Goal: Task Accomplishment & Management: Manage account settings

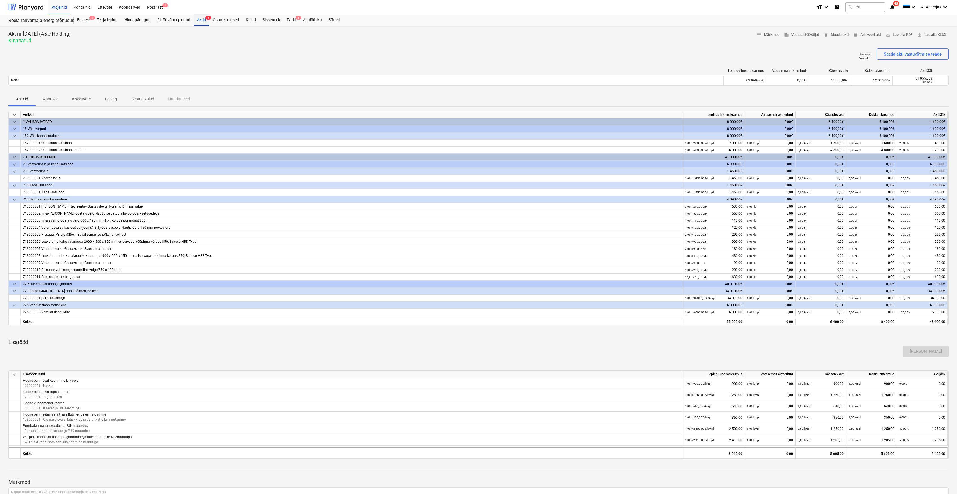
click at [201, 24] on div "Aktid 1" at bounding box center [202, 19] width 16 height 11
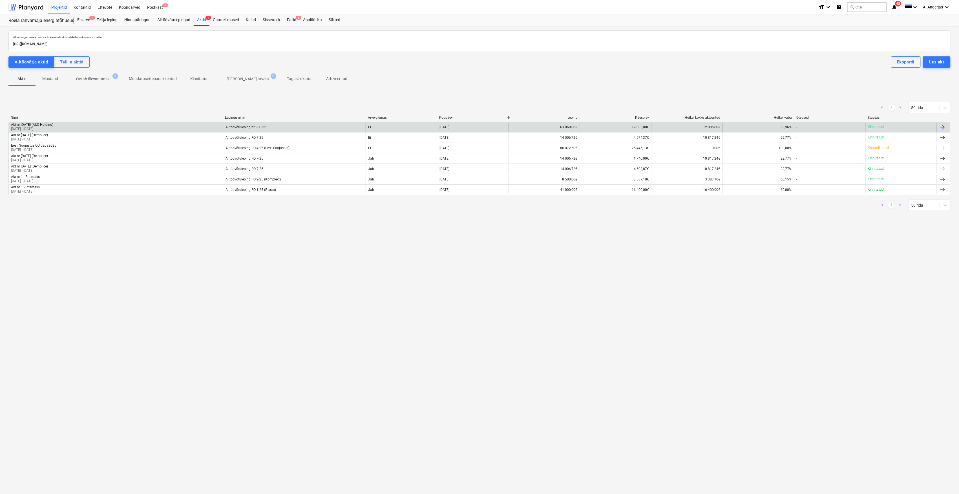
click at [76, 126] on div "Akt nr 1 - August 2025 (A&O Holding) 01 Aug 2025 - 31 Aug 2025" at bounding box center [116, 127] width 214 height 9
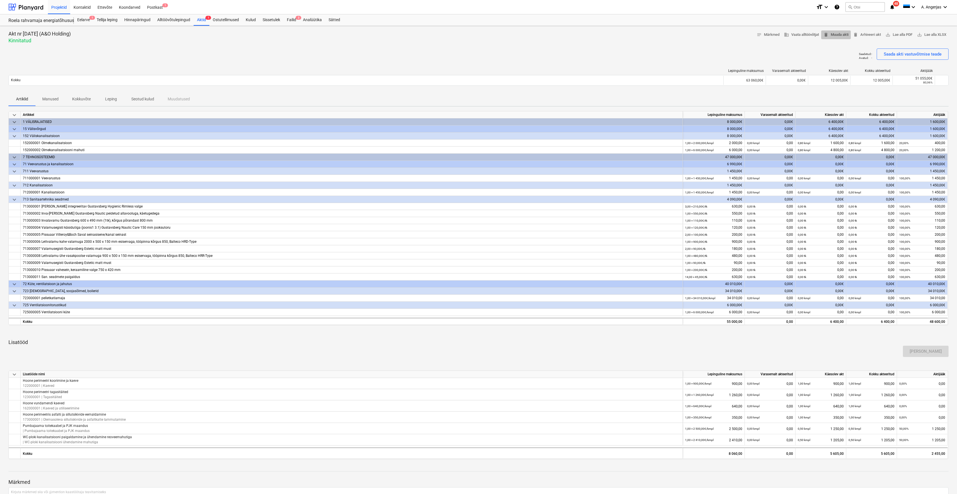
click at [841, 34] on span "delete Muuda akti" at bounding box center [836, 35] width 25 height 6
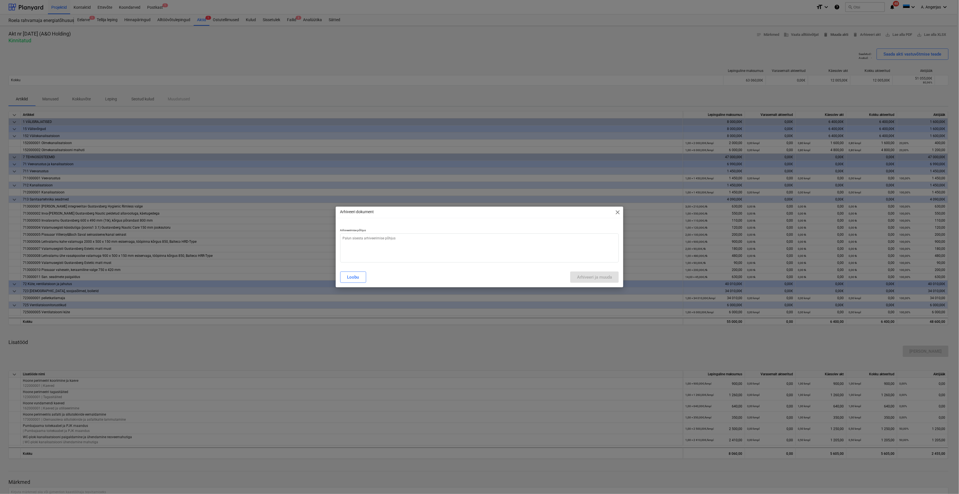
type textarea "x"
click at [410, 232] on p "Arhiveerimise põhjus" at bounding box center [479, 230] width 279 height 5
click at [395, 240] on textarea at bounding box center [479, 247] width 279 height 29
type textarea "M"
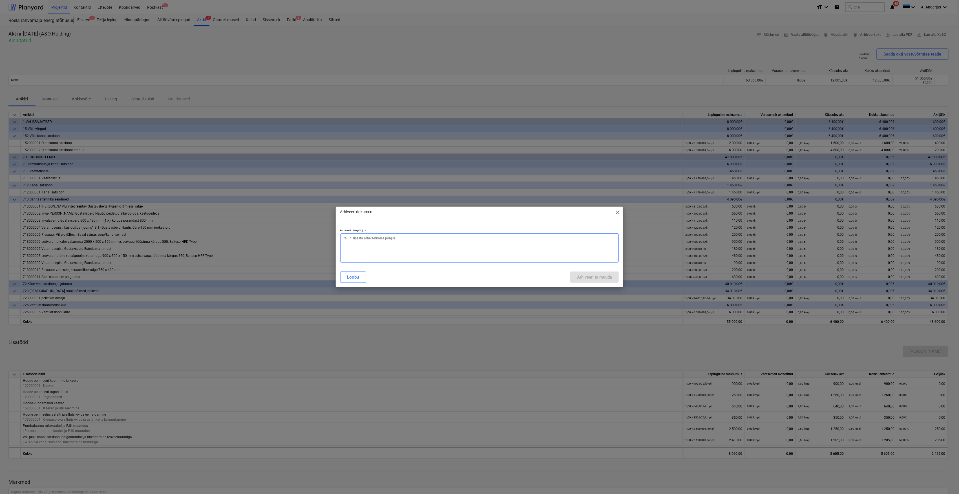
type textarea "x"
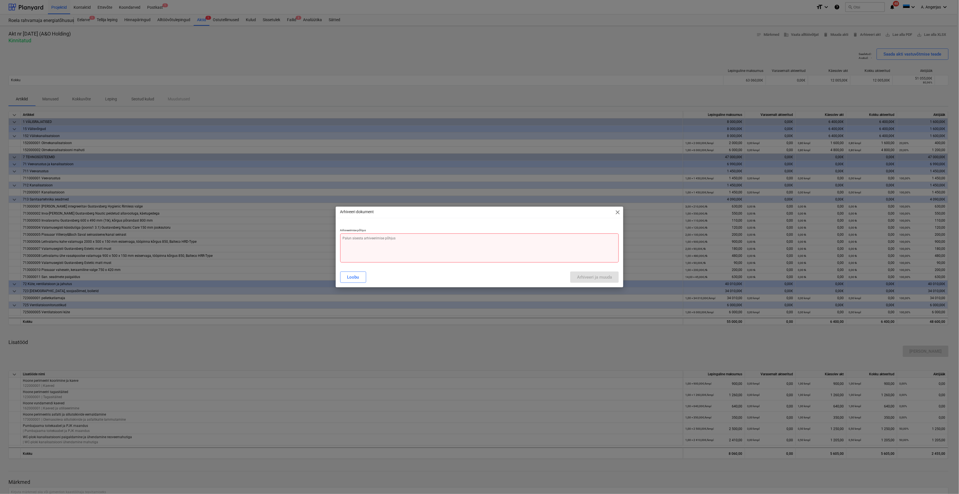
type textarea "M"
type textarea "x"
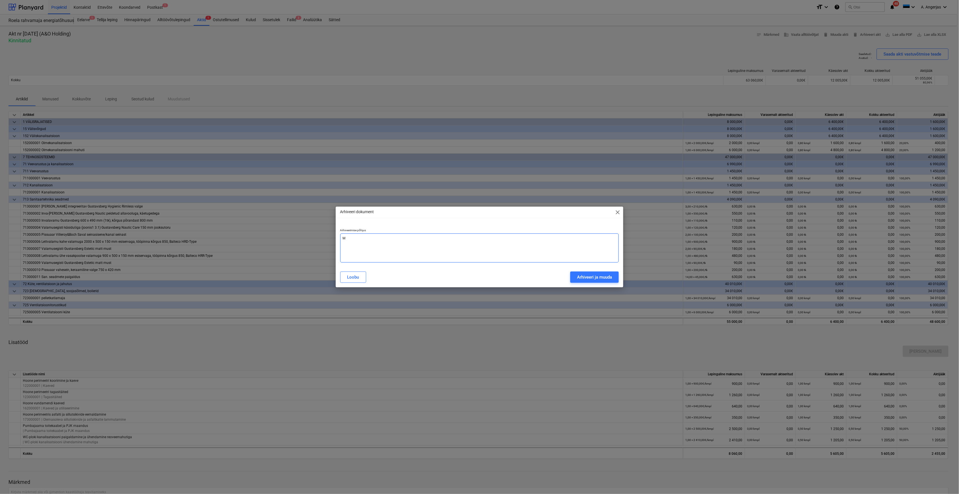
type textarea "x"
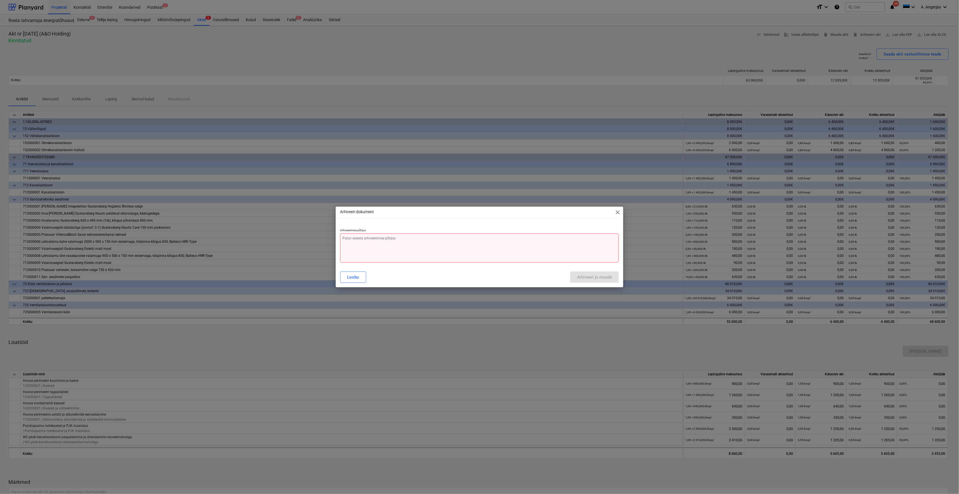
type textarea "K"
type textarea "x"
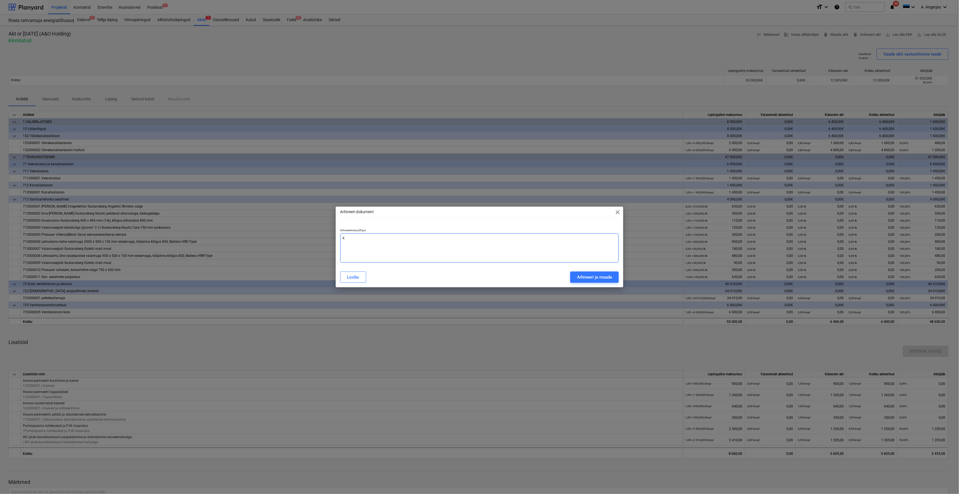
type textarea "Ki"
type textarea "x"
type textarea "Kii"
type textarea "x"
type textarea "Kiir"
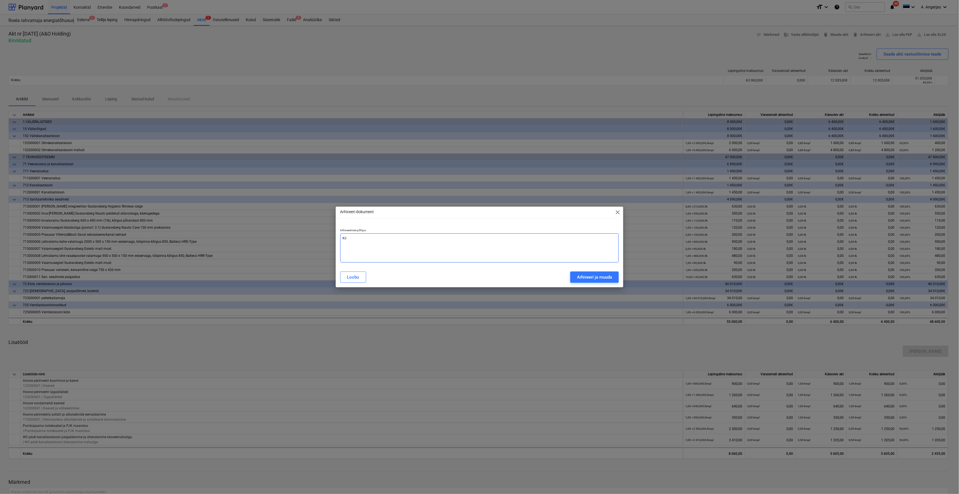
type textarea "x"
type textarea "Kiirm"
type textarea "x"
type textarea "Kiirma"
type textarea "x"
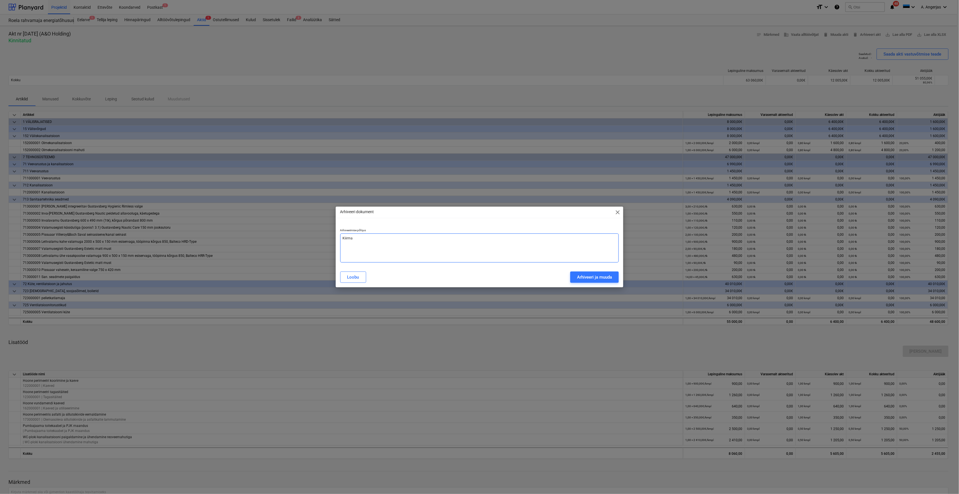
type textarea "Kiirmak"
type textarea "x"
type textarea "Kiirmaks"
type textarea "x"
type textarea "Kiirmakse"
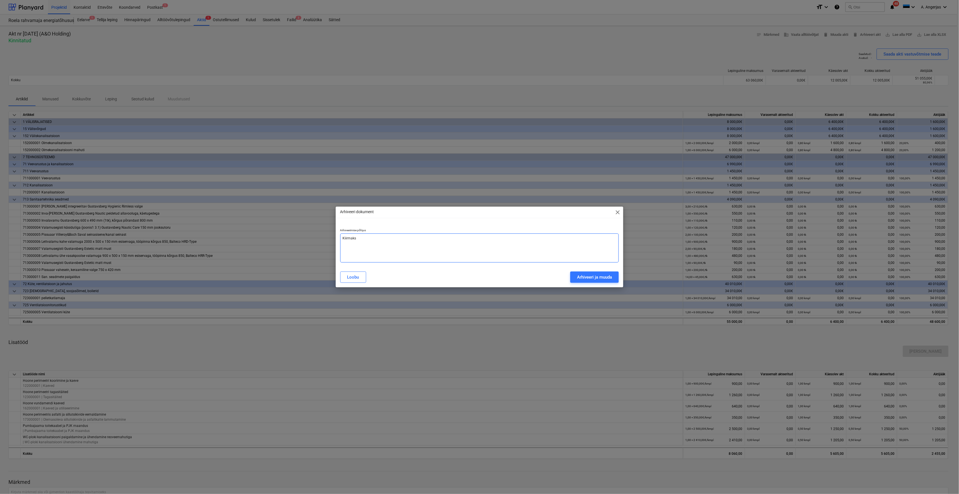
type textarea "x"
type textarea "Kiirmakse"
type textarea "x"
type textarea "Kiirmakse j"
type textarea "x"
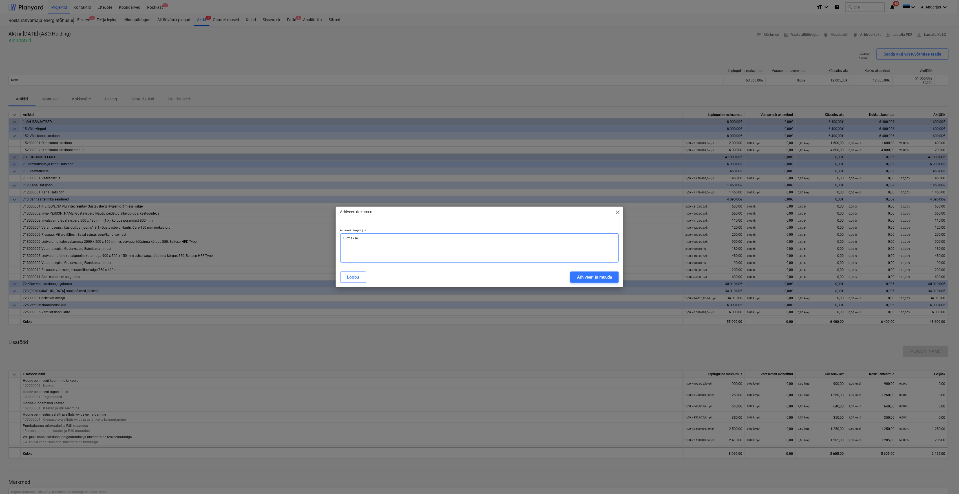
type textarea "Kiirmakse ja"
type textarea "x"
type textarea "Kiirmakse jao"
type textarea "x"
type textarea "Kiirmakse jaok"
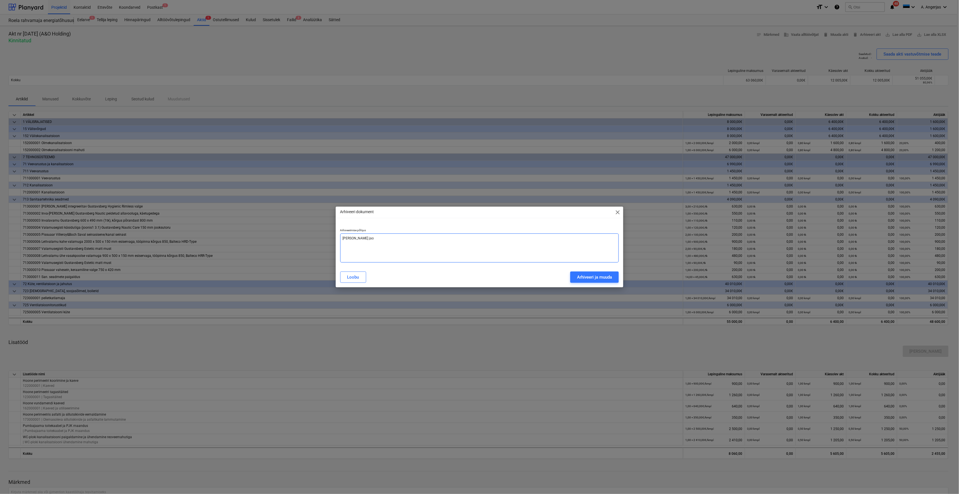
type textarea "x"
type textarea "Kiirmakse jaoks"
type textarea "x"
type textarea "Kiirmakse jaoks"
type textarea "x"
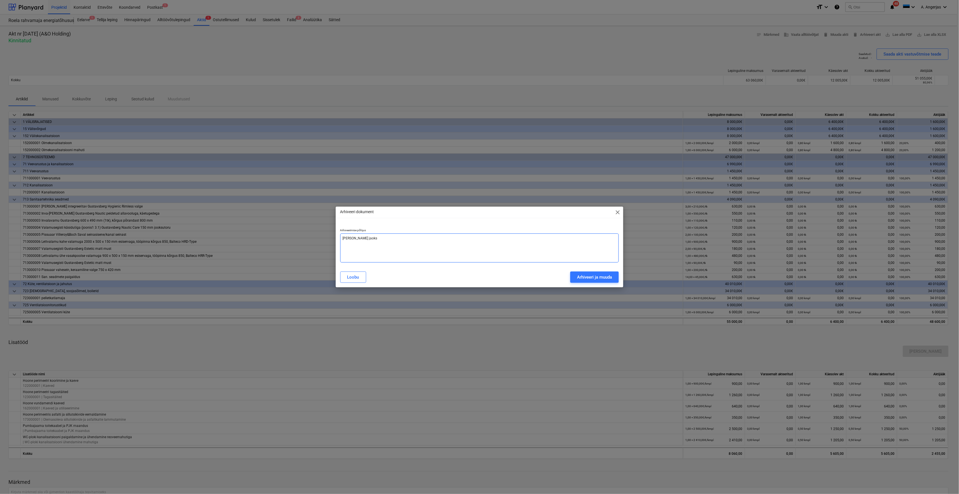
type textarea "Kiirmakse jaoks l"
type textarea "x"
type textarea "Kiirmakse jaoks li"
type textarea "x"
type textarea "Kiirmakse jaoks lis"
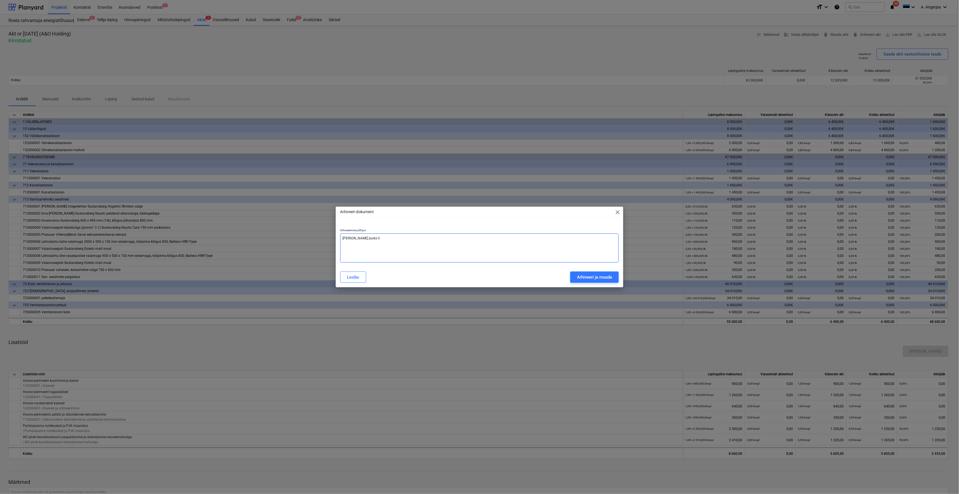
type textarea "x"
type textarea "Kiirmakse jaoks lisa"
type textarea "x"
type textarea "Kiirmakse jaoks lisan"
type textarea "x"
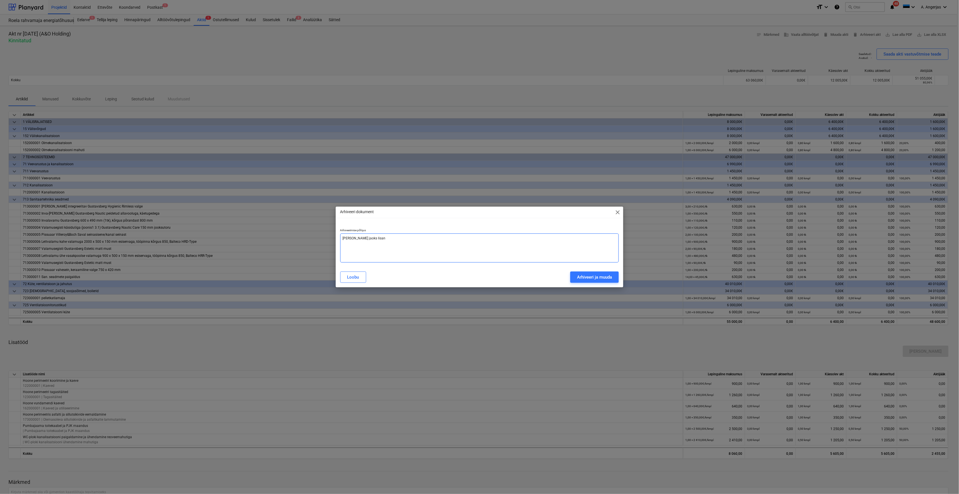
type textarea "Kiirmakse jaoks lisan"
type textarea "x"
type textarea "Kiirmakse jaoks lisan r"
type textarea "x"
type textarea "Kiirmakse jaoks lisan re"
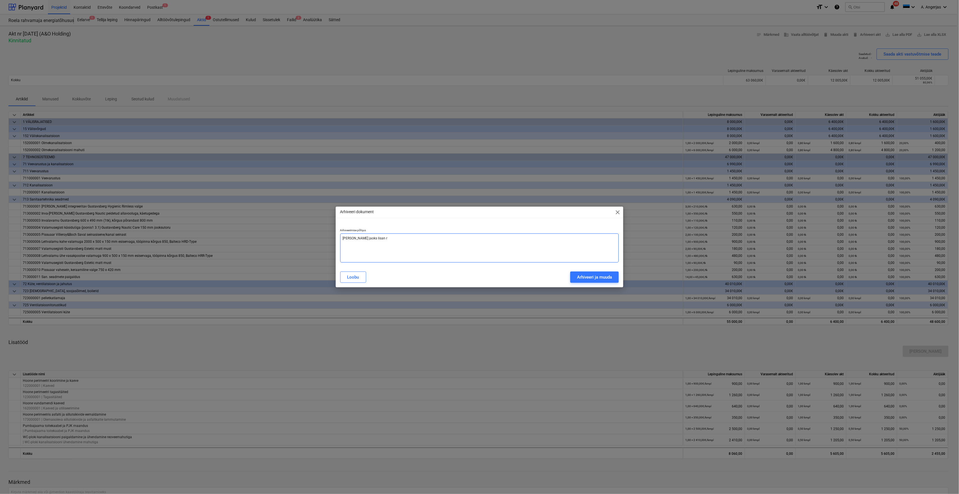
type textarea "x"
type textarea "Kiirmakse jaoks lisan rea"
type textarea "x"
type textarea "Kiirmakse jaoks lisan rea"
type textarea "x"
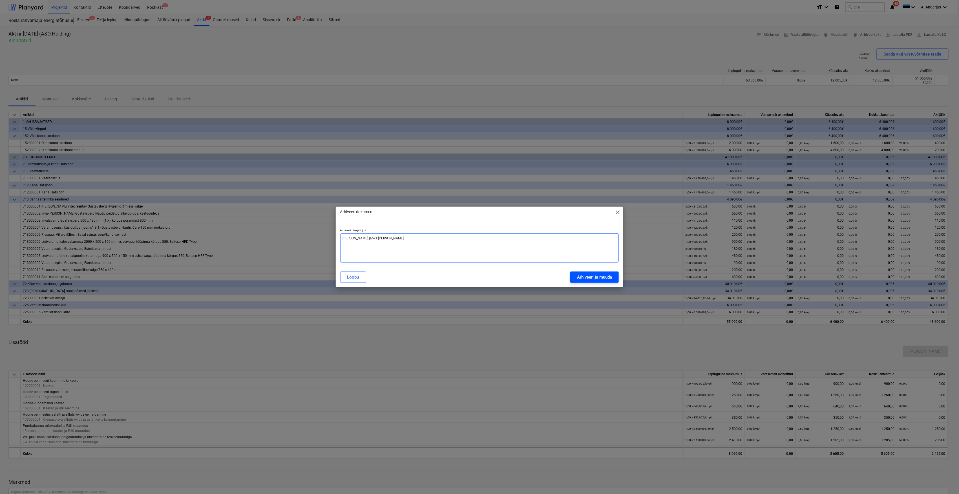
type textarea "Kiirmakse jaoks lisan rea"
click at [603, 279] on div "Arhiveeri ja muuda" at bounding box center [594, 276] width 35 height 7
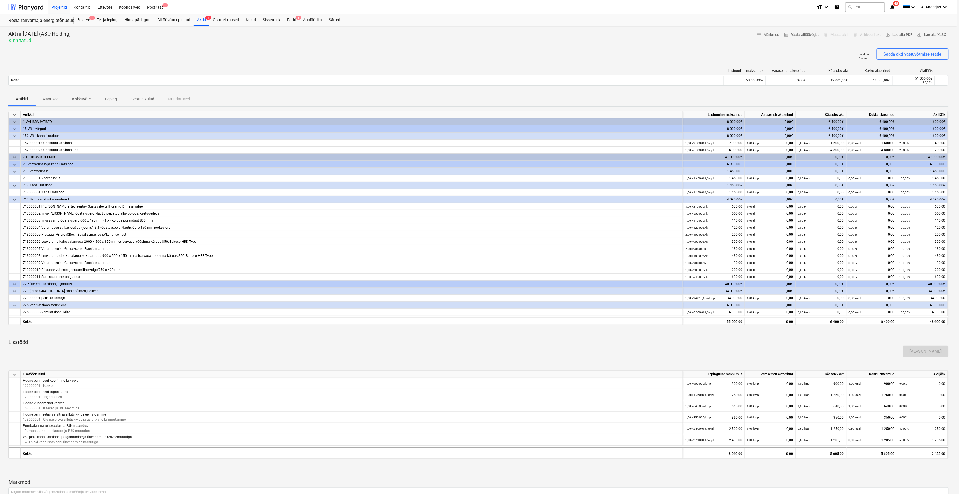
type textarea "x"
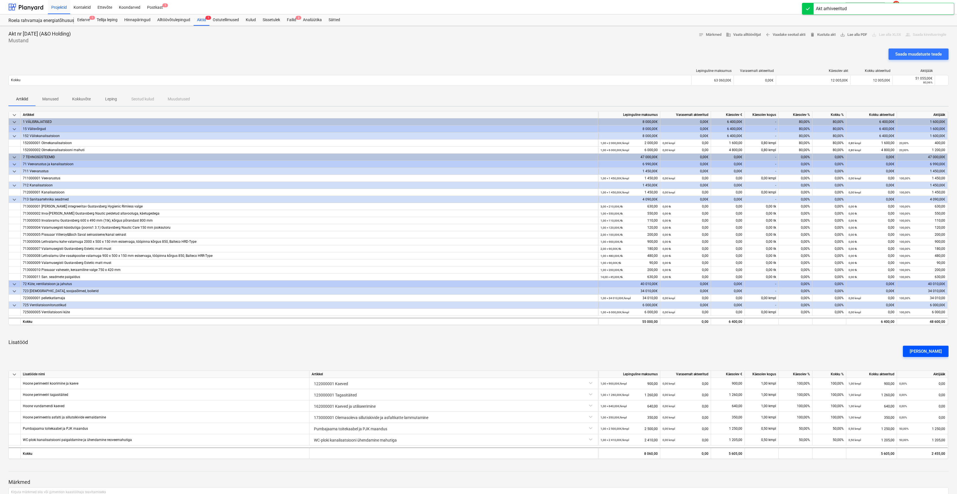
click at [936, 350] on div "[PERSON_NAME]" at bounding box center [926, 351] width 32 height 7
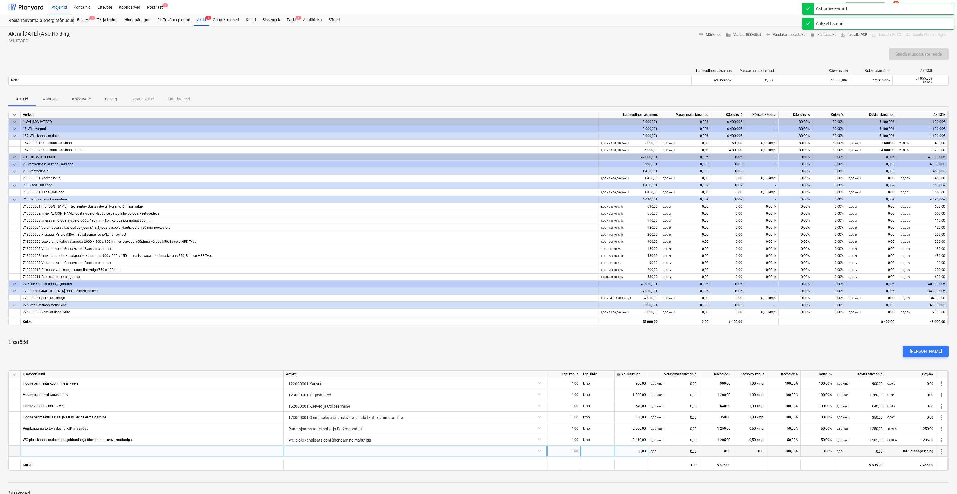
click at [331, 450] on div at bounding box center [415, 450] width 258 height 10
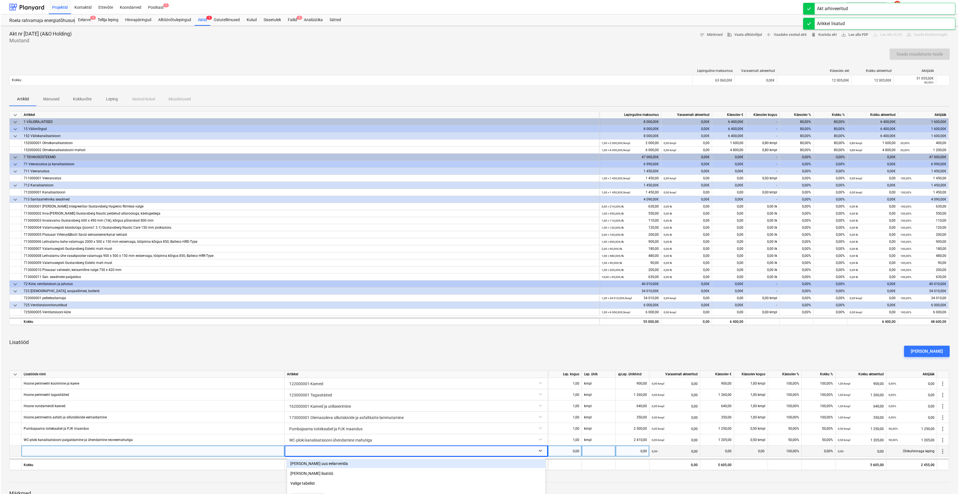
scroll to position [52, 0]
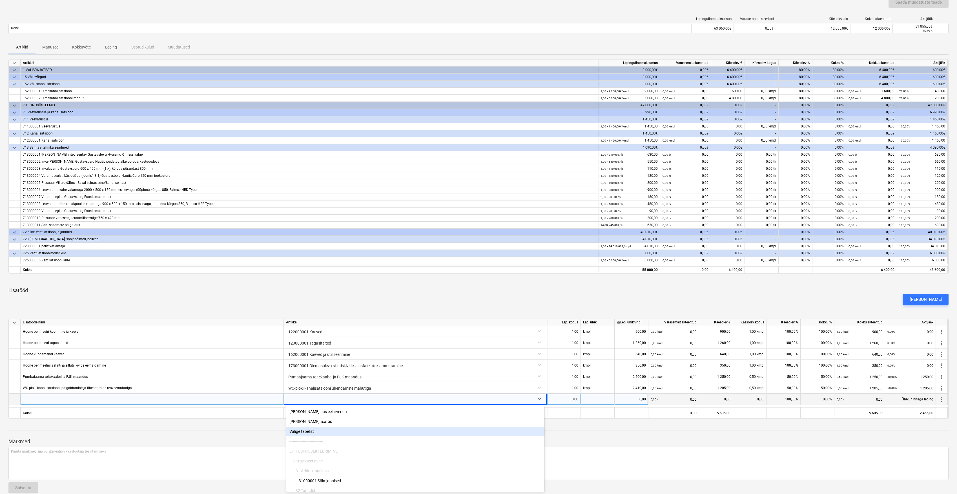
click at [312, 433] on div "Valige tabelist" at bounding box center [415, 431] width 258 height 9
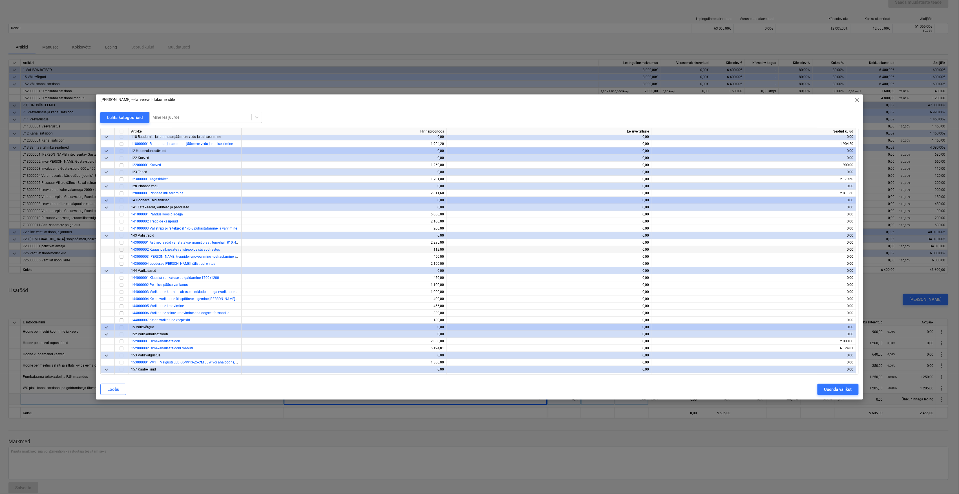
scroll to position [225, 0]
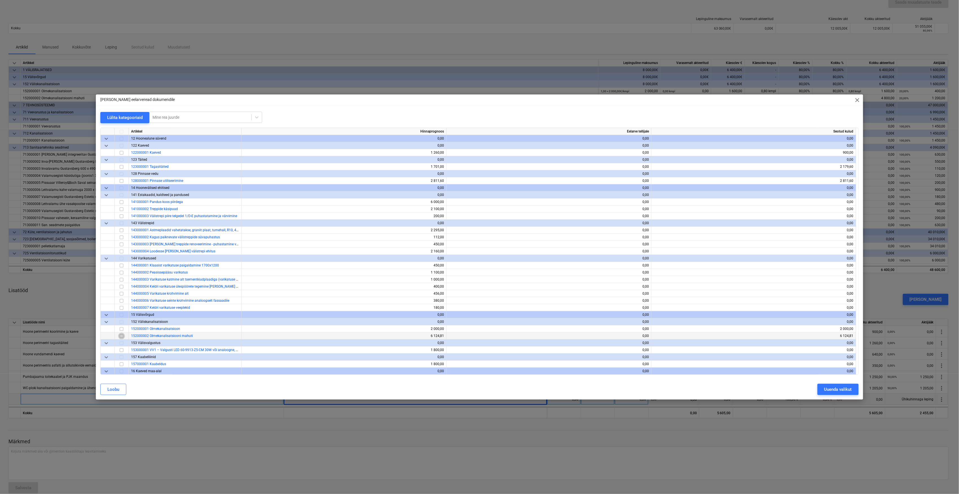
click at [122, 337] on input "checkbox" at bounding box center [121, 336] width 7 height 7
click at [835, 389] on div "Uuenda valikut" at bounding box center [838, 389] width 28 height 7
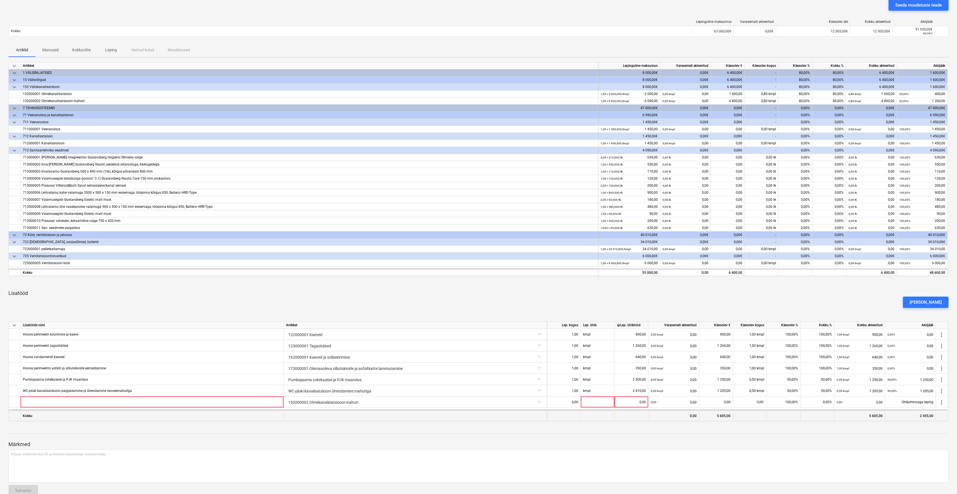
scroll to position [61, 0]
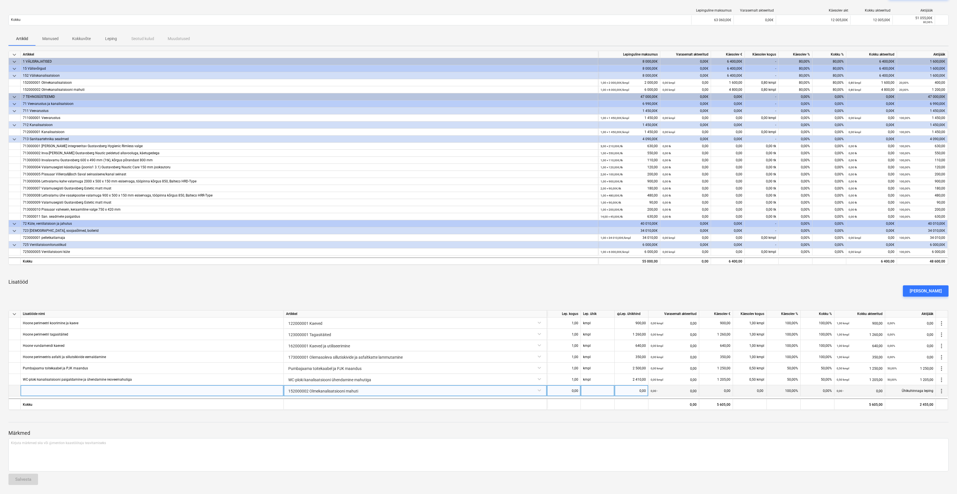
click at [69, 392] on div at bounding box center [152, 390] width 263 height 11
click at [41, 388] on input "Kiirmakse (Vastavalt lepingule 1% akti summast iga 5 päeva eest - 20 päeva = 4%)" at bounding box center [152, 390] width 263 height 11
type input "Kiirmakse 1 (Vastavalt lepingule 1% akti summast iga 5 päeva eest - 20 päeva = …"
click at [569, 388] on div "0,00" at bounding box center [563, 390] width 29 height 11
click at [40, 393] on div "Kiirmakse 1 (Vastavalt lepingule 1% akti summast iga 5 päeva eest - 20 päeva = …" at bounding box center [87, 390] width 128 height 11
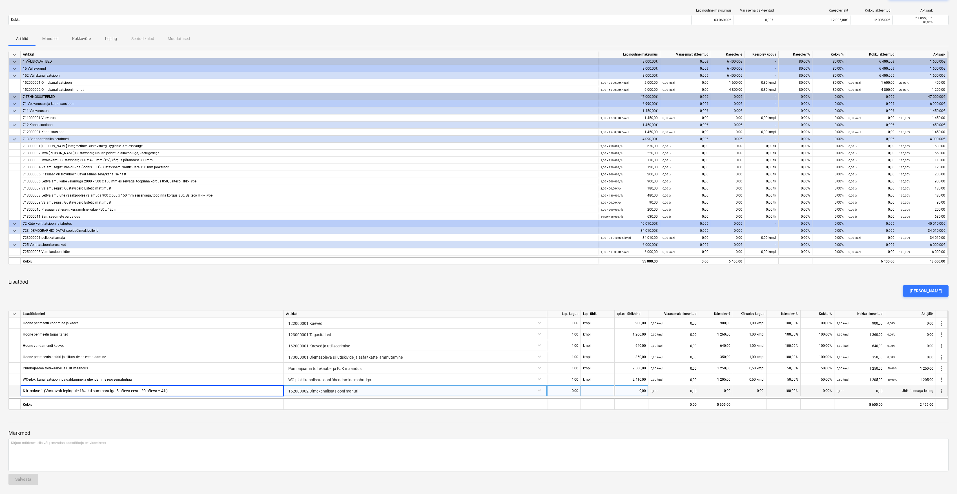
click at [46, 392] on input "Kiirmakse 1 (Vastavalt lepingule 1% akti summast iga 5 päeva eest - 20 päeva = …" at bounding box center [152, 390] width 263 height 11
click at [43, 391] on input "Kiirmakse 1 (Vastavalt lepingule 1% akti summast iga 5 päeva eest - 20 päeva = …" at bounding box center [152, 390] width 263 height 11
type input "[PERSON_NAME] (Vastavalt lepingule 1% akti summast iga 5 päeva eest - 20 päeva …"
click at [567, 387] on div "0,00" at bounding box center [563, 390] width 29 height 11
click at [583, 392] on div at bounding box center [598, 390] width 34 height 11
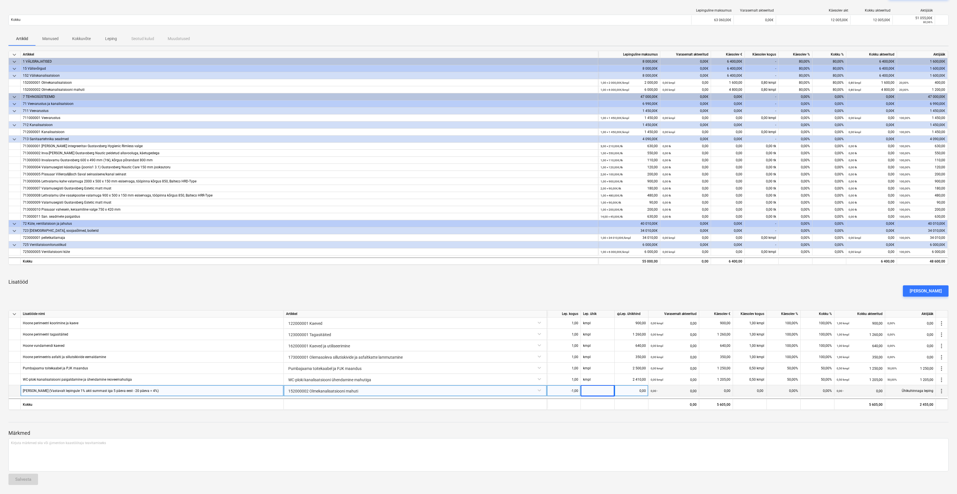
click at [594, 390] on div at bounding box center [598, 390] width 34 height 11
type input "kmpl"
click at [629, 387] on div "0,00" at bounding box center [631, 390] width 29 height 11
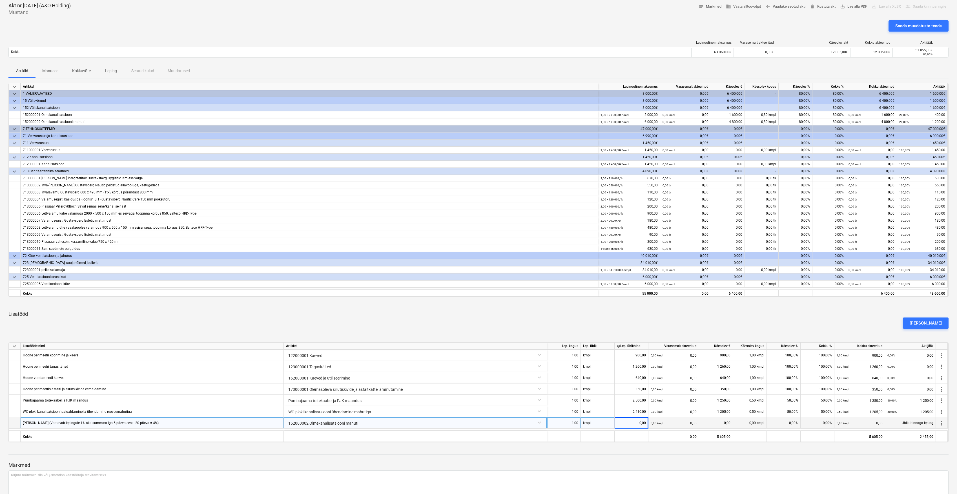
scroll to position [0, 0]
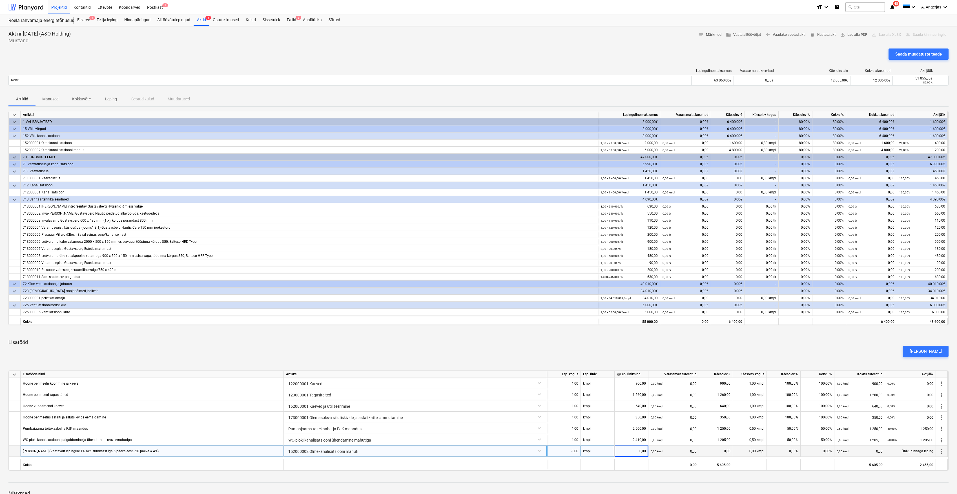
click at [627, 455] on div "0,00" at bounding box center [631, 450] width 29 height 11
type input "480,2"
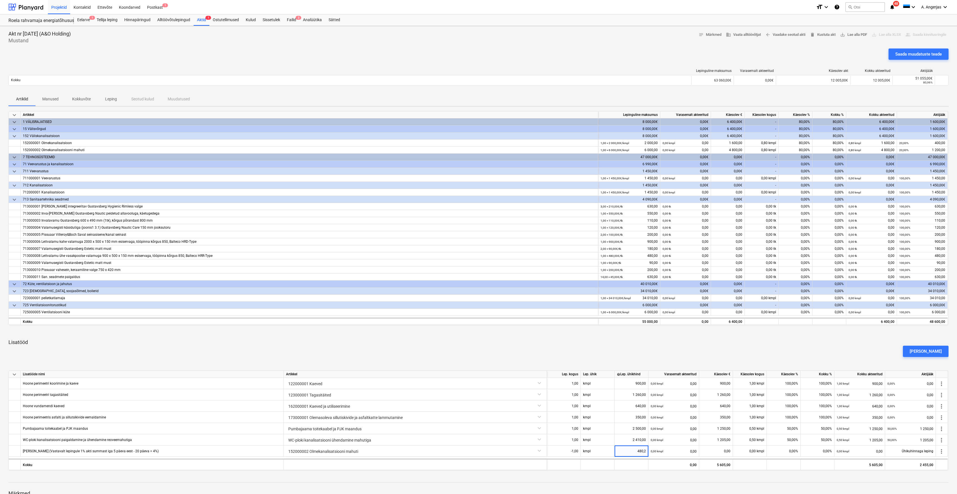
click at [652, 477] on div at bounding box center [478, 477] width 940 height 5
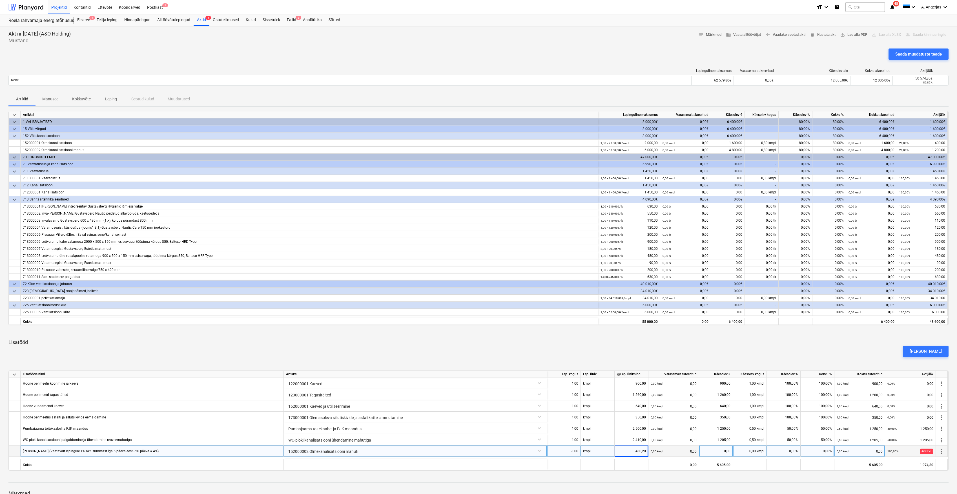
click at [793, 456] on div "0,00%" at bounding box center [784, 450] width 34 height 11
type input "100"
click at [788, 339] on p "Lisatööd" at bounding box center [478, 342] width 940 height 7
click at [809, 51] on div "Saada muudatuste teade" at bounding box center [478, 56] width 940 height 16
click at [850, 36] on span "save_alt Lae alla PDF" at bounding box center [853, 35] width 27 height 6
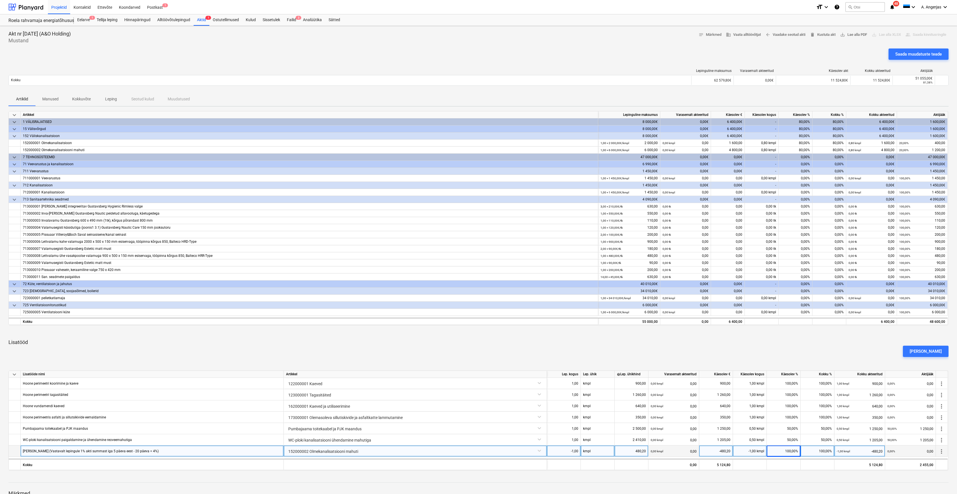
click at [454, 52] on div "Saada muudatuste teade" at bounding box center [478, 56] width 940 height 16
click at [937, 53] on div "Saada muudatuste teade" at bounding box center [918, 53] width 47 height 7
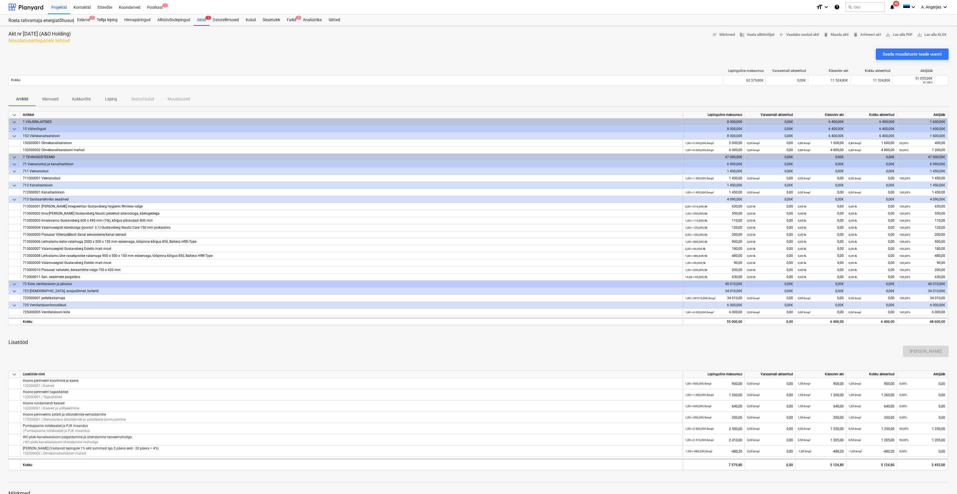
click at [103, 55] on div "Saada muudatuste teade uuesti" at bounding box center [478, 56] width 940 height 16
click at [756, 56] on div "Saada muudatuste teade uuesti" at bounding box center [478, 56] width 940 height 16
click at [200, 20] on div "Aktid 1" at bounding box center [202, 19] width 16 height 11
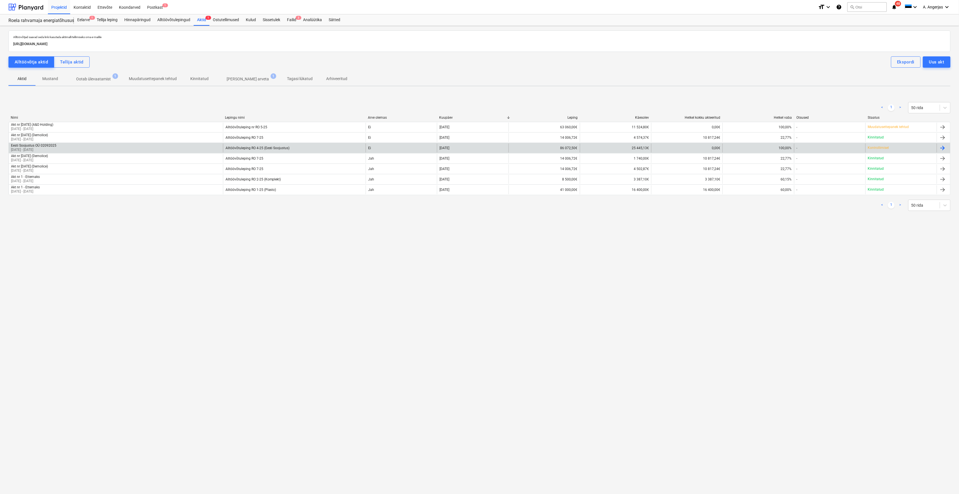
click at [74, 146] on div "Eesti Soojustus OÜ 02092025 01 Aug 2025 - 31 Aug 2025" at bounding box center [116, 147] width 214 height 9
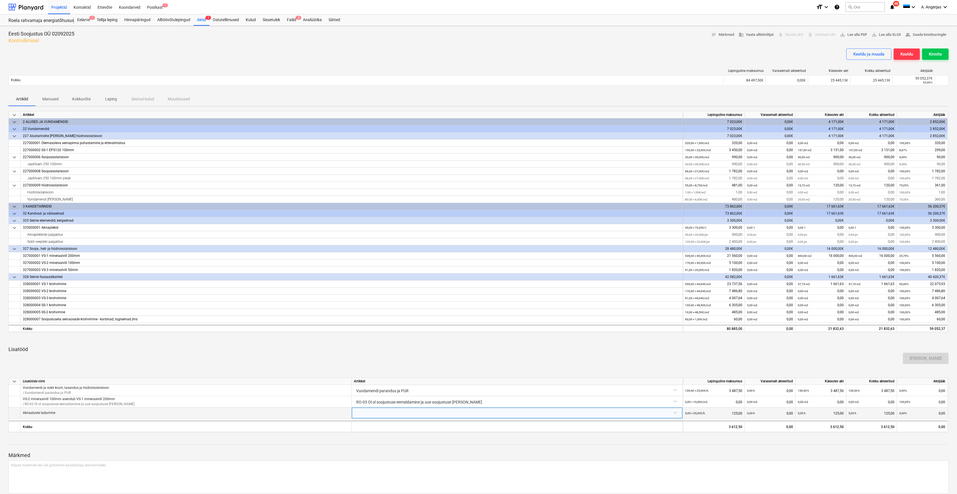
click at [440, 416] on div at bounding box center [517, 412] width 326 height 10
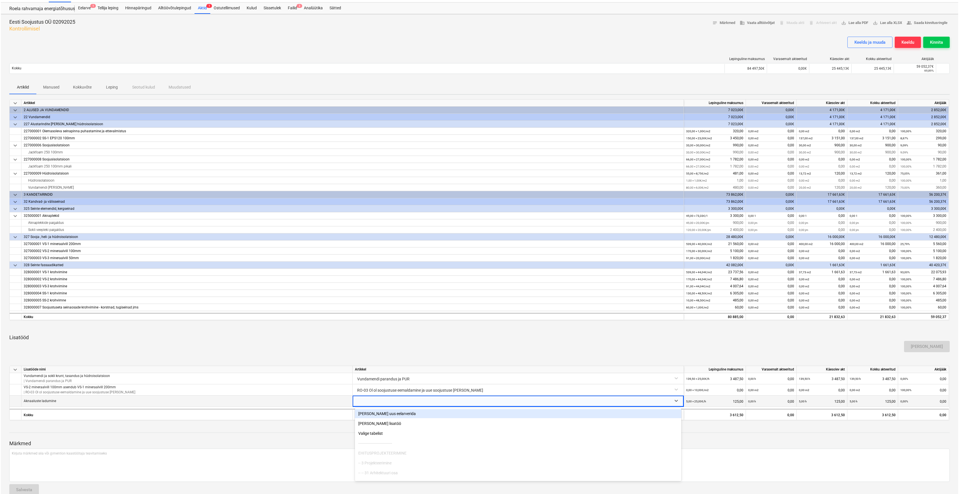
scroll to position [14, 0]
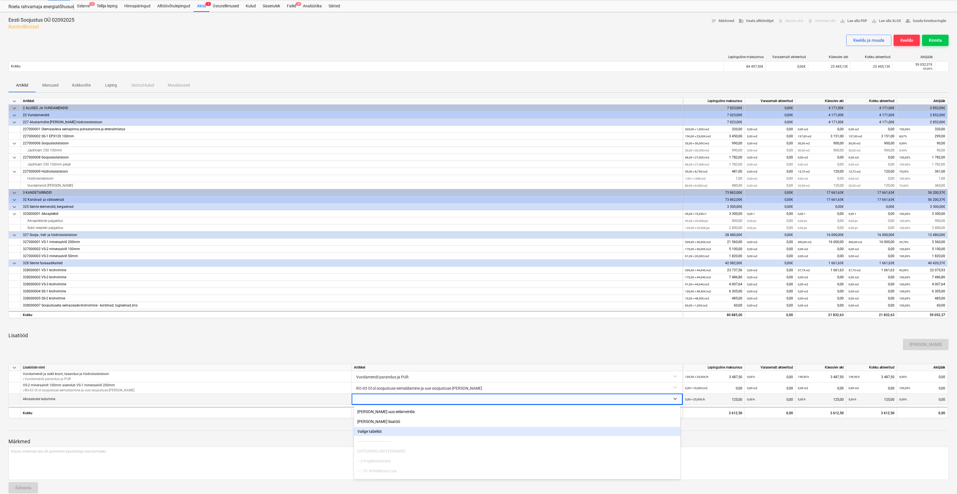
drag, startPoint x: 377, startPoint y: 427, endPoint x: 373, endPoint y: 431, distance: 6.0
click at [373, 431] on div "Valige tabelist" at bounding box center [517, 431] width 326 height 9
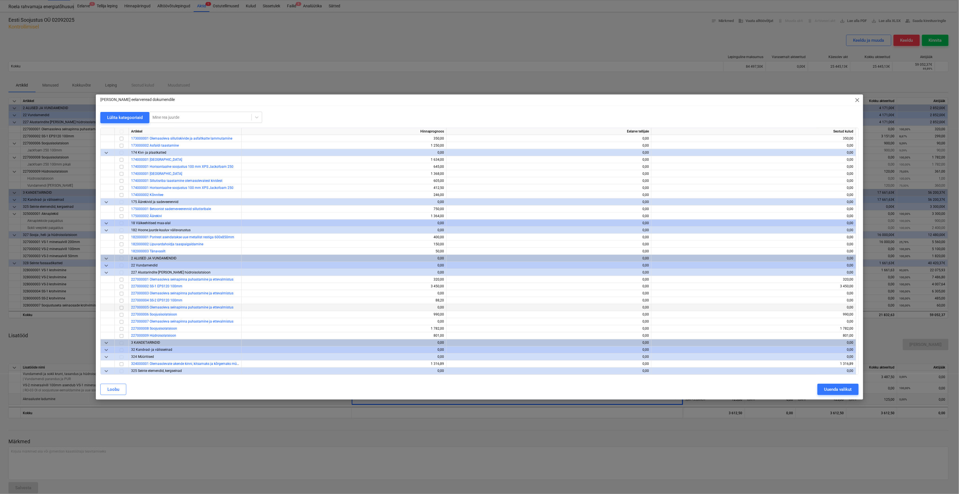
scroll to position [601, 0]
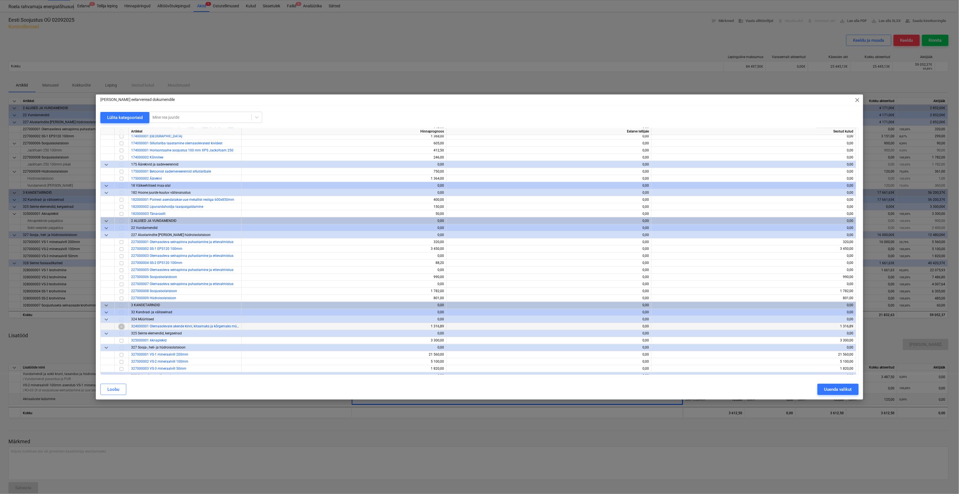
click at [121, 325] on input "checkbox" at bounding box center [121, 326] width 7 height 7
click at [830, 387] on div "Uuenda valikut" at bounding box center [838, 389] width 28 height 7
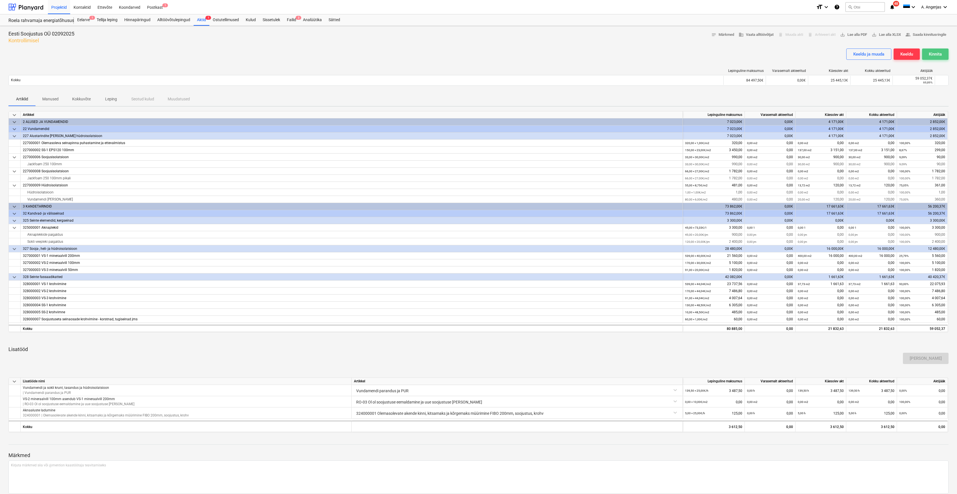
click at [936, 55] on div "Kinnita" at bounding box center [935, 53] width 13 height 7
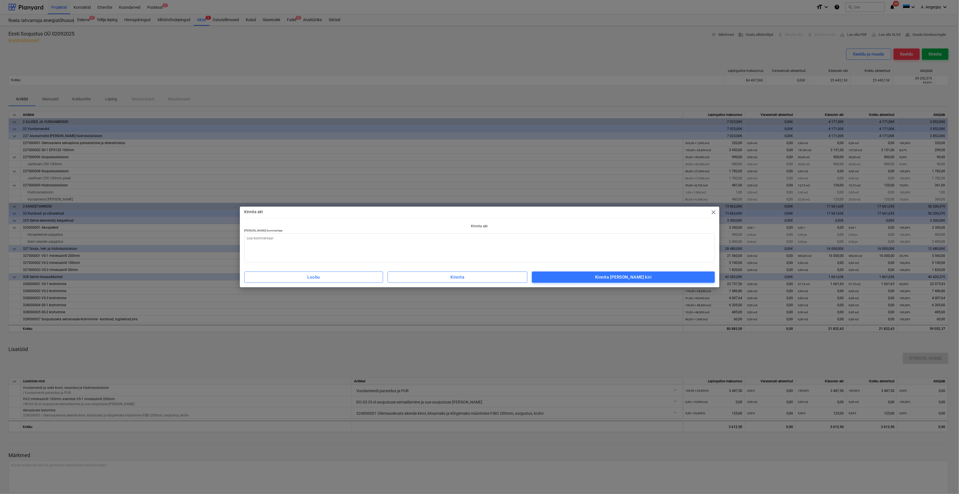
type textarea "x"
click at [432, 236] on textarea at bounding box center [479, 247] width 470 height 29
type textarea "A"
type textarea "x"
type textarea "Ak"
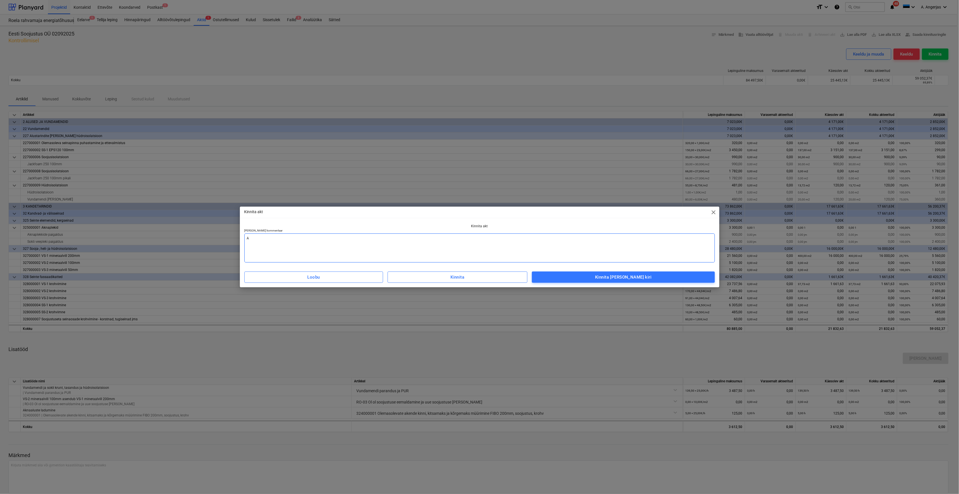
type textarea "x"
type textarea "Akt"
type textarea "x"
type textarea "Akt"
type textarea "x"
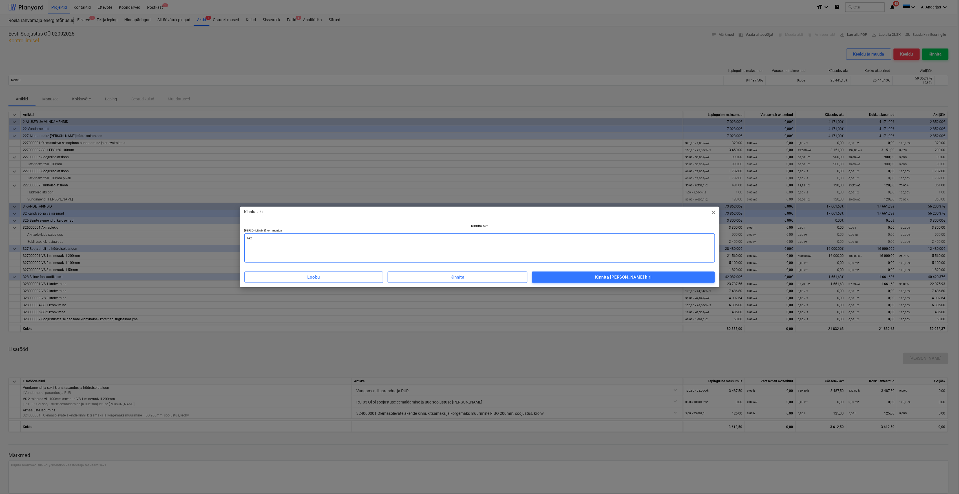
type textarea "Akt v"
type textarea "x"
type textarea "Akt va"
type textarea "x"
type textarea "Akt vas"
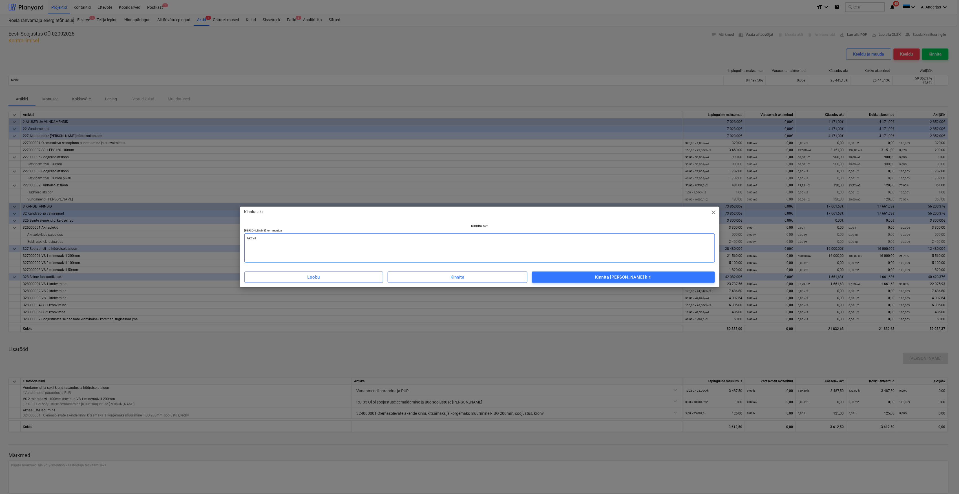
type textarea "x"
type textarea "Akt vast"
type textarea "x"
type textarea "Akt vasta"
type textarea "x"
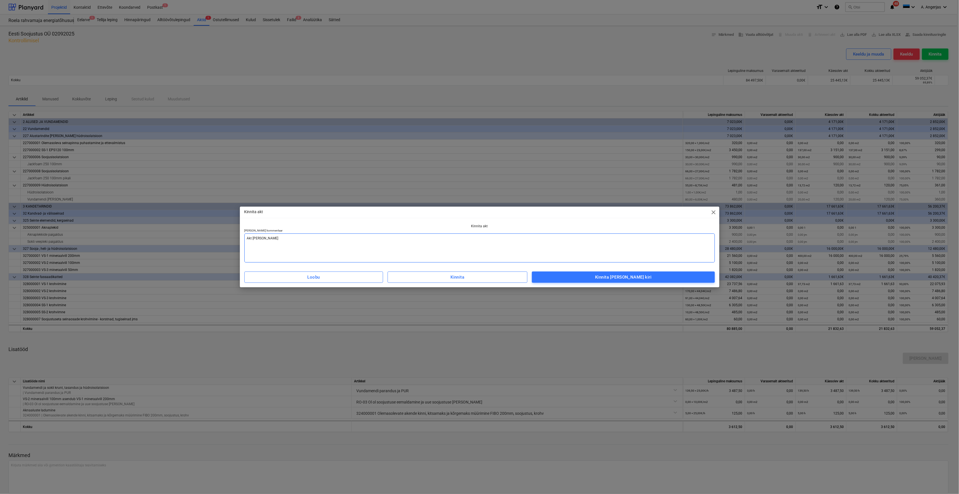
type textarea "Akt vastav"
type textarea "x"
type textarea "Akt vastav"
type textarea "x"
type textarea "Akt vastav"
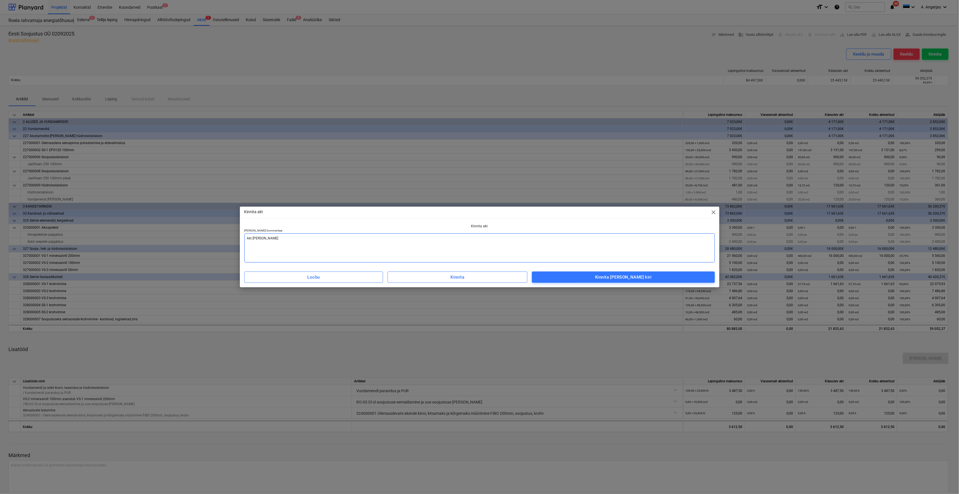
type textarea "x"
type textarea "Akt vasta"
type textarea "x"
type textarea "Akt vastab"
type textarea "x"
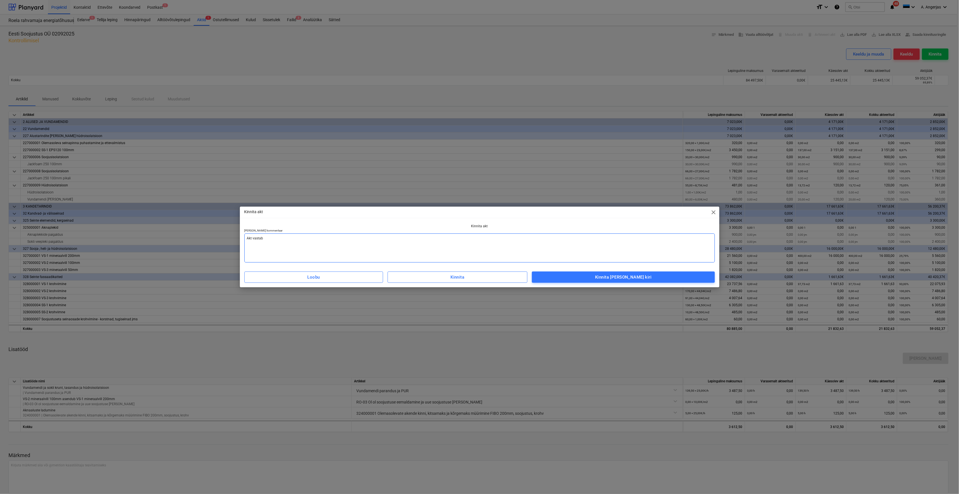
type textarea "Akt vastab"
type textarea "x"
type textarea "Akt vastab t"
type textarea "x"
type textarea "Akt vastab te"
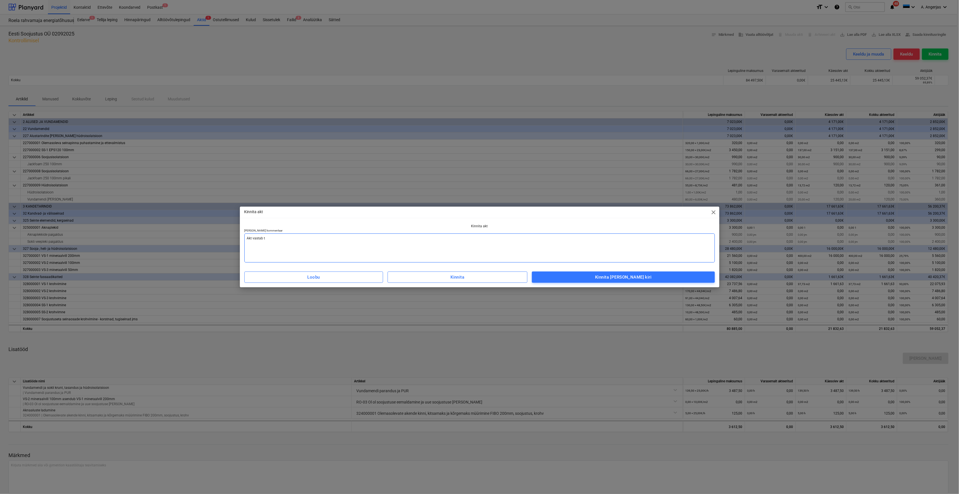
type textarea "x"
type textarea "Akt vastab teo"
type textarea "x"
type textarea "Akt vastab teos"
type textarea "x"
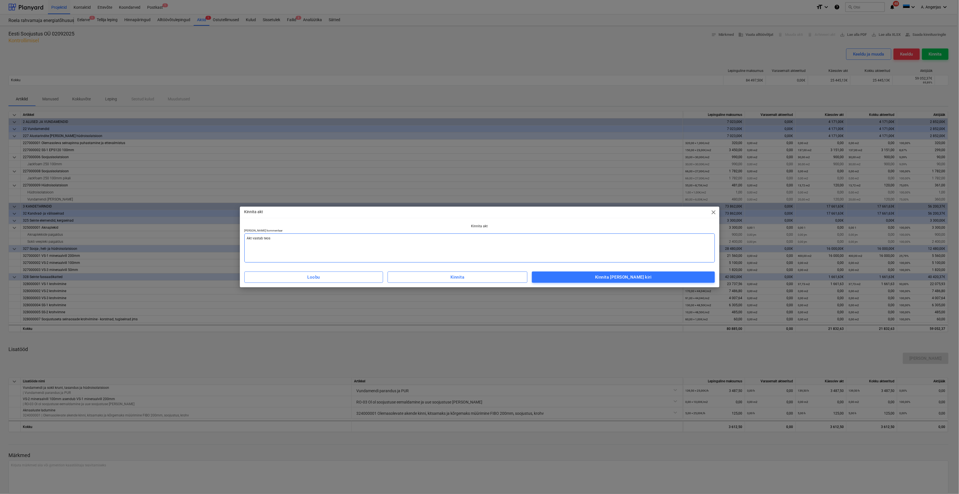
type textarea "Akt vastab teost"
type textarea "x"
type textarea "Akt vastab teosta"
type textarea "x"
type textarea "Akt vastab teostat"
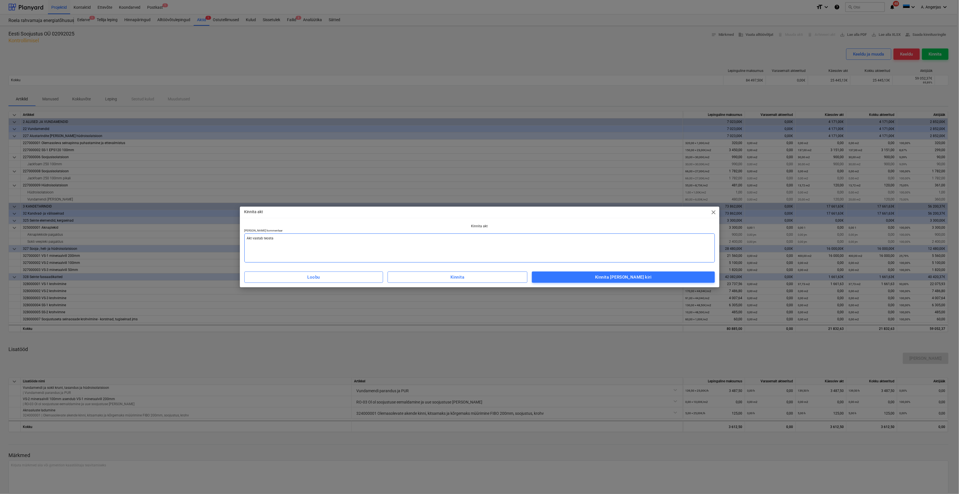
type textarea "x"
type textarea "Akt vastab teostatu"
type textarea "x"
type textarea "Akt vastab teostatud"
type textarea "x"
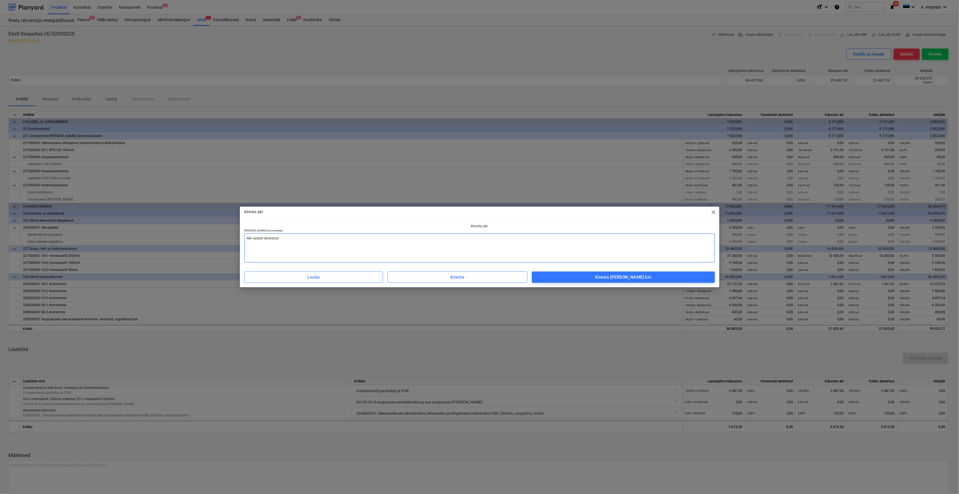
type textarea "Akt vastab teostatud"
type textarea "x"
type textarea "Akt vastab teostatud m"
type textarea "x"
type textarea "Akt vastab teostatud ma"
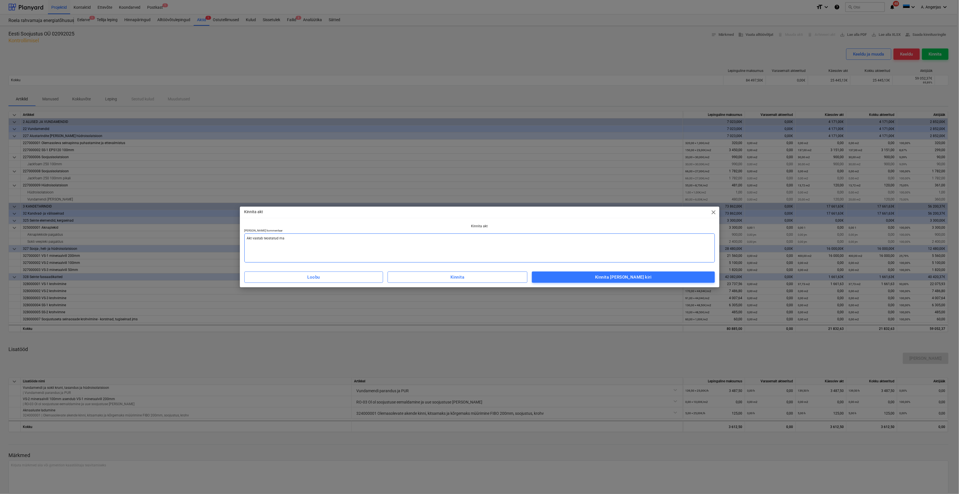
type textarea "x"
type textarea "Akt vastab teostatud mah"
type textarea "x"
type textarea "Akt vastab teostatud mahu"
type textarea "x"
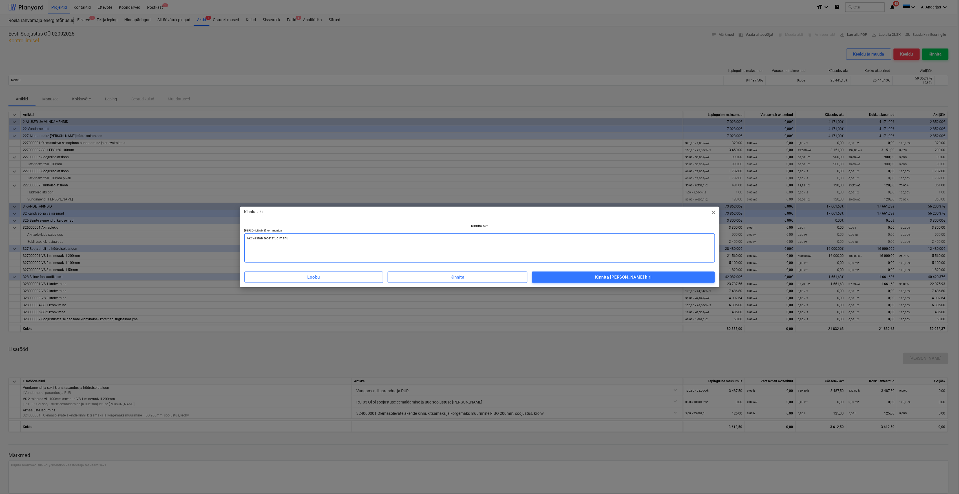
type textarea "Akt vastab teostatud mahul"
type textarea "x"
type textarea "Akt vastab teostatud mahule"
type textarea "x"
type textarea "Akt vastab teostatud mahule"
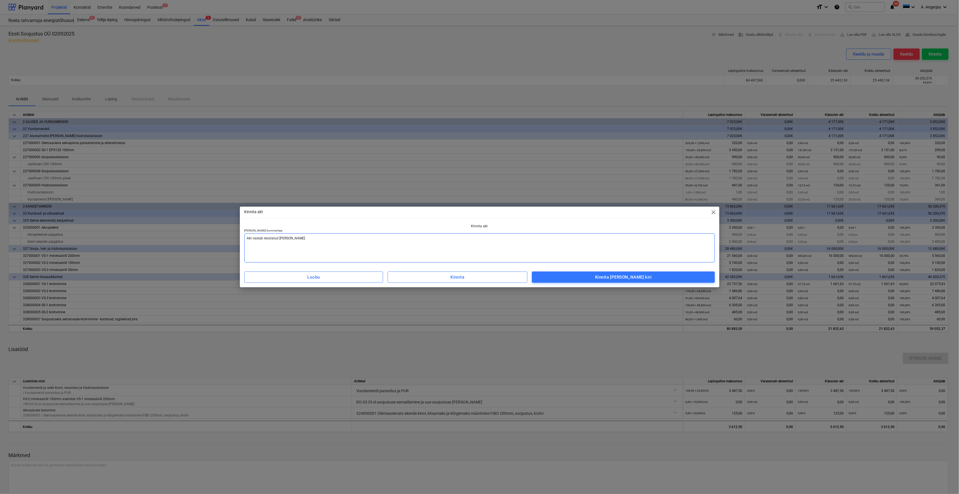
type textarea "x"
type textarea "Akt vastab teostatud mahule j"
type textarea "x"
type textarea "Akt vastab teostatud mahule ja"
type textarea "x"
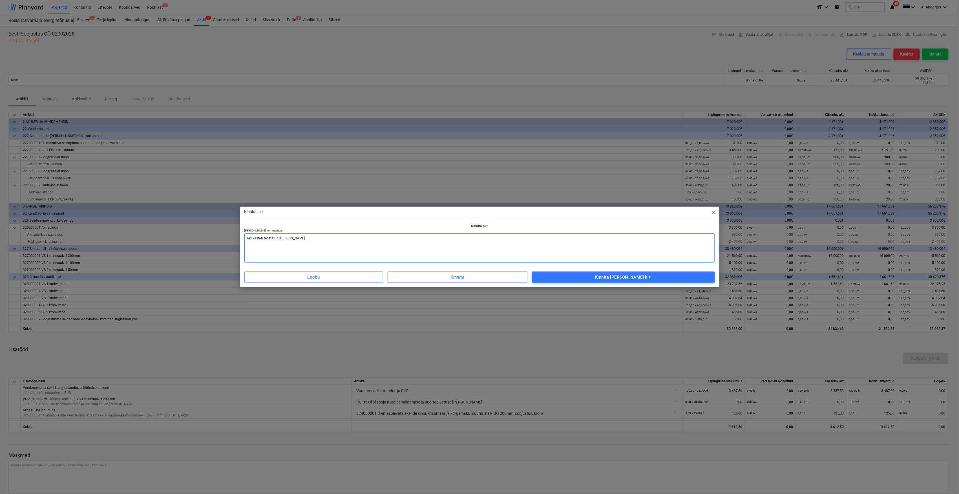
type textarea "Akt vastab teostatud mahule ja"
type textarea "x"
type textarea "Akt vastab teostatud mahule ja t"
type textarea "x"
type textarea "Akt vastab teostatud mahule ja ta"
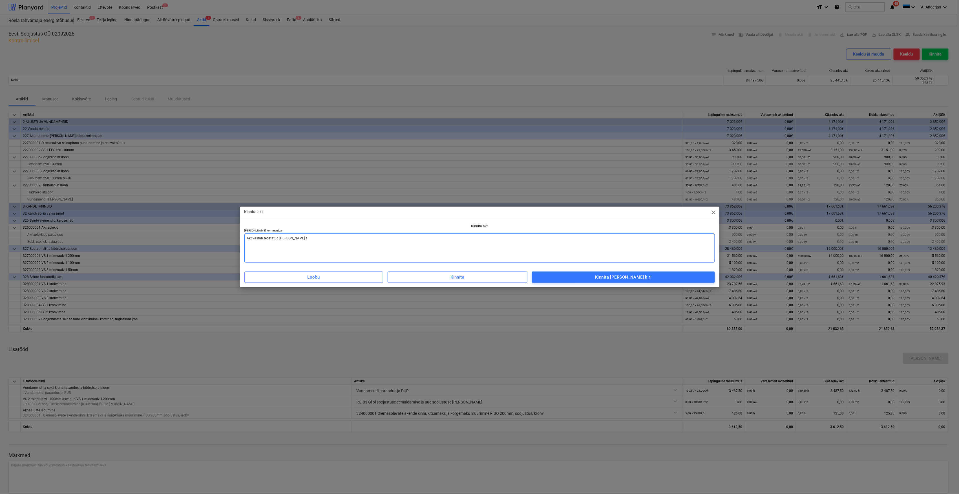
type textarea "x"
type textarea "Akt vastab teostatud mahule ja tar"
type textarea "x"
type textarea "Akt vastab teostatud mahule ja tarn"
type textarea "x"
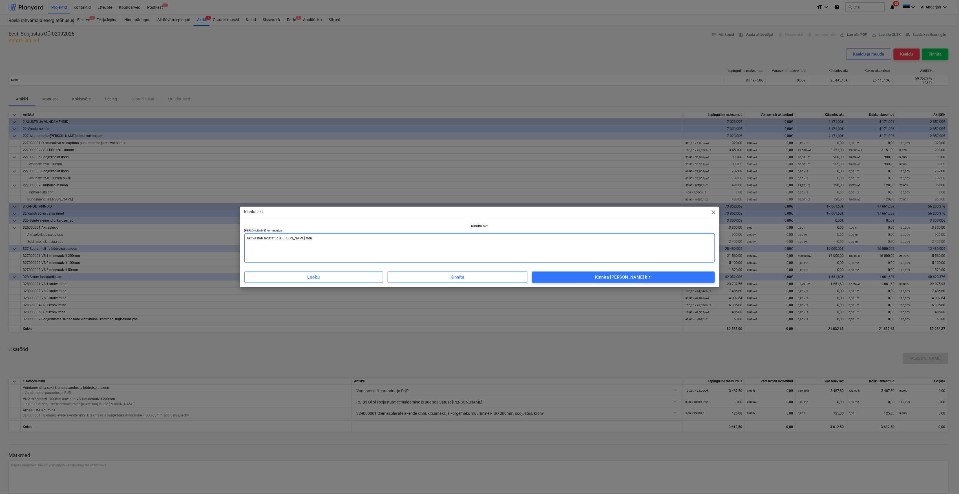
type textarea "Akt vastab teostatud mahule ja tarni"
type textarea "x"
type textarea "Akt vastab teostatud mahule ja tarnit"
type textarea "x"
type textarea "Akt vastab teostatud mahule ja tarnitu"
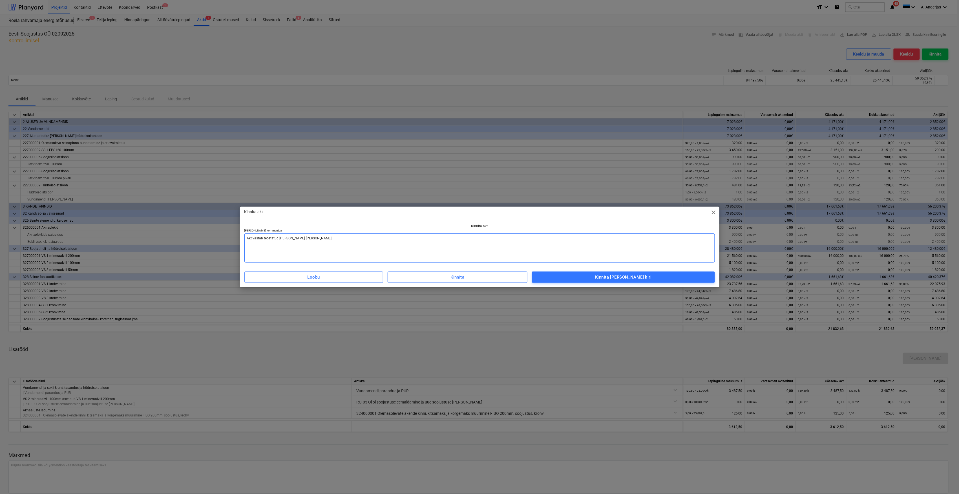
type textarea "x"
type textarea "Akt vastab teostatud mahule ja tarnitud"
type textarea "x"
type textarea "Akt vastab teostatud mahule ja tarnitud"
type textarea "x"
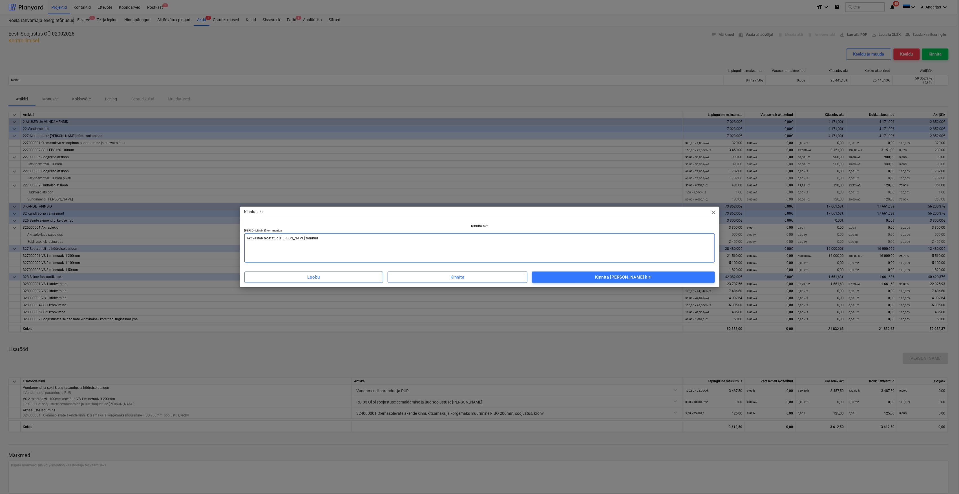
type textarea "Akt vastab teostatud mahule ja tarnitud m"
type textarea "x"
type textarea "Akt vastab teostatud mahule ja tarnitud ma"
type textarea "x"
type textarea "Akt vastab teostatud mahule ja tarnitud mat"
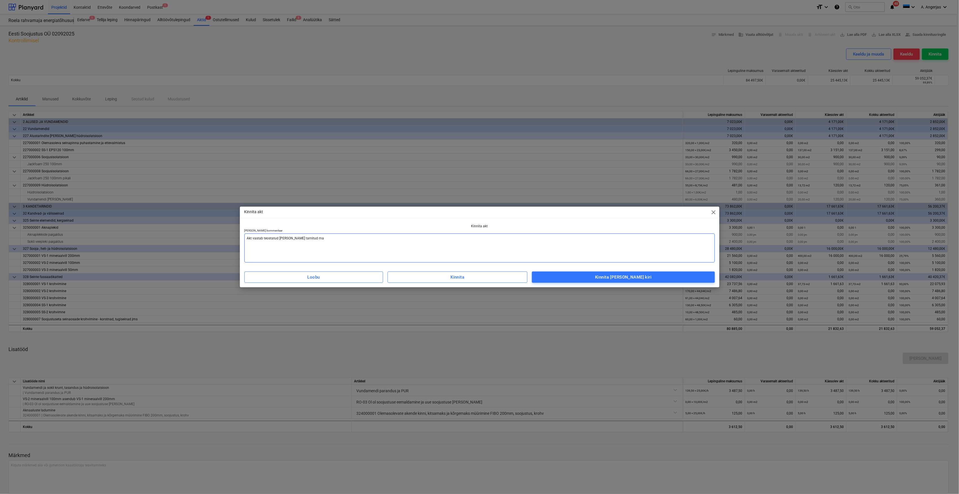
type textarea "x"
type textarea "Akt vastab teostatud mahule ja tarnitud mate"
type textarea "x"
type textarea "Akt vastab teostatud mahule ja tarnitud mater"
type textarea "x"
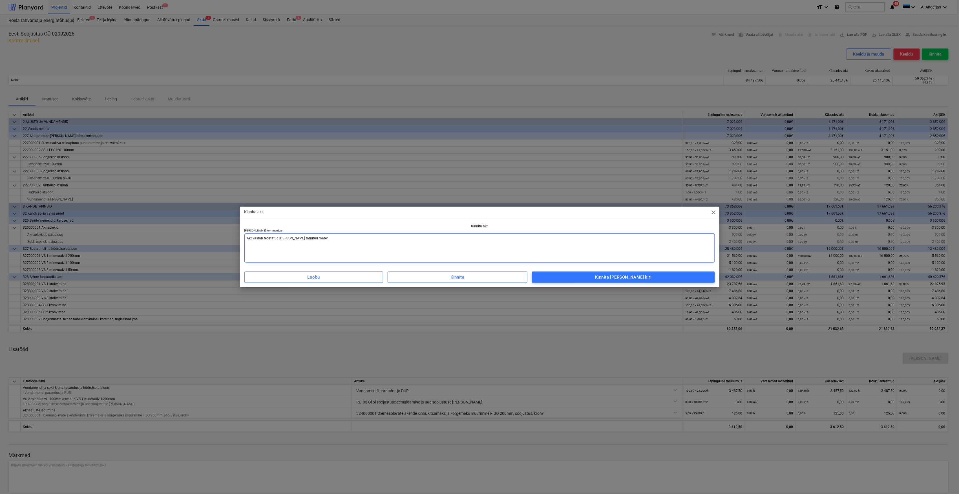
type textarea "Akt vastab teostatud mahule ja tarnitud materj"
type textarea "x"
type textarea "Akt vastab teostatud mahule ja tarnitud materja"
type textarea "x"
type textarea "Akt vastab teostatud mahule ja tarnitud materjal"
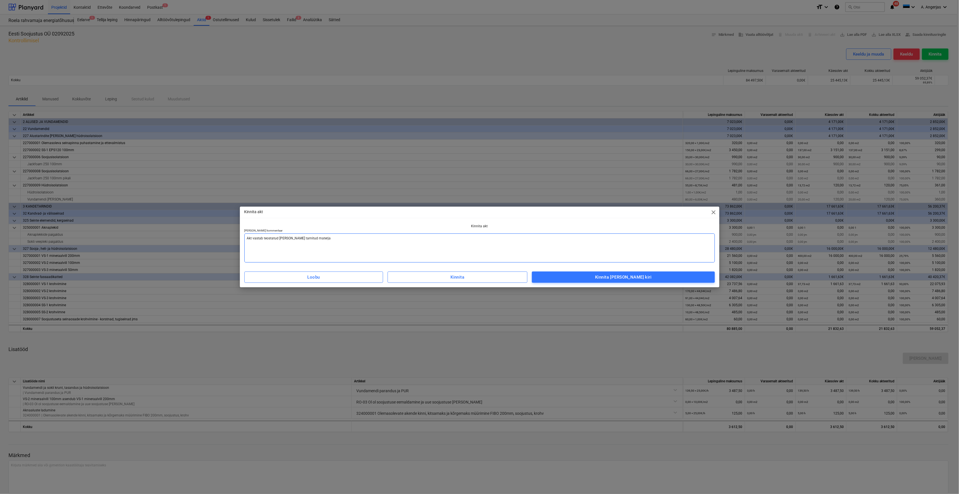
type textarea "x"
type textarea "Akt vastab teostatud mahule ja tarnitud materjali"
type textarea "x"
type textarea "Akt vastab teostatud mahule ja tarnitud materjalid"
type textarea "x"
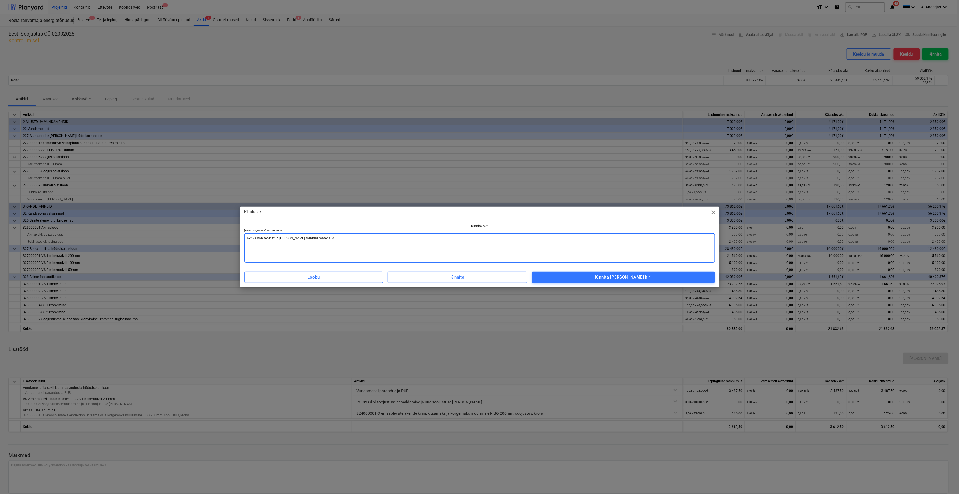
type textarea "Akt vastab teostatud mahule ja tarnitud materjalide"
type textarea "x"
type textarea "Akt vastab teostatud mahule ja tarnitud materjalidel"
type textarea "x"
type textarea "Akt vastab teostatud mahule ja tarnitud materjalidele"
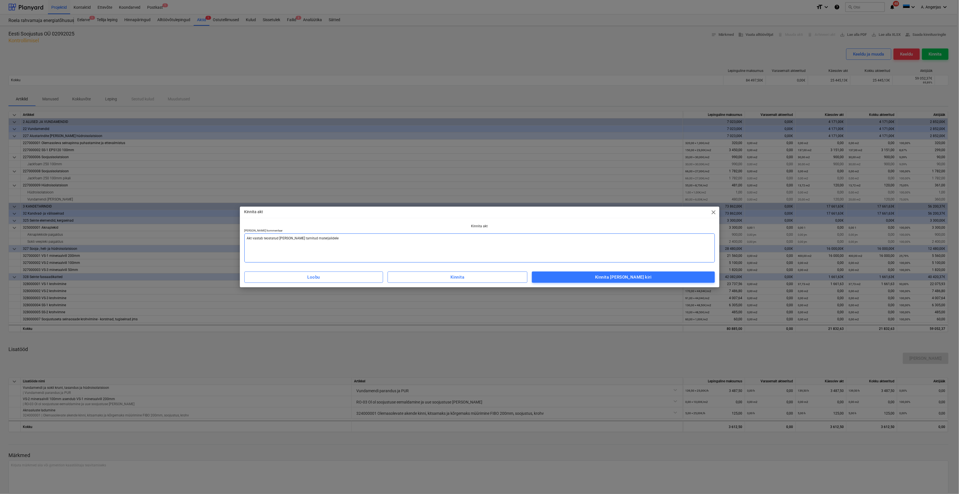
type textarea "x"
type textarea "Akt vastab teostatud mahule ja tarnitud materjalidele"
click at [563, 275] on span "Kinnita ja saada kiri" at bounding box center [623, 276] width 170 height 7
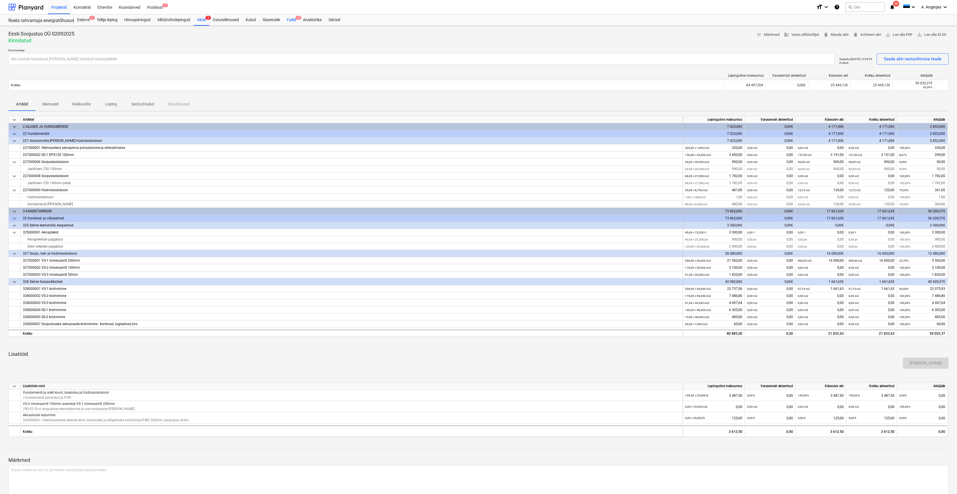
click at [291, 22] on div "Failid 3" at bounding box center [292, 19] width 16 height 11
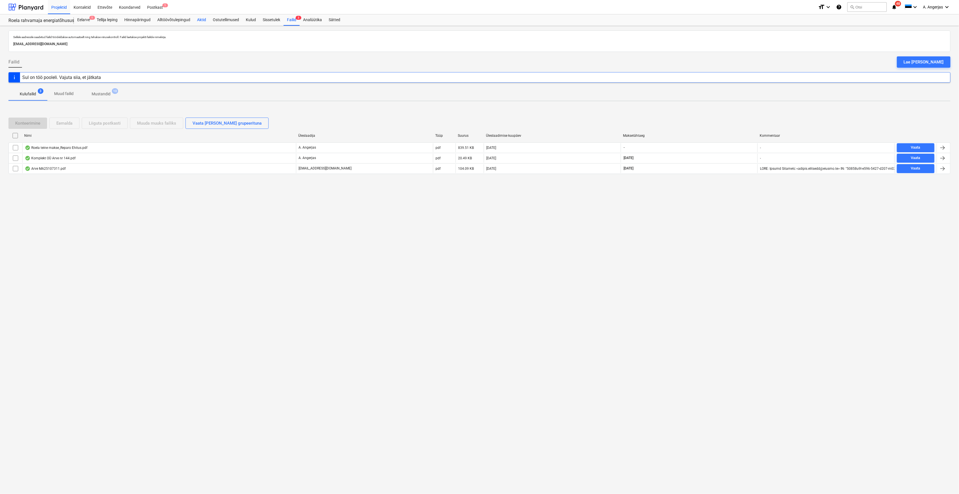
click at [201, 18] on div "Aktid" at bounding box center [202, 19] width 16 height 11
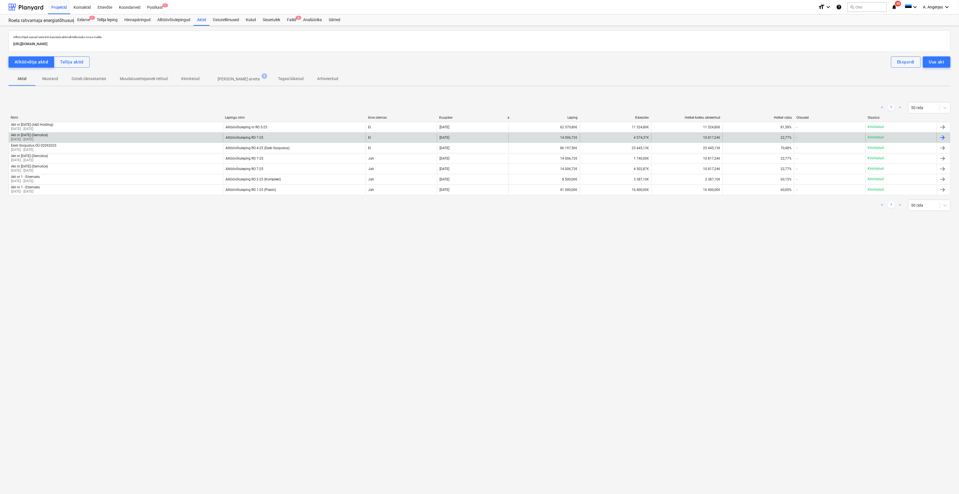
click at [74, 139] on div "Akt nr [DATE] (Demolice) [DATE] - [DATE]" at bounding box center [116, 137] width 214 height 9
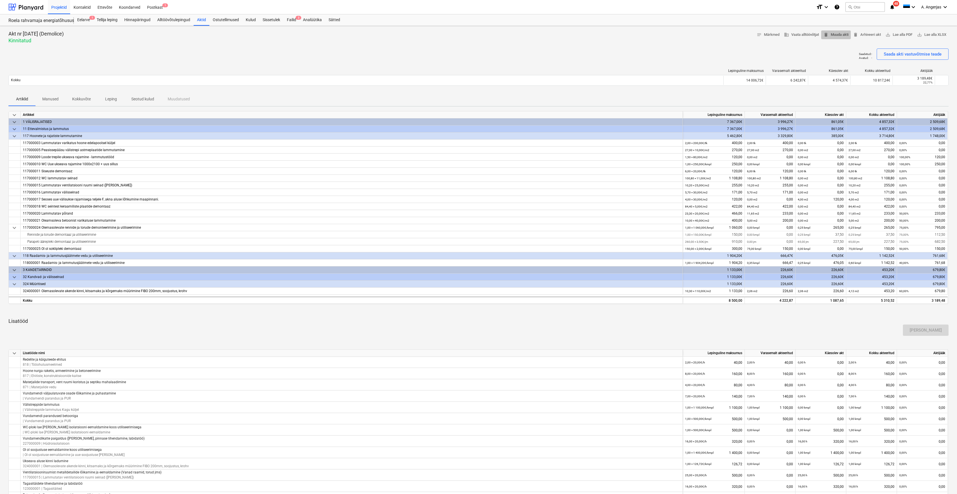
click at [839, 36] on span "delete Muuda akti" at bounding box center [836, 35] width 25 height 6
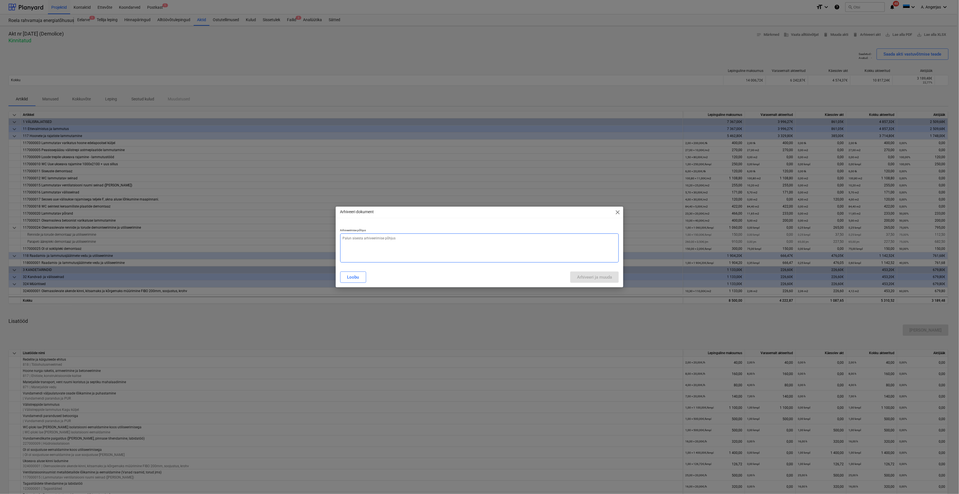
click at [368, 235] on textarea at bounding box center [479, 247] width 279 height 29
type textarea "x"
type textarea "K"
type textarea "x"
type textarea "Ki"
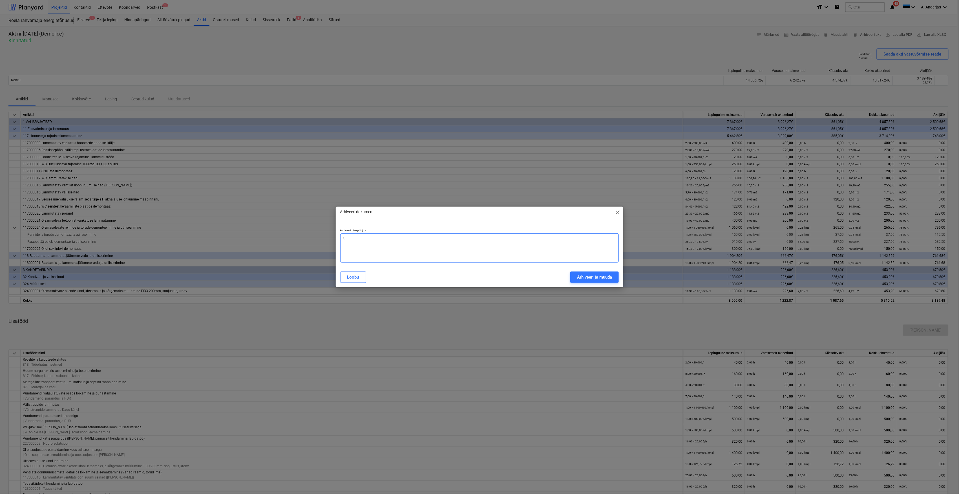
type textarea "x"
type textarea "Kiir"
type textarea "x"
type textarea "Kiirma"
type textarea "x"
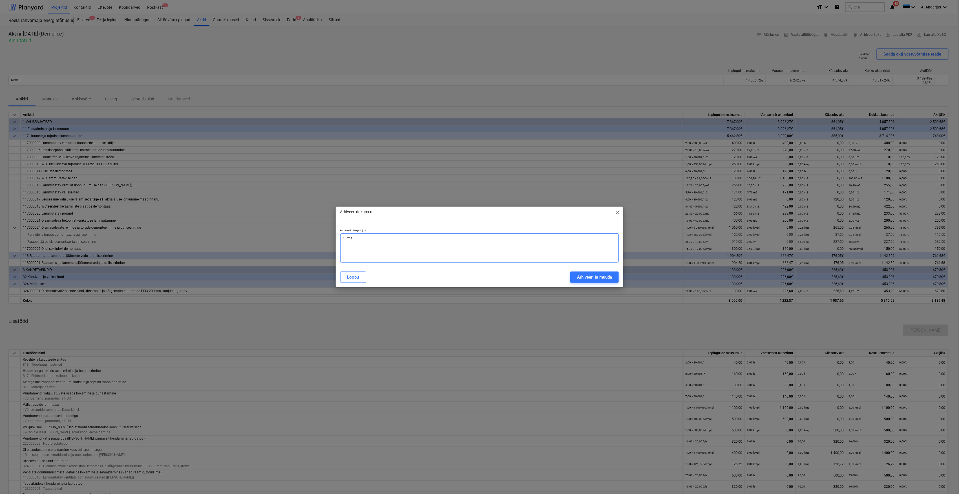
type textarea "Kiirmak"
type textarea "x"
type textarea "Kiirmaks"
type textarea "x"
type textarea "Kiirmakse"
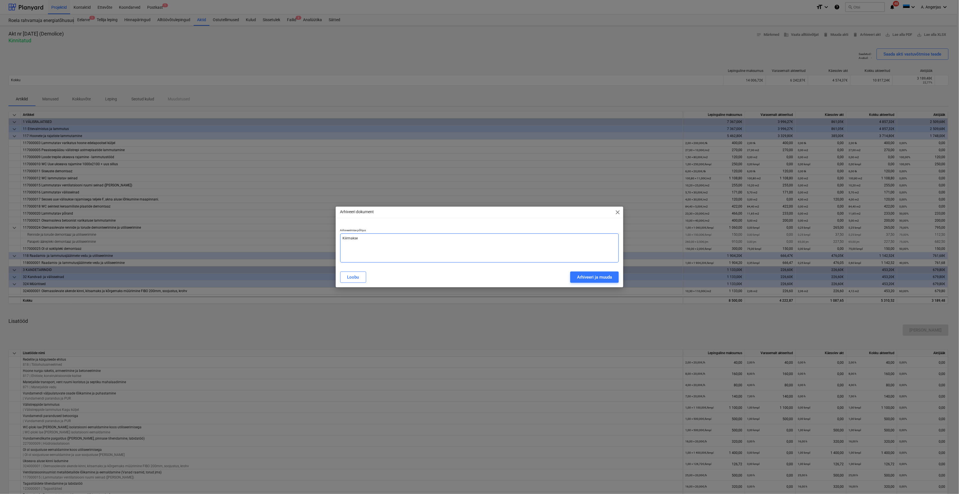
type textarea "x"
type textarea "Kiirmakse"
type textarea "x"
type textarea "Kiirmakse j"
type textarea "x"
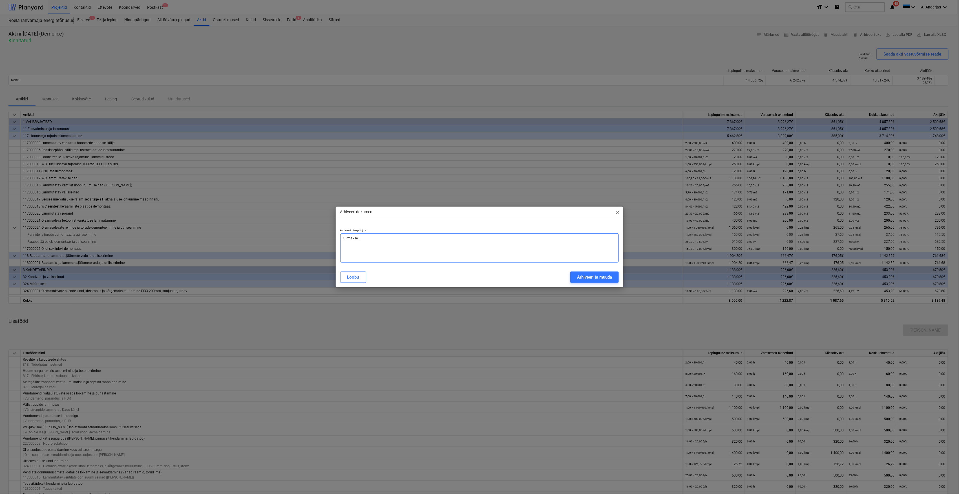
type textarea "Kiirmakse ja"
type textarea "x"
type textarea "Kiirmakse jao"
type textarea "x"
type textarea "Kiirmakse jaok"
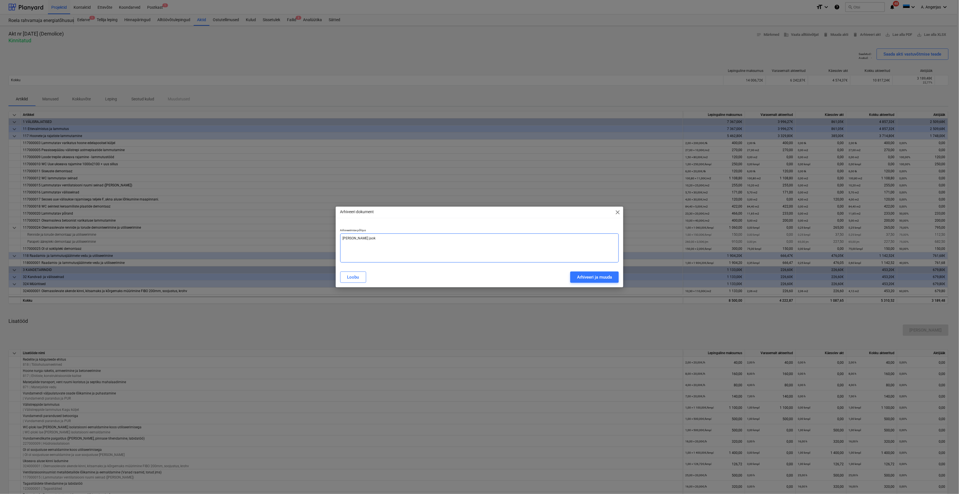
type textarea "x"
type textarea "Kiirmakse jaoks"
type textarea "x"
type textarea "Kiirmakse jaoks l"
type textarea "x"
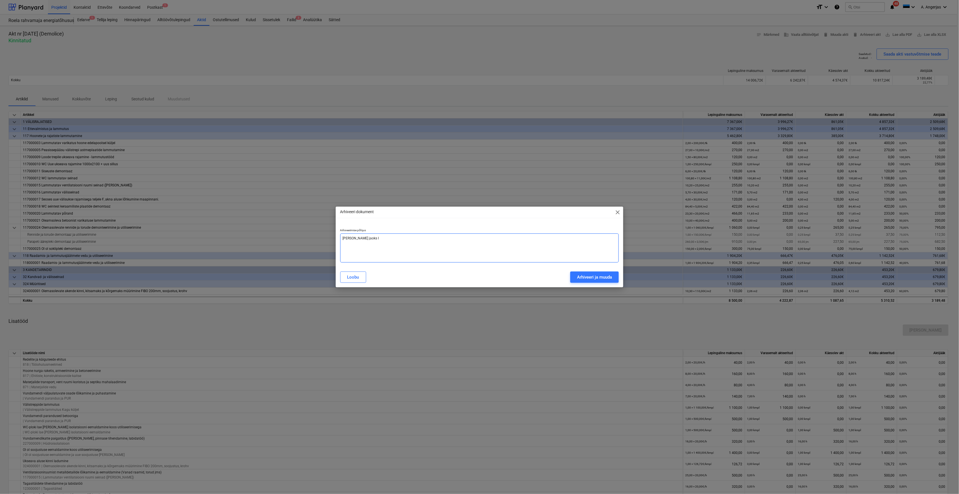
type textarea "Kiirmakse jaoks li"
type textarea "x"
type textarea "Kiirmakse jaoks lisa"
type textarea "x"
type textarea "Kiirmakse jaoks lisar"
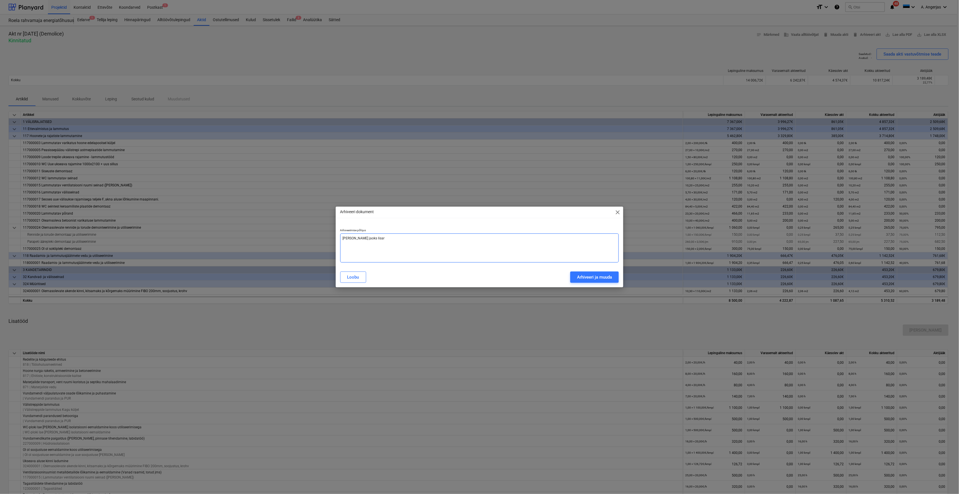
type textarea "x"
type textarea "Kiirmakse jaoks lisari"
type textarea "x"
type textarea "Kiirmakse jaoks lisarid"
type textarea "x"
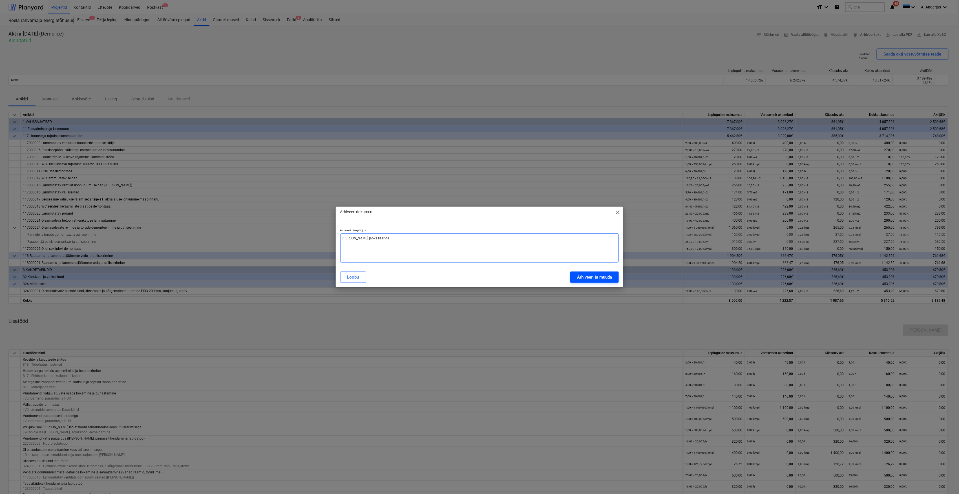
type textarea "Kiirmakse jaoks lisarida"
click at [591, 273] on button "Arhiveeri ja muuda" at bounding box center [594, 276] width 48 height 11
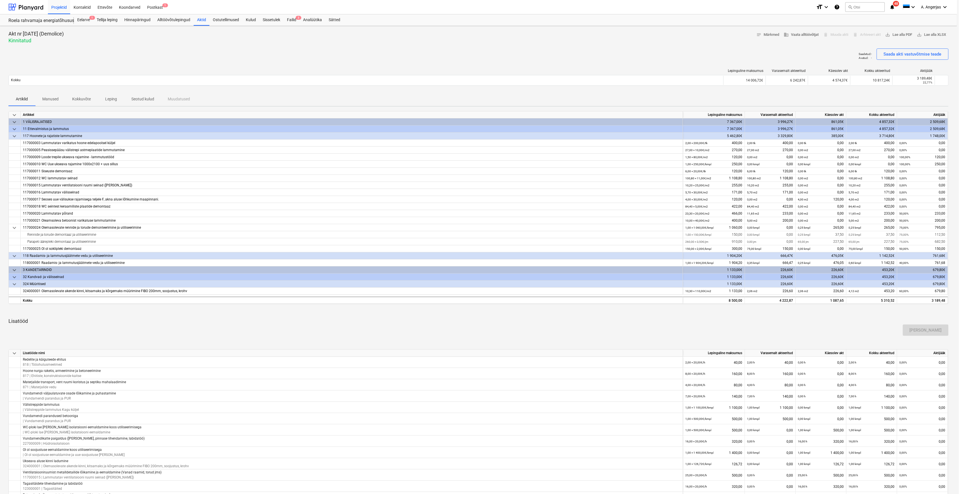
type textarea "x"
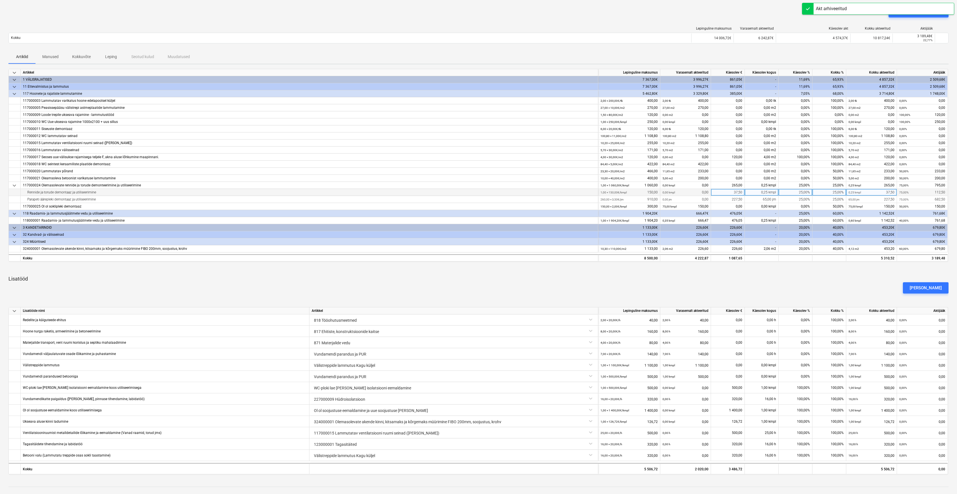
scroll to position [107, 0]
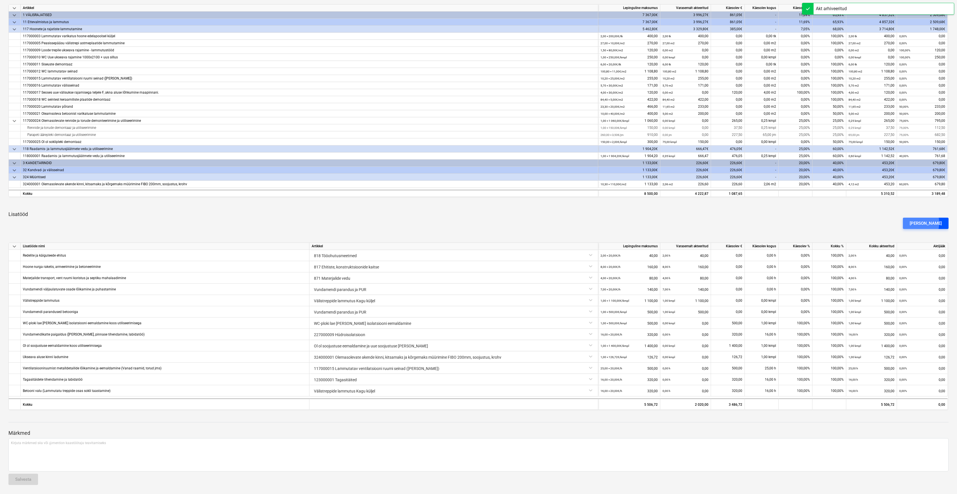
click at [924, 223] on div "[PERSON_NAME]" at bounding box center [926, 223] width 32 height 7
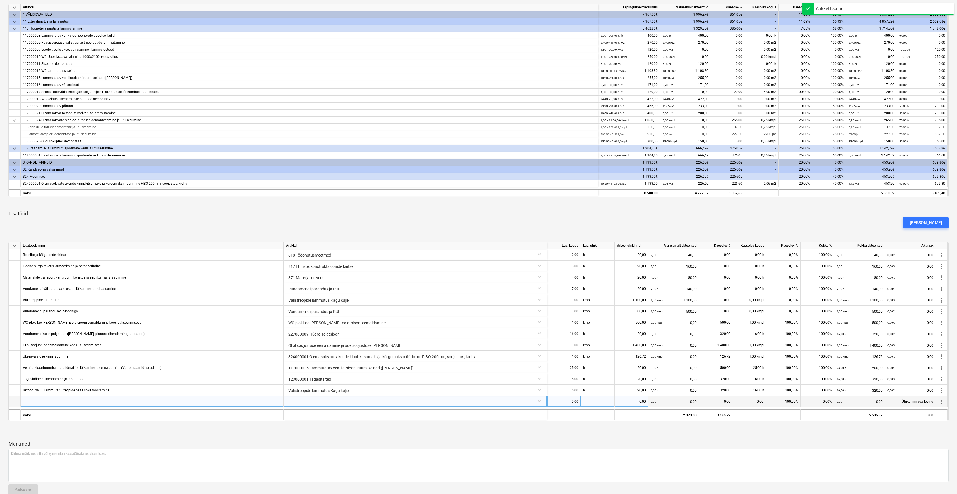
click at [534, 400] on div at bounding box center [415, 401] width 258 height 10
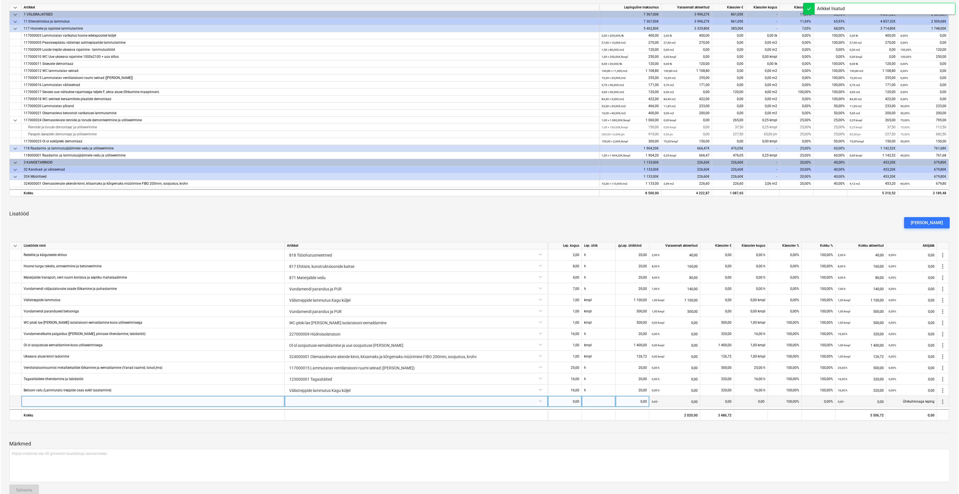
scroll to position [110, 0]
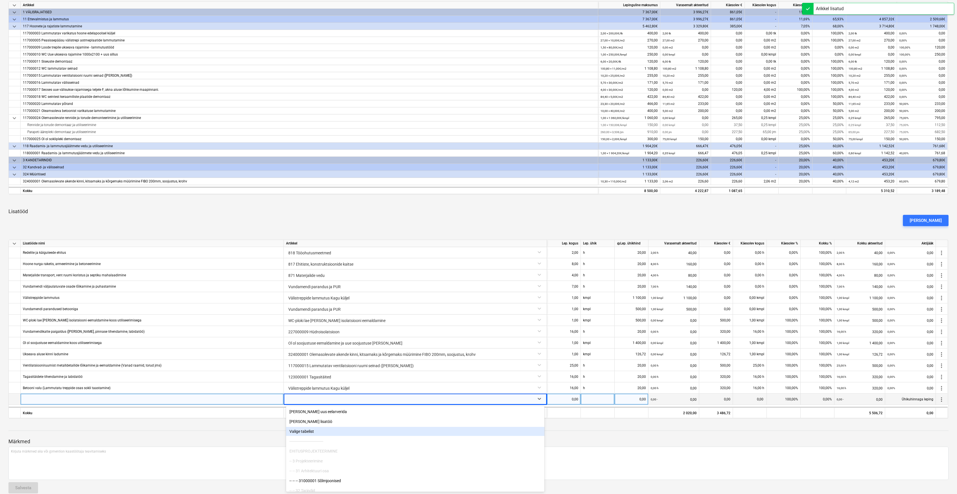
click at [422, 429] on div "Valige tabelist" at bounding box center [415, 431] width 258 height 9
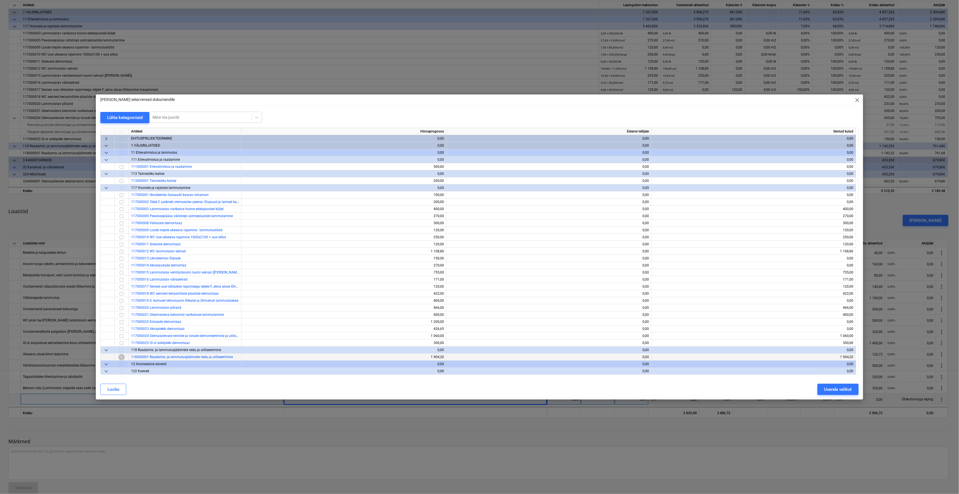
click at [121, 358] on input "checkbox" at bounding box center [121, 357] width 7 height 7
click at [826, 389] on div "Uuenda valikut" at bounding box center [838, 389] width 28 height 7
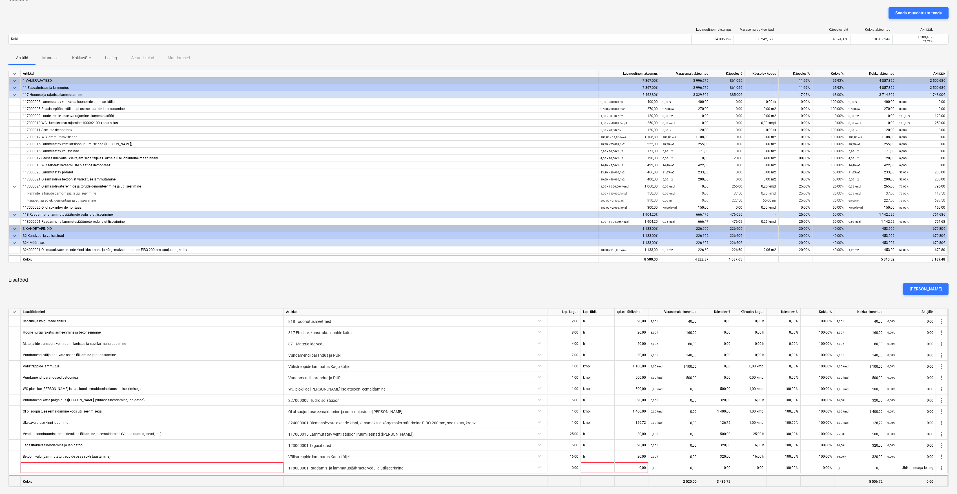
scroll to position [113, 0]
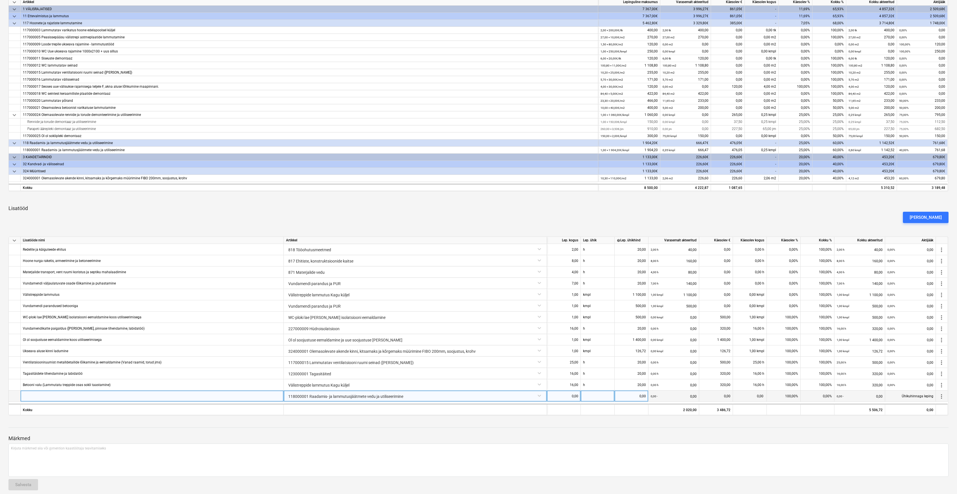
click at [180, 400] on div at bounding box center [152, 395] width 263 height 11
click at [49, 396] on input "Kiirmakse (1% iga 5 päeva eest - 20 päeva = 4%" at bounding box center [152, 395] width 263 height 11
click at [145, 400] on input "Kiirmakse (1% akti summast iga 5 päeva eest - 20 päeva = 4%" at bounding box center [152, 395] width 263 height 11
type input "Kiirmakse (1% akti summast iga 5 päeva eest - 20 päeva = 4%)"
click at [559, 392] on div "0,00" at bounding box center [563, 395] width 29 height 11
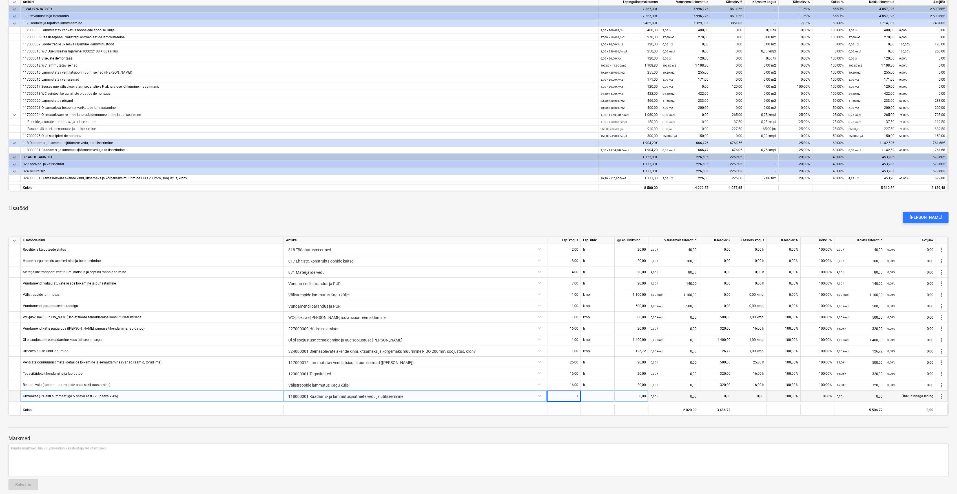
type input "1"
click at [600, 396] on div at bounding box center [598, 395] width 34 height 11
click at [564, 396] on div "0,00" at bounding box center [563, 395] width 29 height 11
type input "-1"
click at [598, 393] on div at bounding box center [598, 395] width 34 height 11
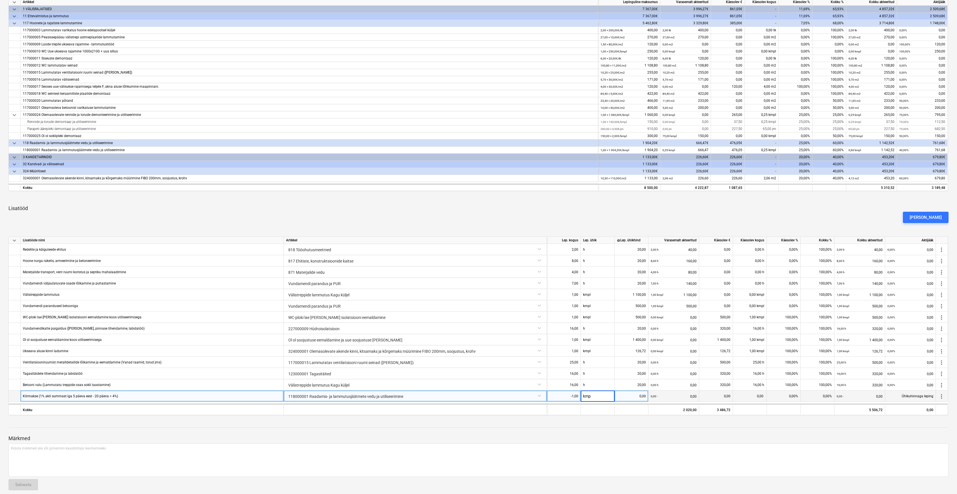
type input "kmpl"
click at [625, 395] on div "0,00" at bounding box center [631, 395] width 29 height 11
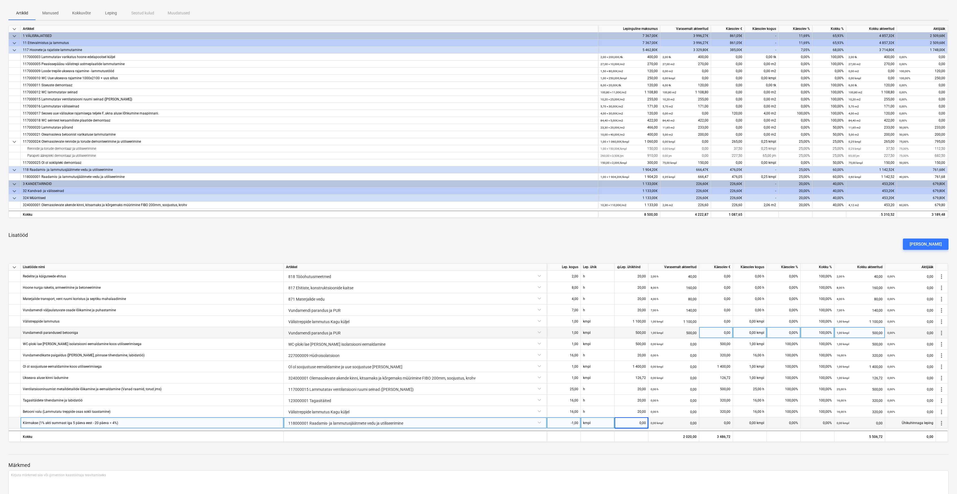
scroll to position [119, 0]
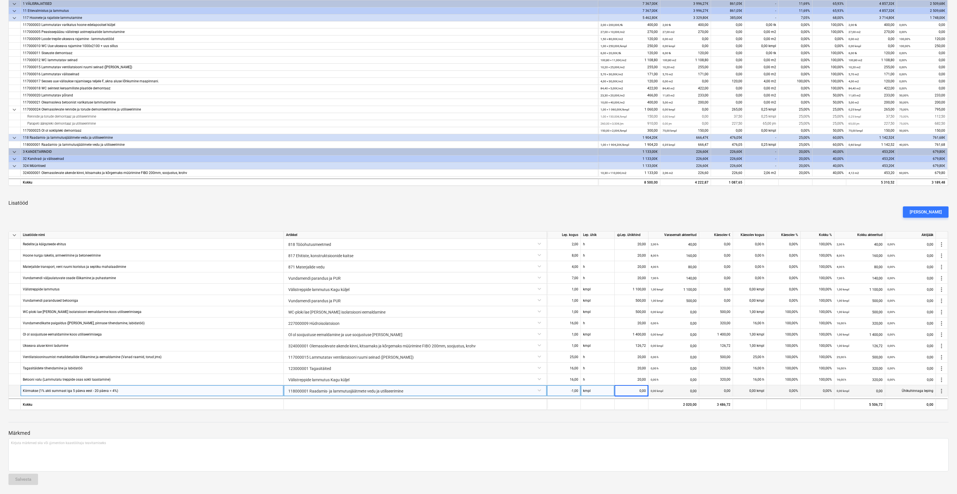
click at [640, 393] on div "0,00" at bounding box center [631, 390] width 29 height 11
type input "183"
click at [650, 425] on div at bounding box center [478, 427] width 940 height 5
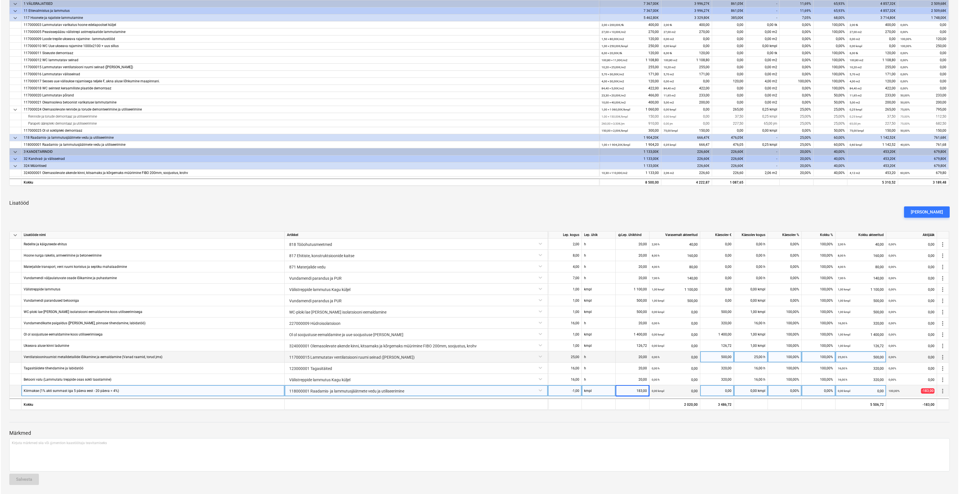
scroll to position [0, 0]
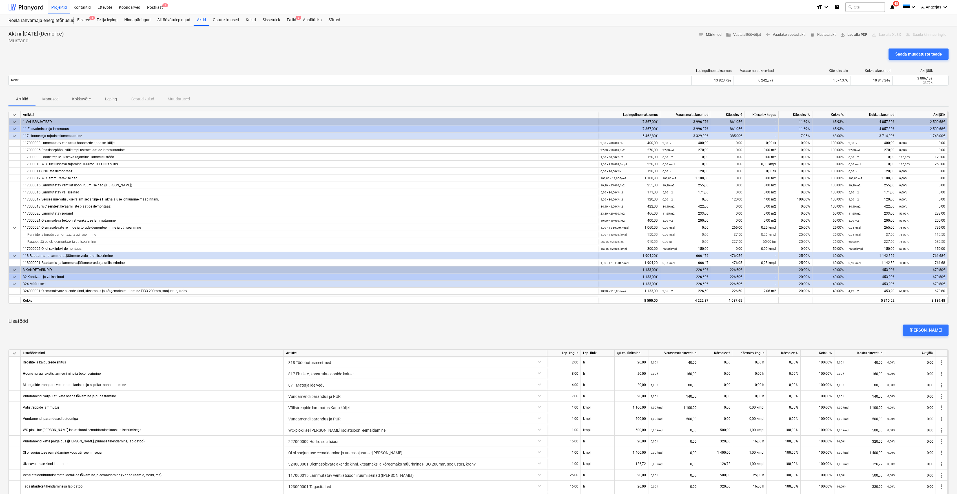
click at [857, 37] on span "save_alt Lae alla PDF" at bounding box center [853, 35] width 27 height 6
click at [941, 56] on div "Saada muudatuste teade" at bounding box center [918, 53] width 47 height 7
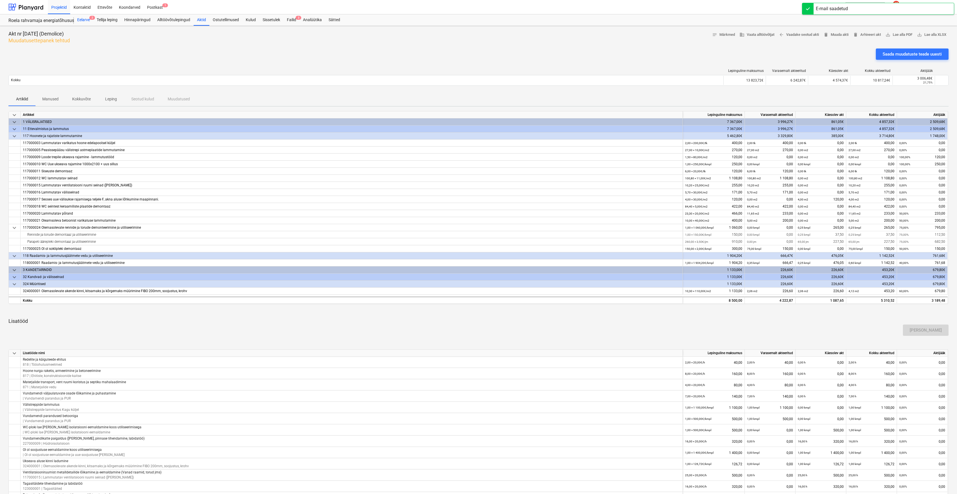
click at [85, 24] on div "Eelarve 2" at bounding box center [83, 19] width 19 height 11
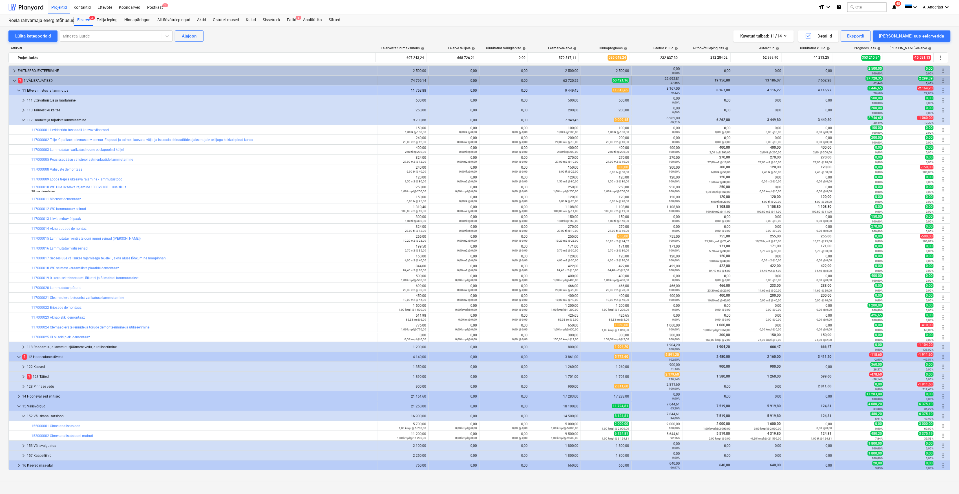
click at [16, 83] on span "keyboard_arrow_down" at bounding box center [14, 80] width 7 height 7
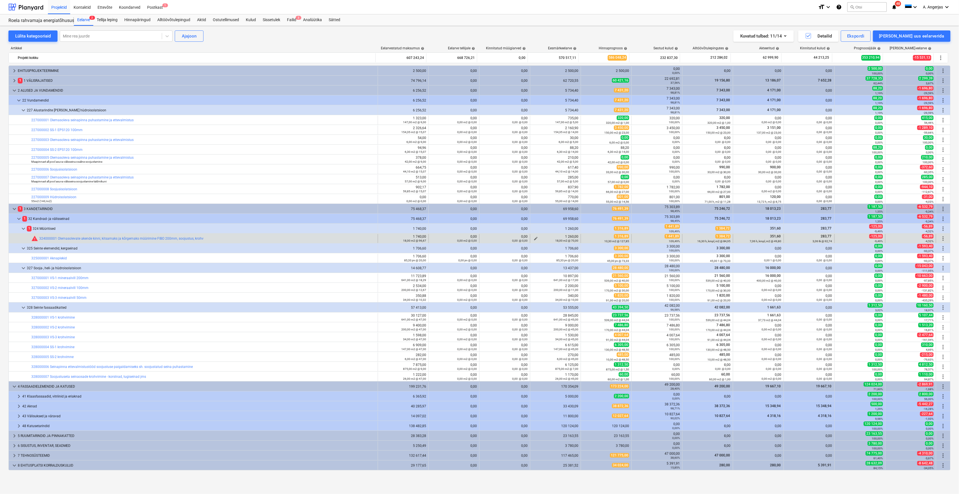
click at [535, 239] on div "18,00 m2 @ 70,00" at bounding box center [555, 240] width 46 height 4
click at [536, 238] on span "edit" at bounding box center [536, 238] width 5 height 5
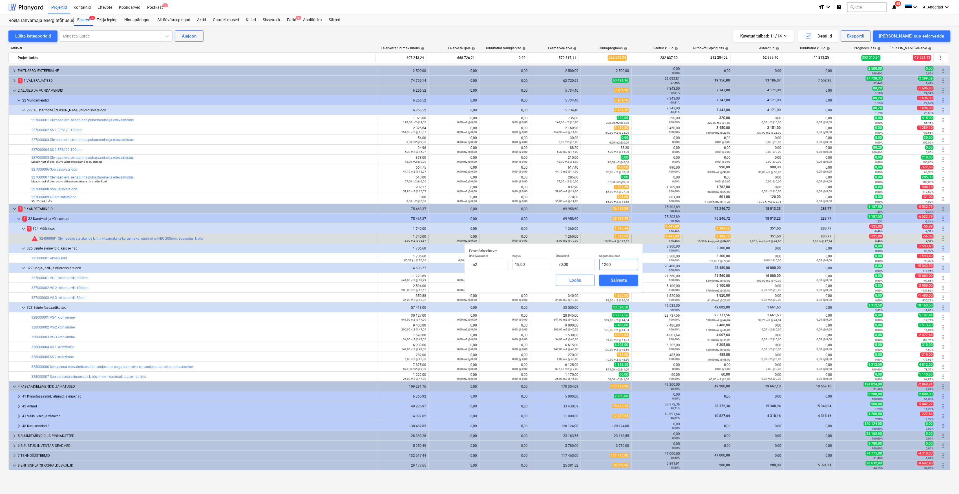
click at [607, 263] on input "1260" at bounding box center [618, 264] width 39 height 11
click at [625, 263] on input "1260" at bounding box center [618, 264] width 39 height 11
type input "1"
type input "0,06"
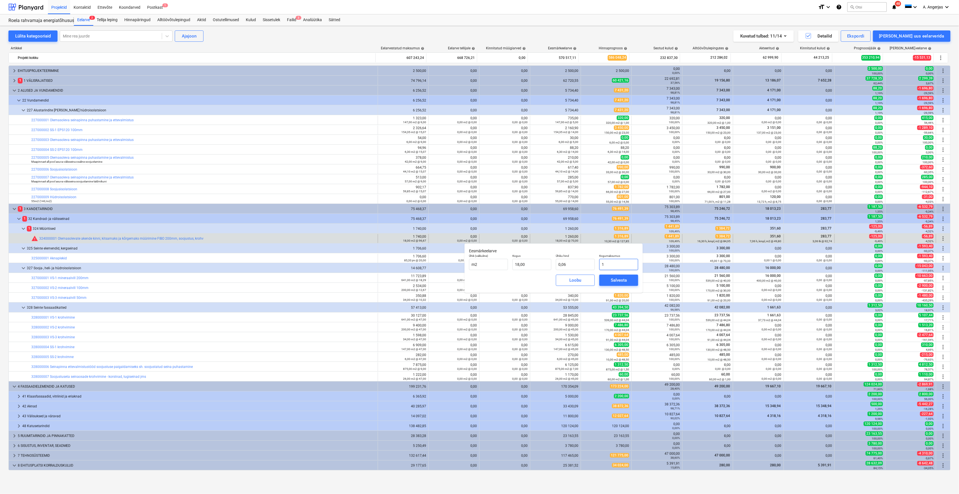
type input "13"
type input "0,72"
type input "131"
type input "7,28"
type input "1316"
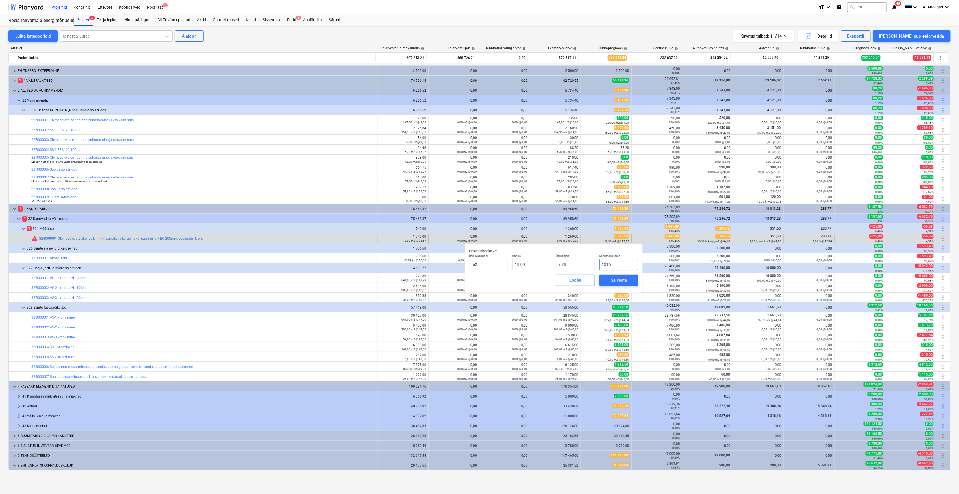
type input "73,11"
type input "1316,8"
type input "73,16"
type input "1316,89"
click at [609, 278] on span "Salvesta" at bounding box center [618, 280] width 25 height 7
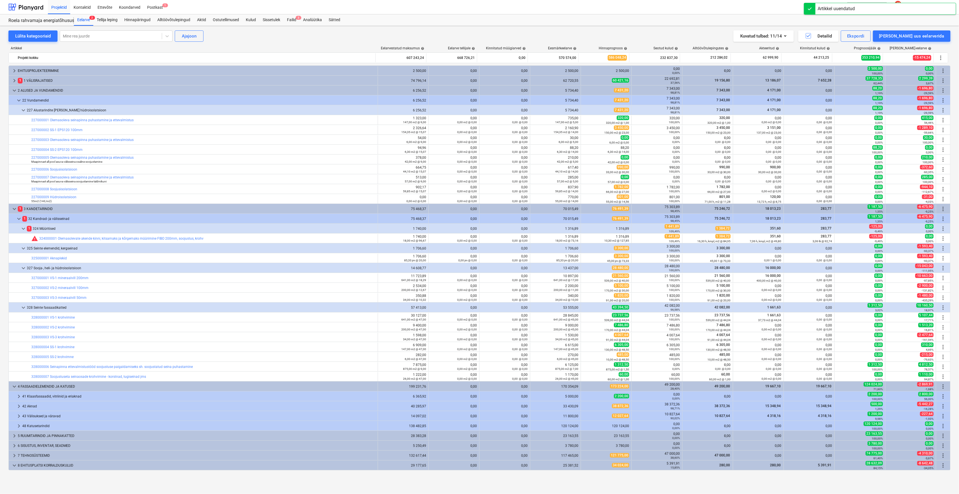
scroll to position [75, 0]
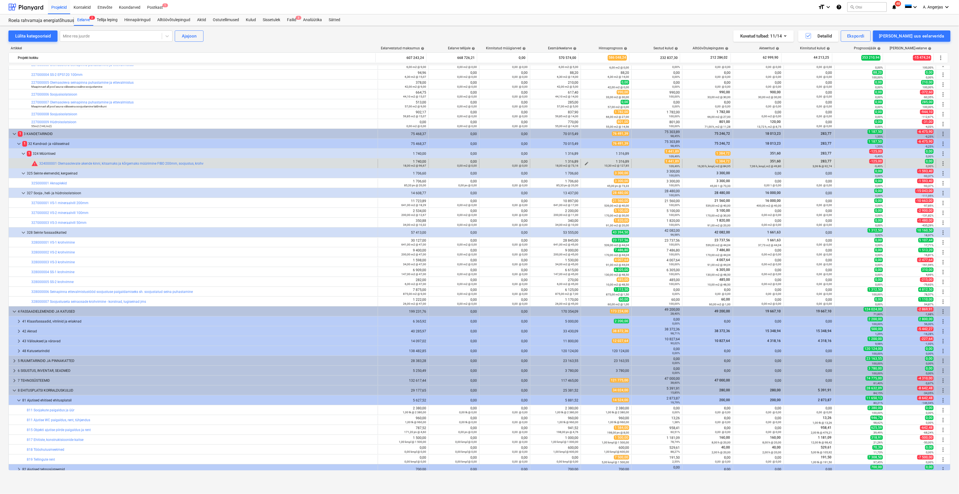
click at [587, 163] on span "edit" at bounding box center [586, 163] width 5 height 5
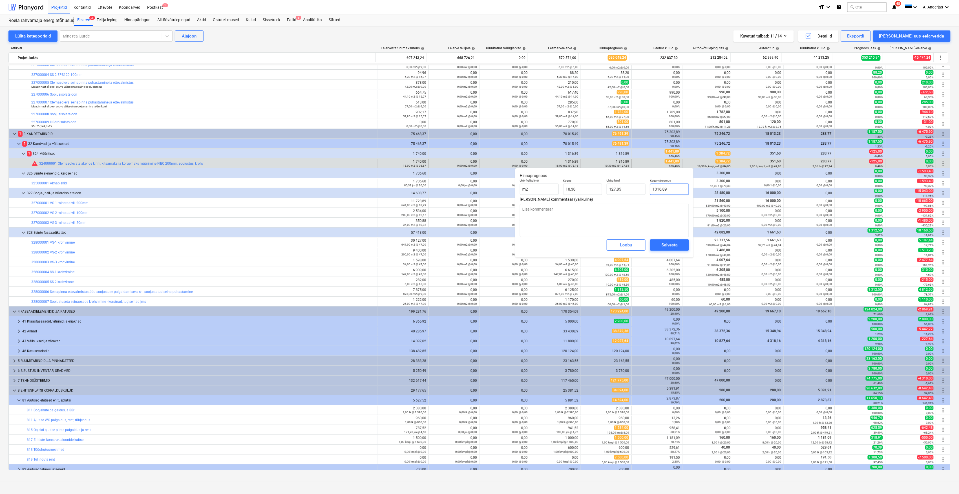
click at [663, 190] on input "1316,89" at bounding box center [669, 188] width 39 height 11
type input "1"
type textarea "x"
type input "0,10"
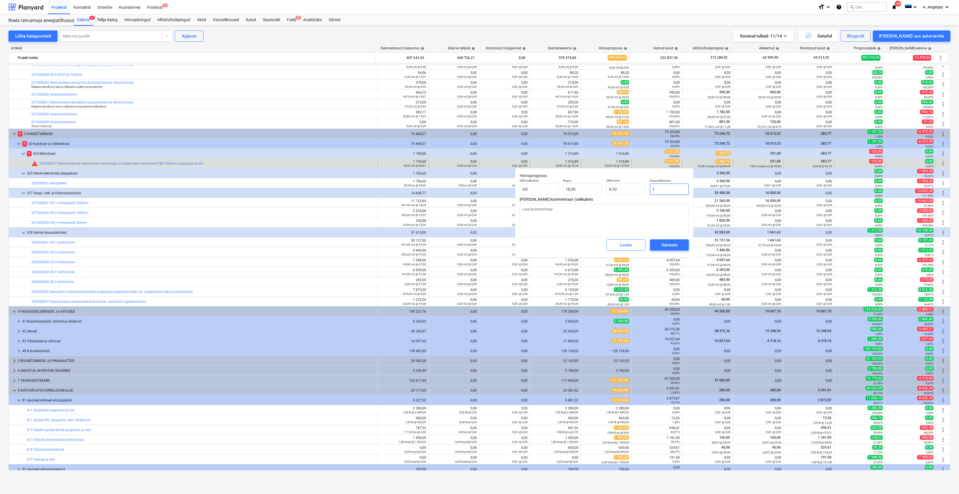
type input "14"
type textarea "x"
type input "1,36"
type input "144"
type textarea "x"
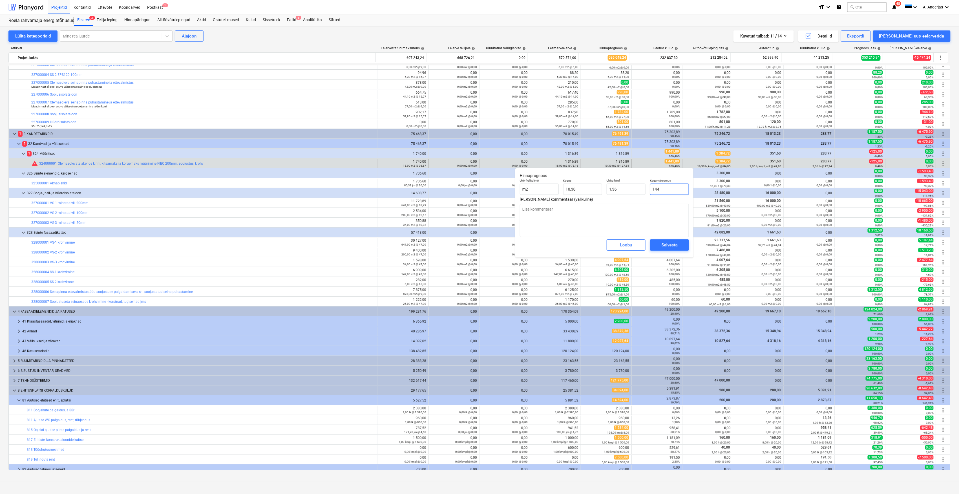
type input "13,98"
type input "1441"
type textarea "x"
type input "139,90"
type input "1441,"
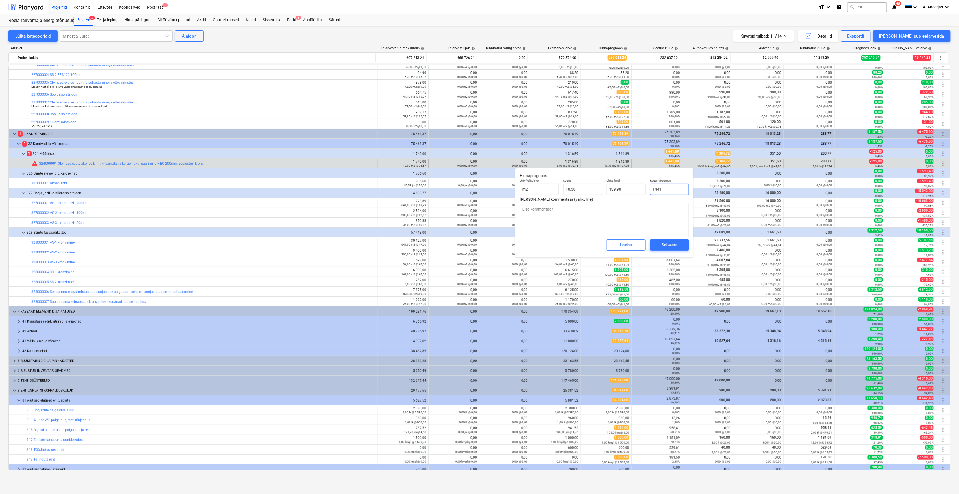
type textarea "x"
type input "1441,8"
type textarea "x"
type input "139,98"
type input "1441,89"
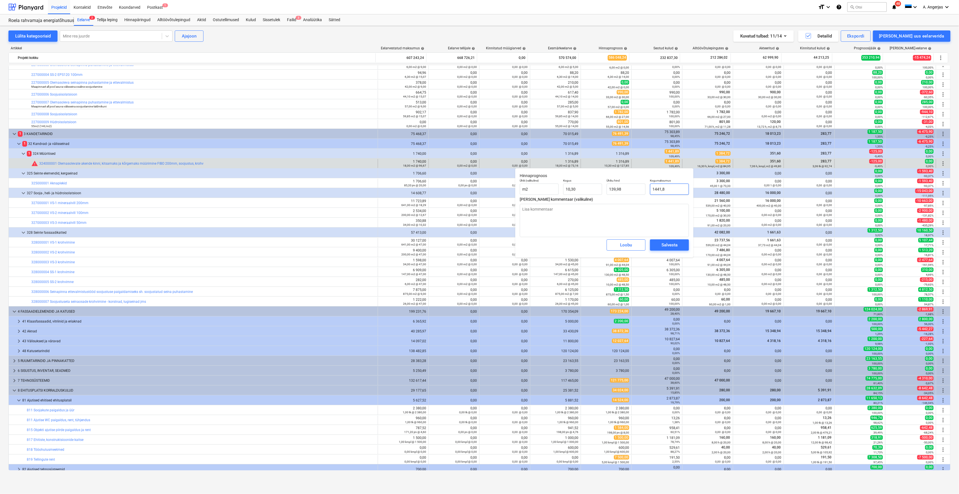
type textarea "x"
type input "139,99"
click at [674, 245] on div "Salvesta" at bounding box center [670, 244] width 16 height 7
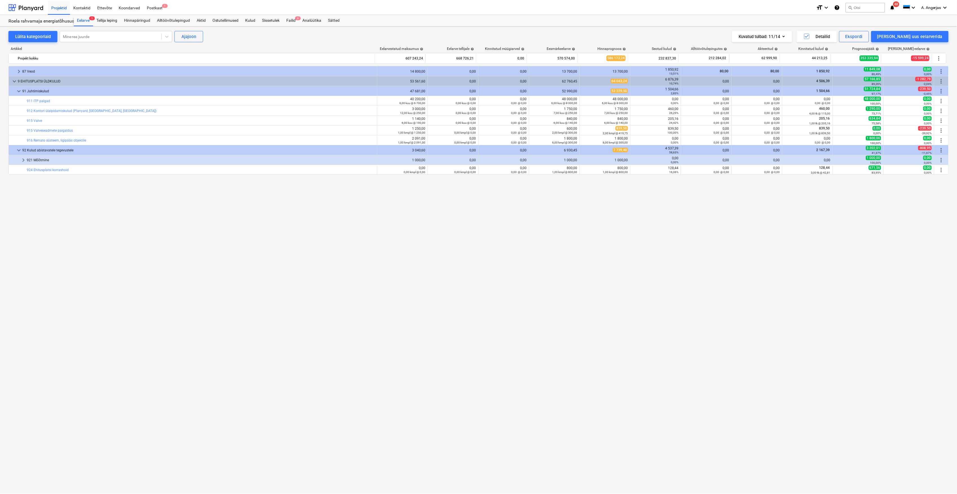
scroll to position [0, 0]
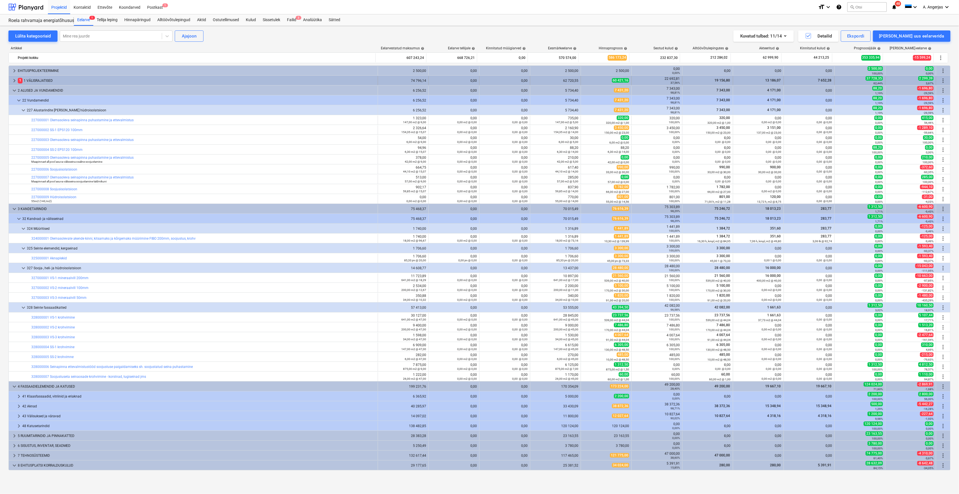
click at [14, 80] on span "keyboard_arrow_right" at bounding box center [14, 80] width 7 height 7
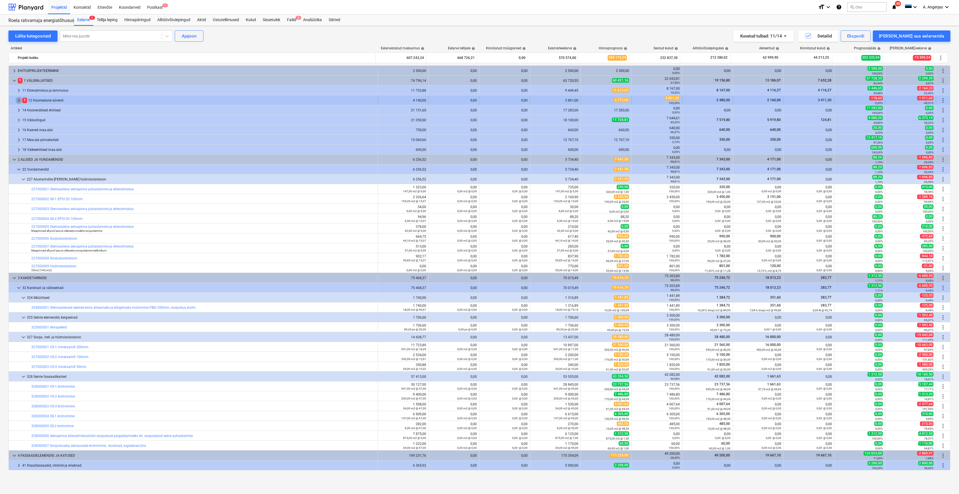
click at [17, 101] on span "keyboard_arrow_right" at bounding box center [19, 100] width 7 height 7
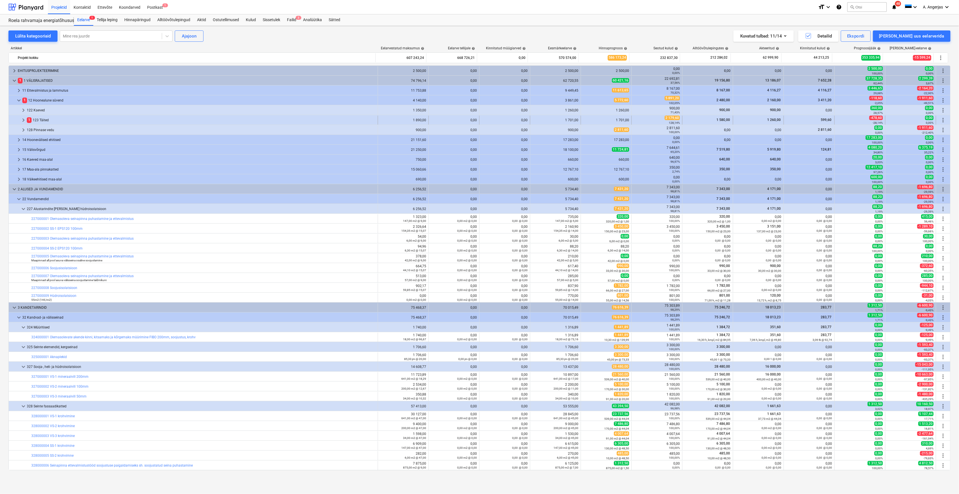
click at [23, 121] on span "keyboard_arrow_right" at bounding box center [23, 120] width 7 height 7
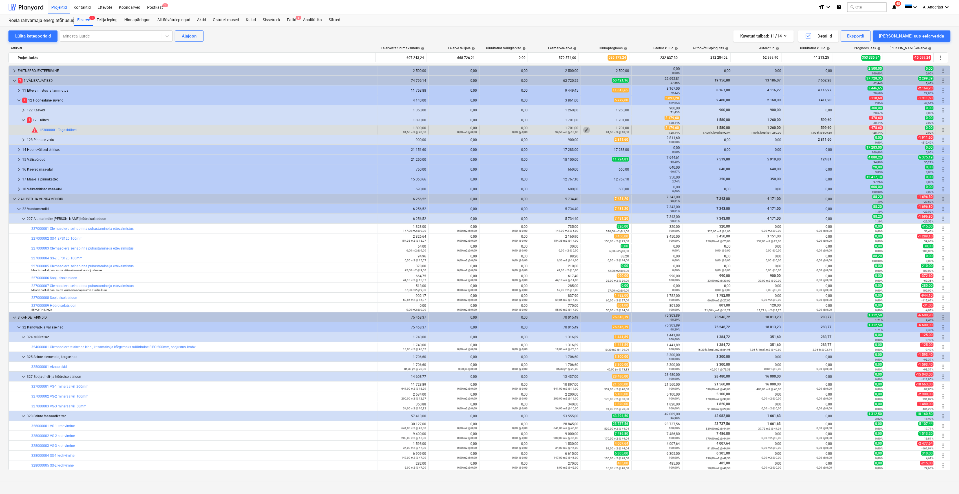
click at [585, 129] on span "edit" at bounding box center [586, 130] width 5 height 5
type textarea "x"
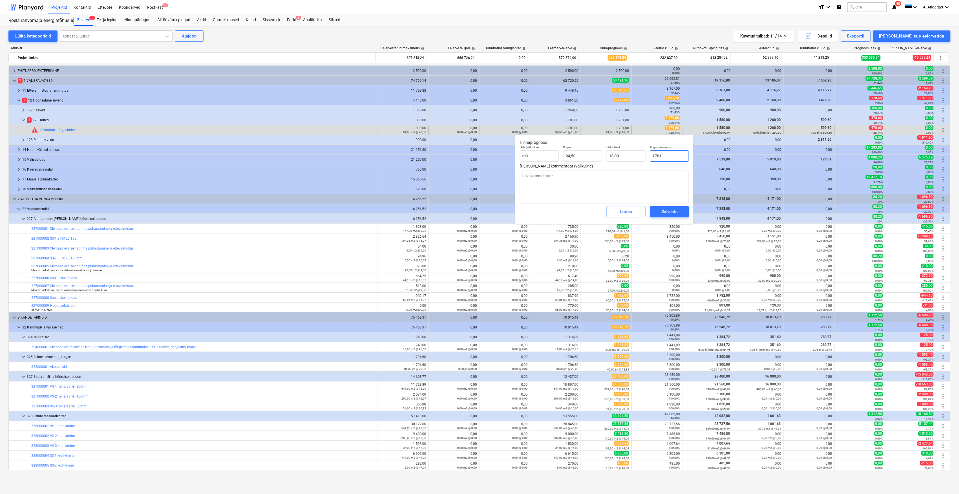
click at [665, 156] on input "1701" at bounding box center [669, 155] width 39 height 11
type input "2"
type textarea "x"
type input "0,02"
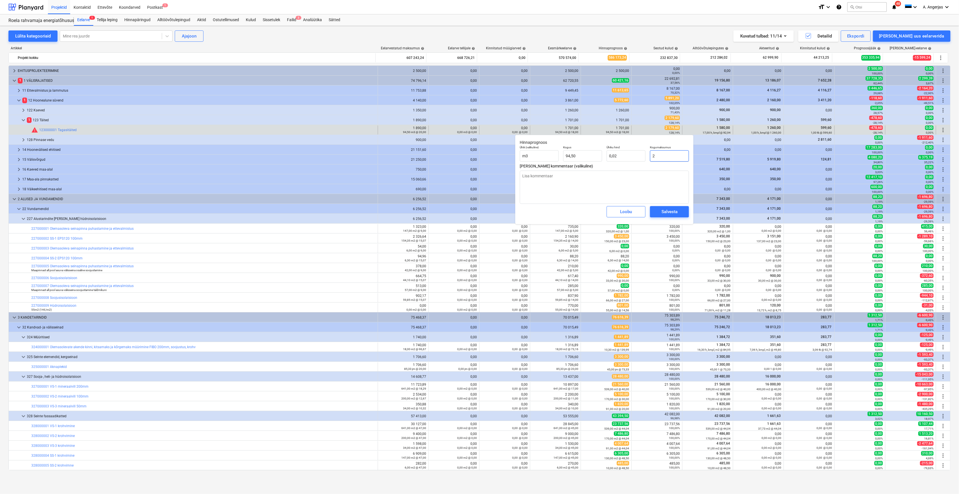
type textarea "x"
type input "21"
type input "0,22"
type input "217"
type textarea "x"
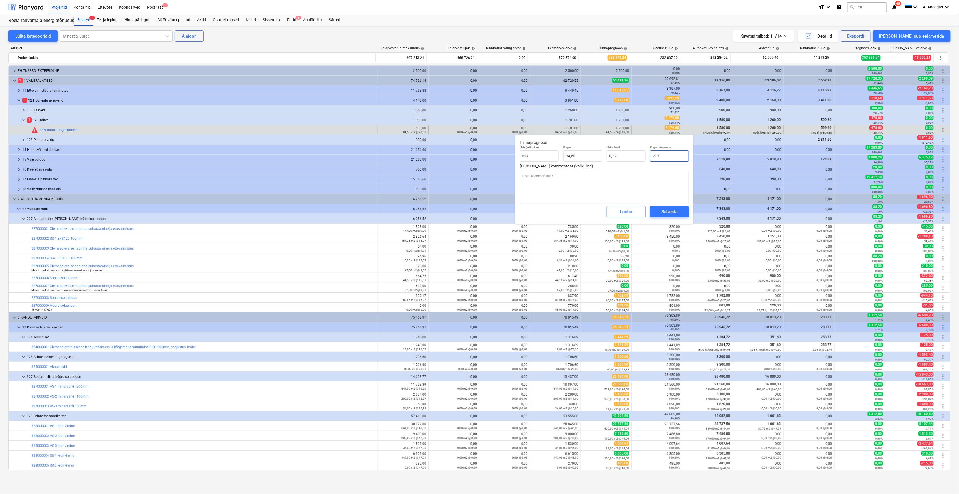
type input "2,30"
type input "2179"
type textarea "x"
type input "23,06"
type input "2179,"
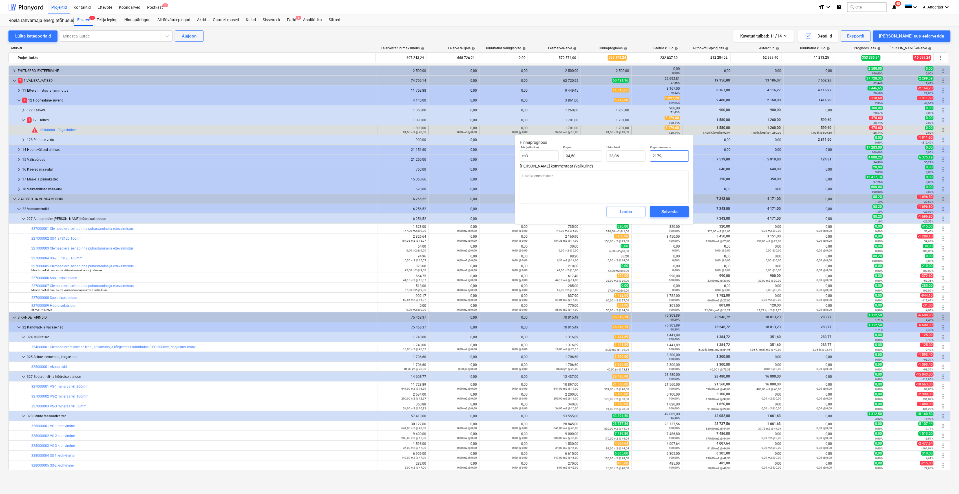
type textarea "x"
type input "2179,6"
click at [665, 211] on div "Salvesta" at bounding box center [670, 211] width 16 height 7
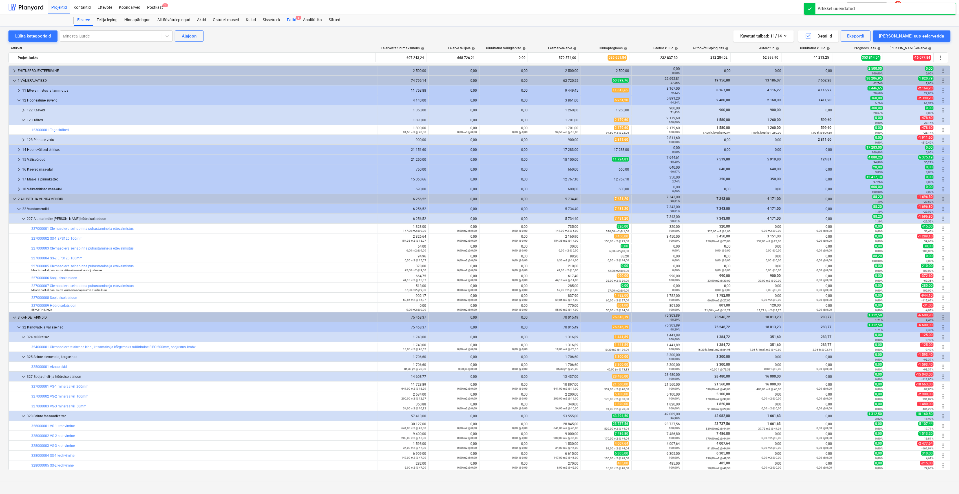
click at [290, 21] on div "Failid 3" at bounding box center [292, 19] width 16 height 11
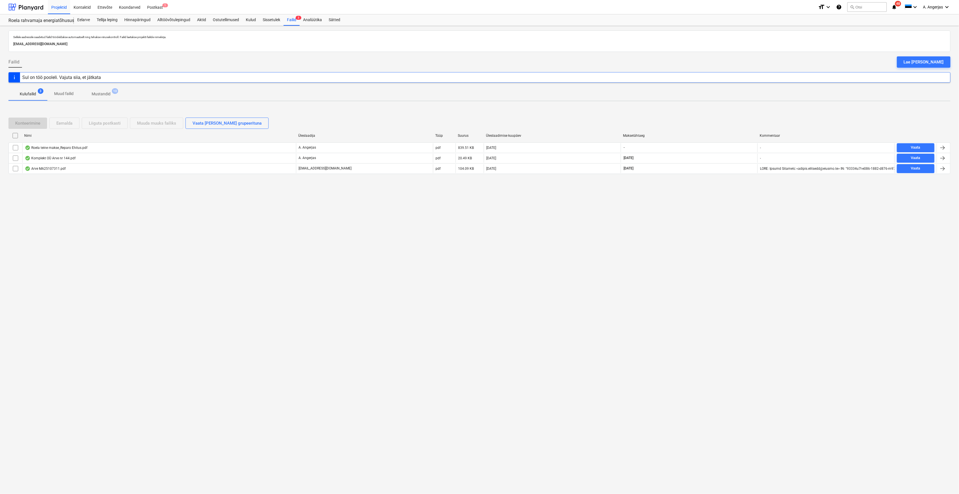
click at [64, 246] on div "Sellele aadressile saadetud failid töödeldakse automaatselt ning tehakse viirus…" at bounding box center [479, 260] width 959 height 468
click at [201, 21] on div "Aktid" at bounding box center [202, 19] width 16 height 11
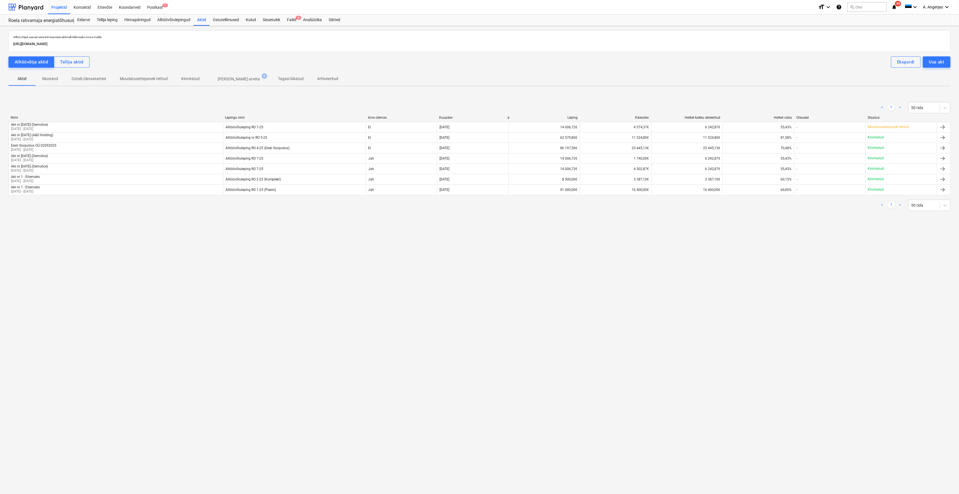
click at [225, 78] on p "[PERSON_NAME] arveta" at bounding box center [239, 79] width 42 height 6
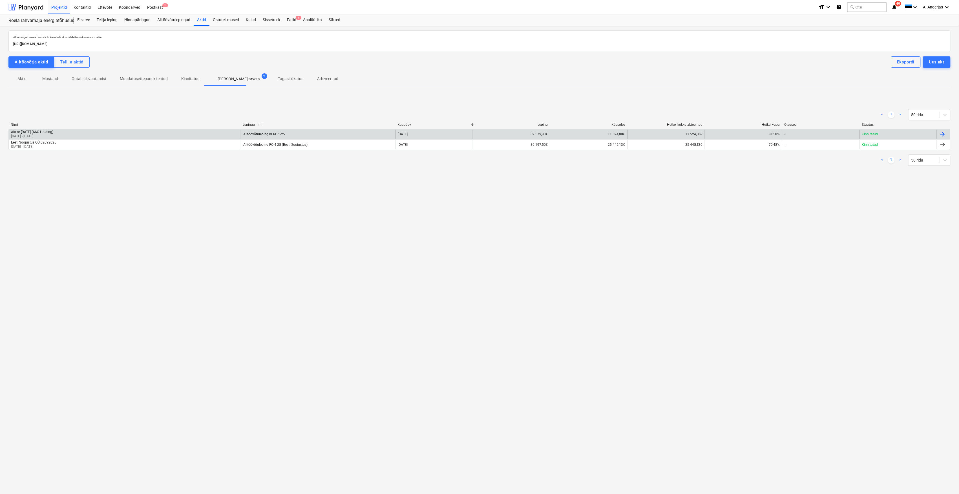
click at [45, 133] on div "Akt nr [DATE] (A&O Holding)" at bounding box center [32, 132] width 42 height 4
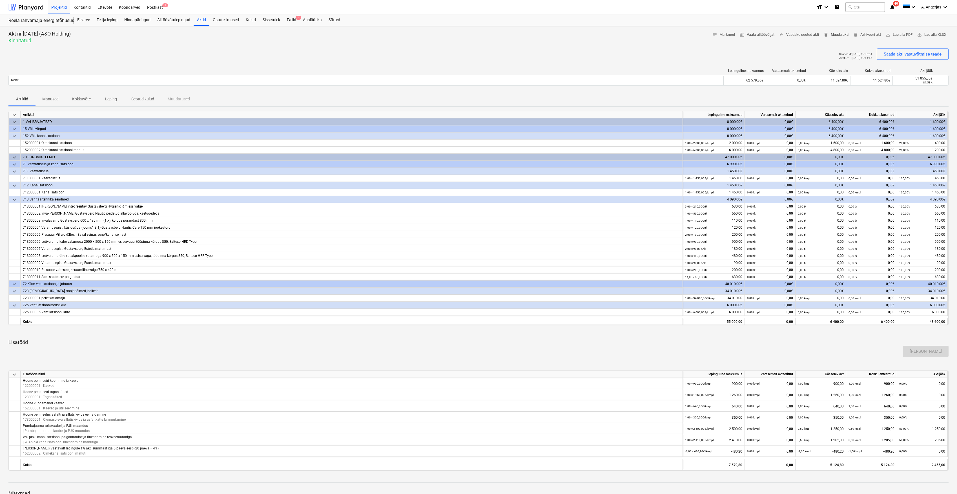
click at [845, 34] on span "delete Muuda akti" at bounding box center [836, 35] width 25 height 6
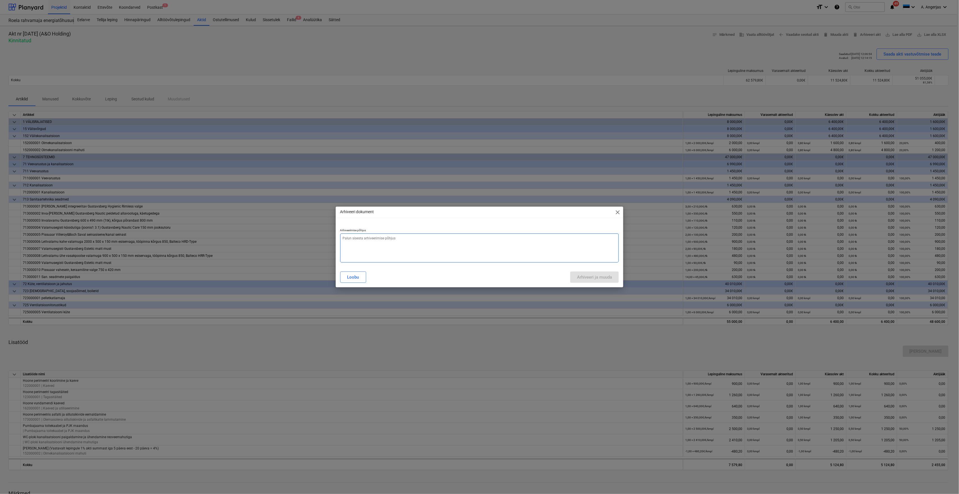
click at [375, 249] on textarea at bounding box center [479, 247] width 279 height 29
type textarea "x"
type textarea "K"
type textarea "x"
type textarea "Ki"
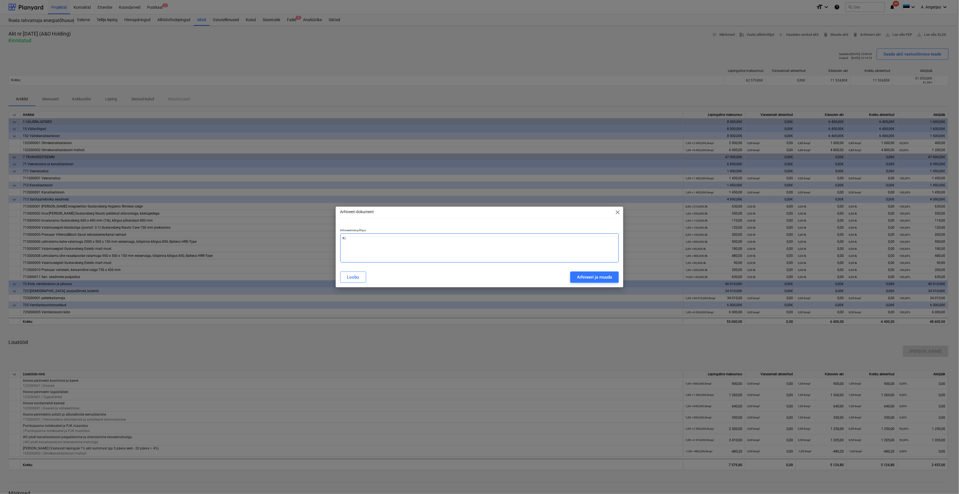
type textarea "x"
type textarea "Kiir"
type textarea "x"
type textarea "Kiirma"
type textarea "x"
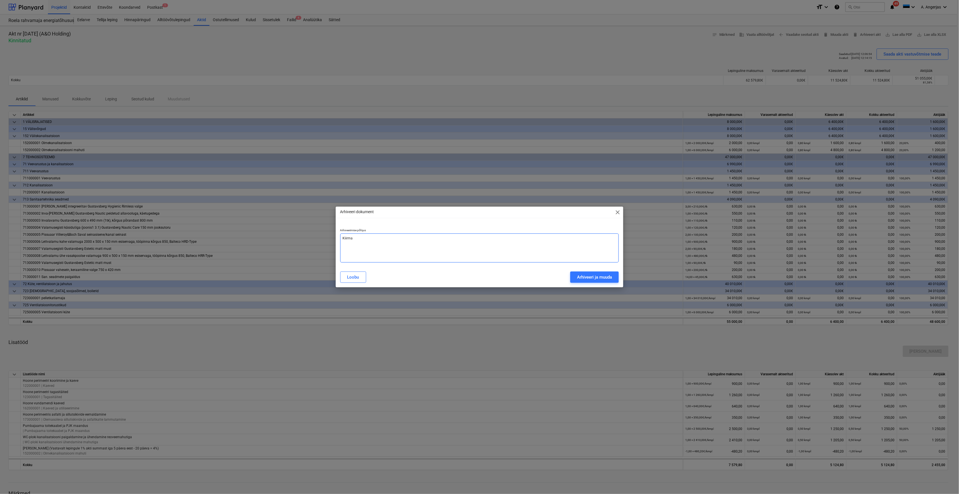
type textarea "Kiirmak"
type textarea "x"
type textarea "Kiirmaks"
type textarea "x"
type textarea "Kiirmakse"
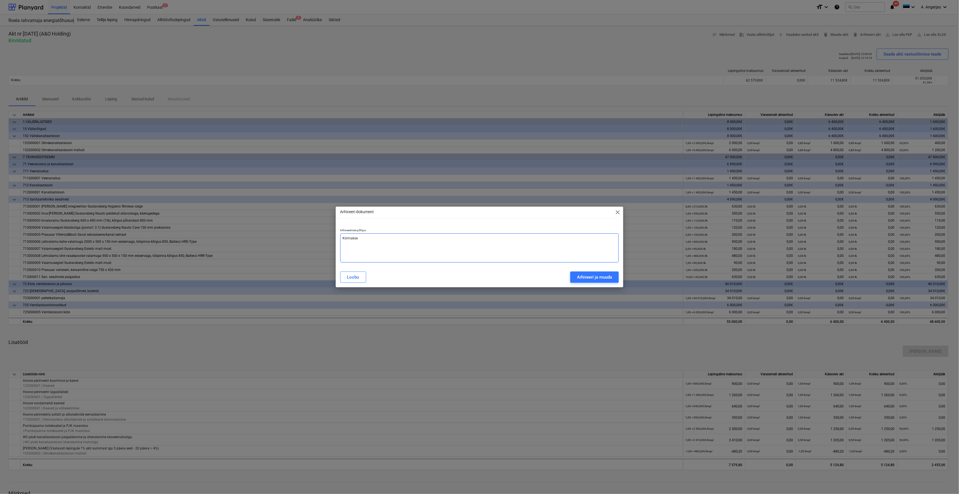
type textarea "x"
type textarea "Kiirmakse"
click at [609, 278] on div "Arhiveeri ja muuda" at bounding box center [594, 276] width 35 height 7
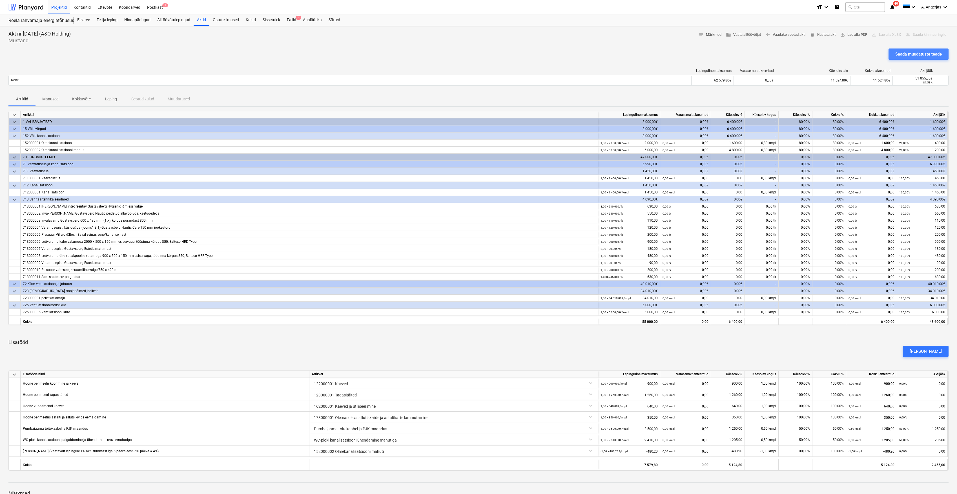
click at [923, 53] on div "Saada muudatuste teade" at bounding box center [918, 53] width 47 height 7
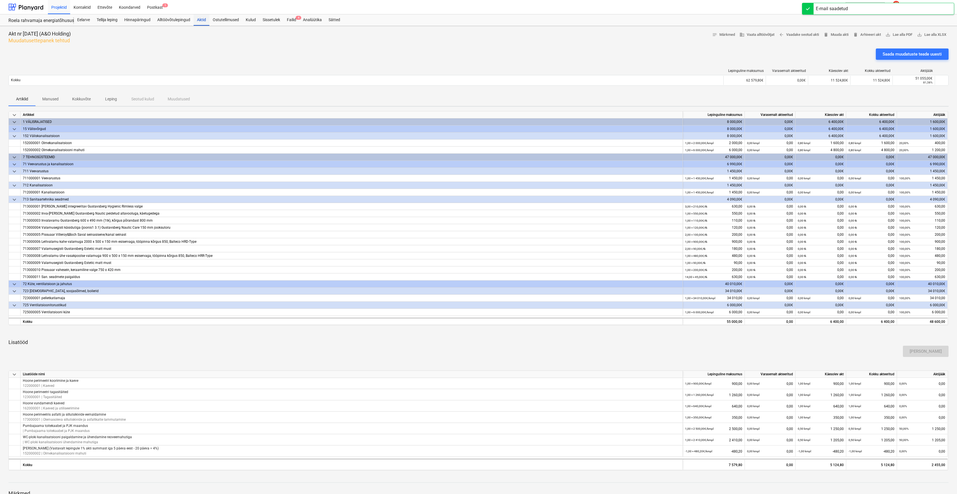
click at [200, 20] on div "Aktid" at bounding box center [202, 19] width 16 height 11
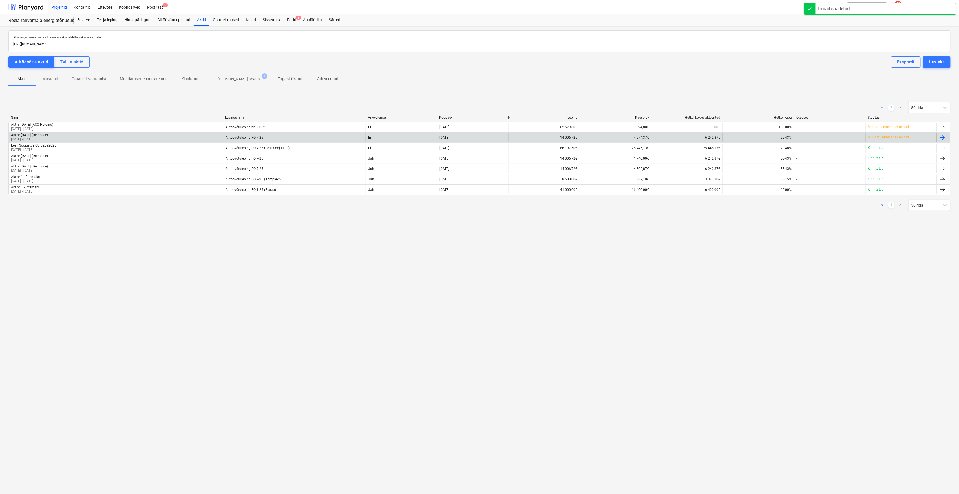
click at [62, 135] on div "Akt nr 3 - August 2025 (Demolice) 18 Aug 2025 - 31 Aug 2025" at bounding box center [116, 137] width 214 height 9
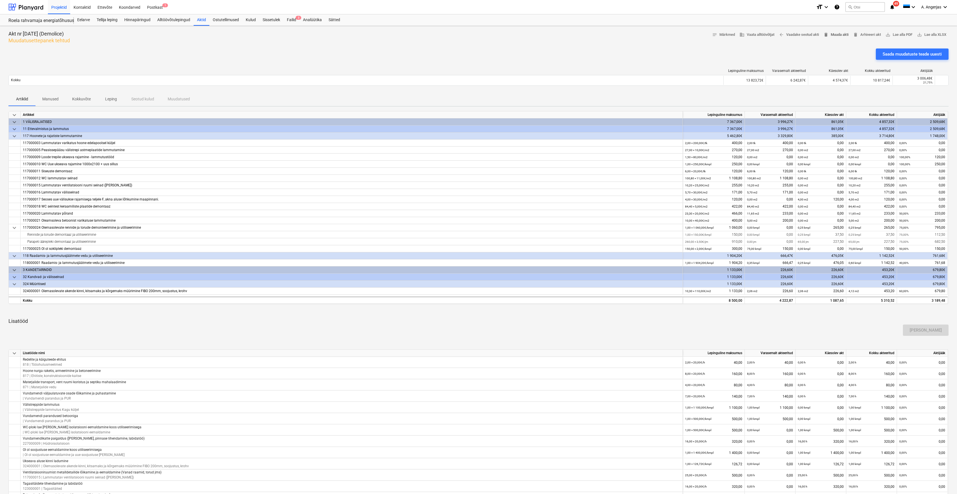
click at [829, 34] on span "delete Muuda akti" at bounding box center [836, 35] width 25 height 6
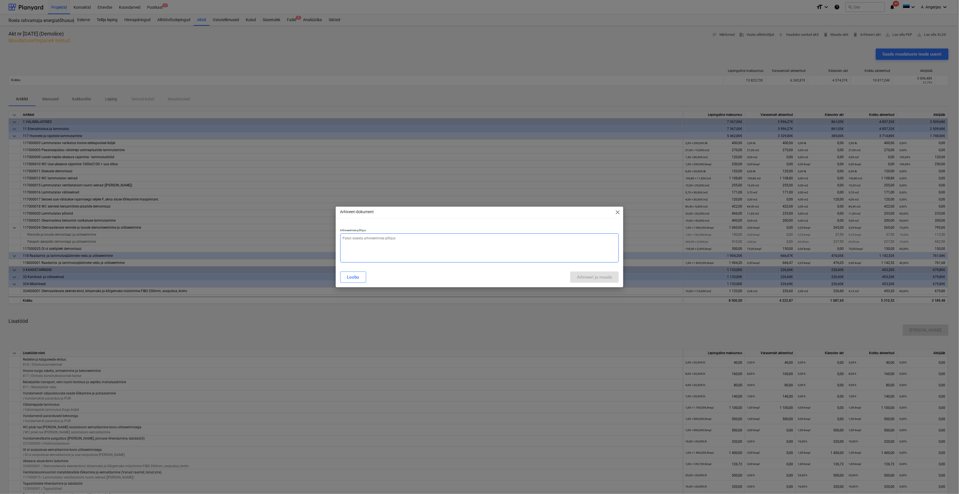
click at [473, 238] on textarea at bounding box center [479, 247] width 279 height 29
type textarea "x"
type textarea "K"
type textarea "x"
type textarea "Ki"
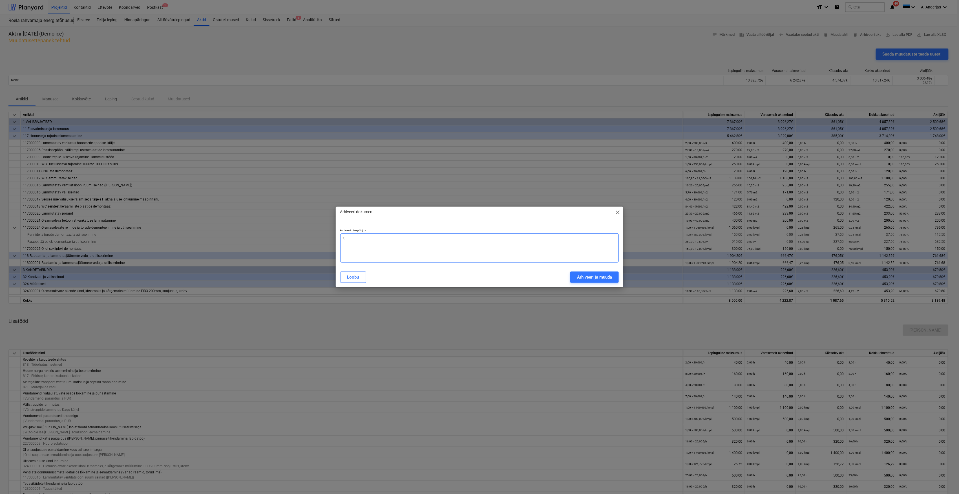
type textarea "x"
type textarea "Kii"
type textarea "x"
type textarea "Kiir"
type textarea "x"
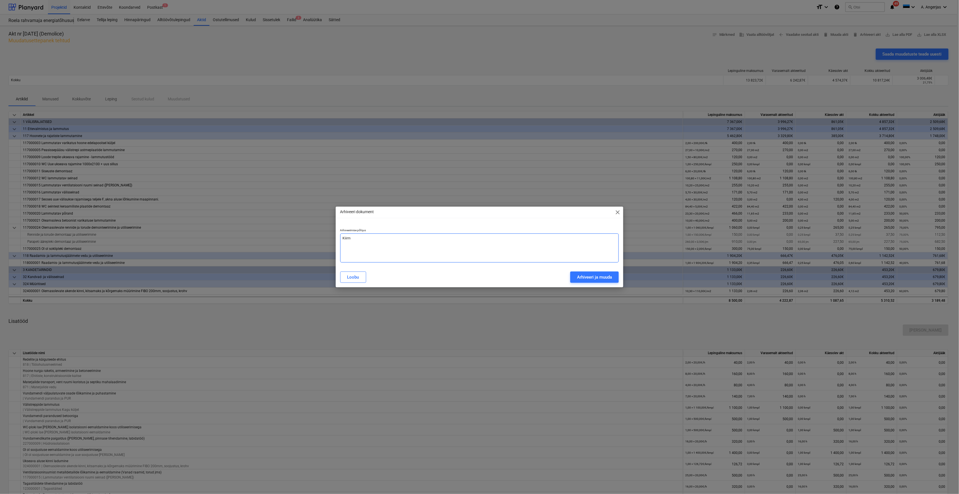
type textarea "Kiirma"
type textarea "x"
type textarea "Kiirmak"
type textarea "x"
type textarea "Kiirmaks"
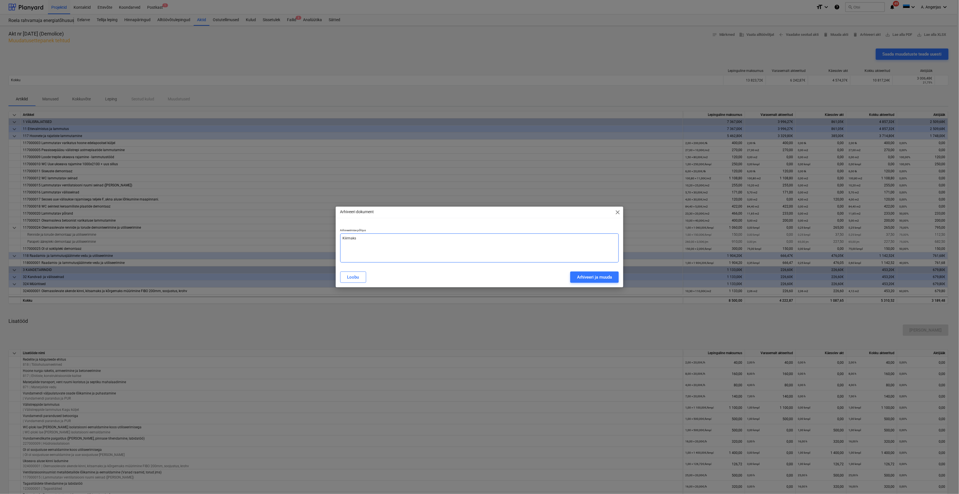
type textarea "x"
type textarea "Kiirmakse"
click at [595, 283] on div "Loobu Arhiveeri ja muuda" at bounding box center [480, 277] width 286 height 16
click at [595, 281] on div "Arhiveeri ja muuda" at bounding box center [594, 276] width 35 height 7
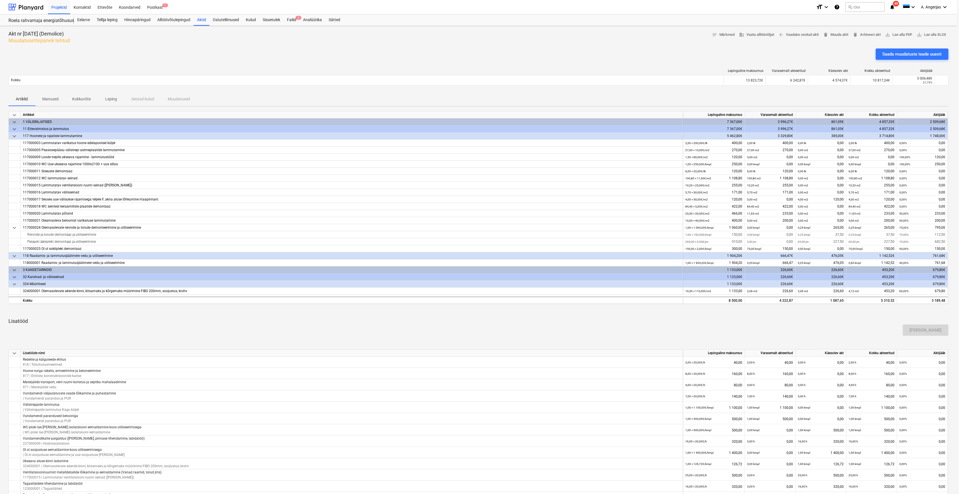
type textarea "x"
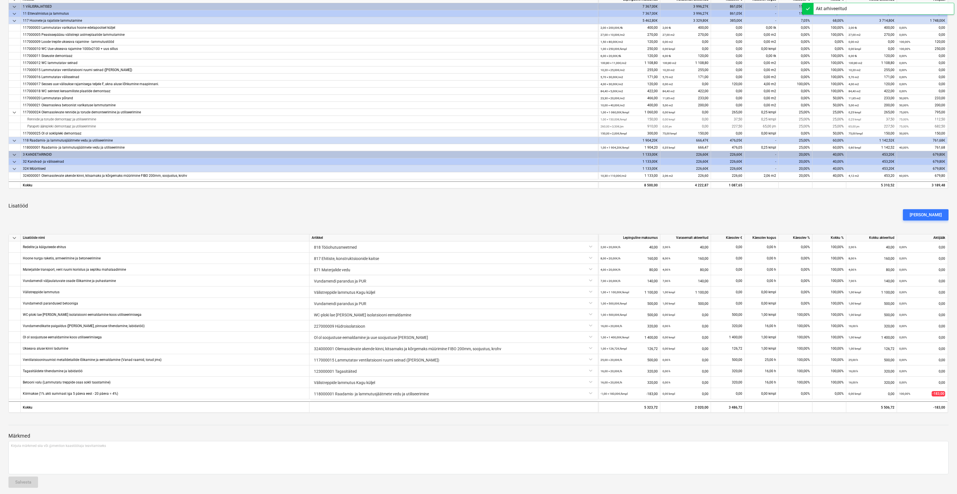
scroll to position [119, 0]
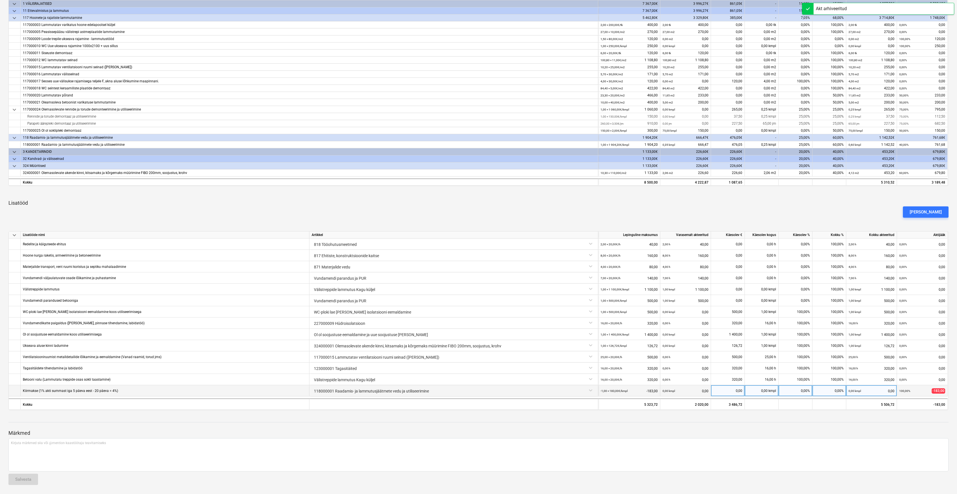
click at [825, 393] on div "0,00%" at bounding box center [830, 390] width 34 height 11
type input "100"
click at [833, 435] on p "Märkmed" at bounding box center [478, 433] width 940 height 7
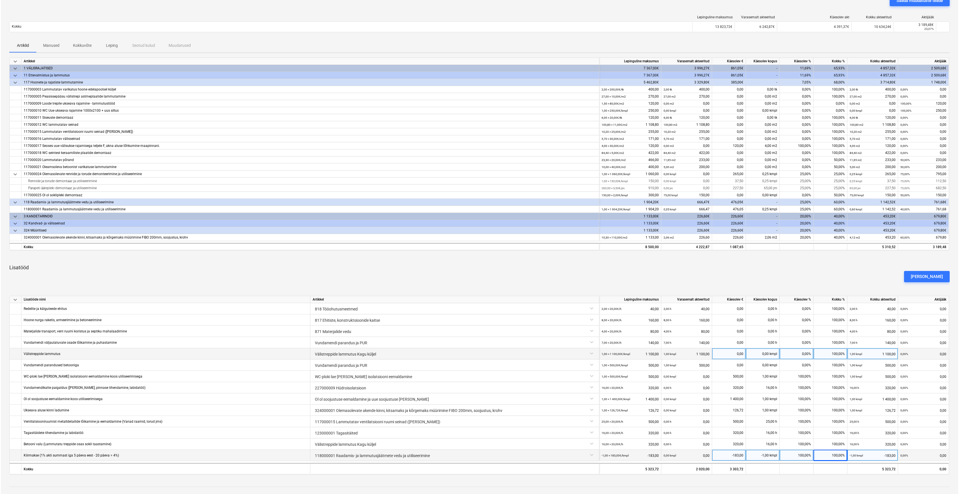
scroll to position [0, 0]
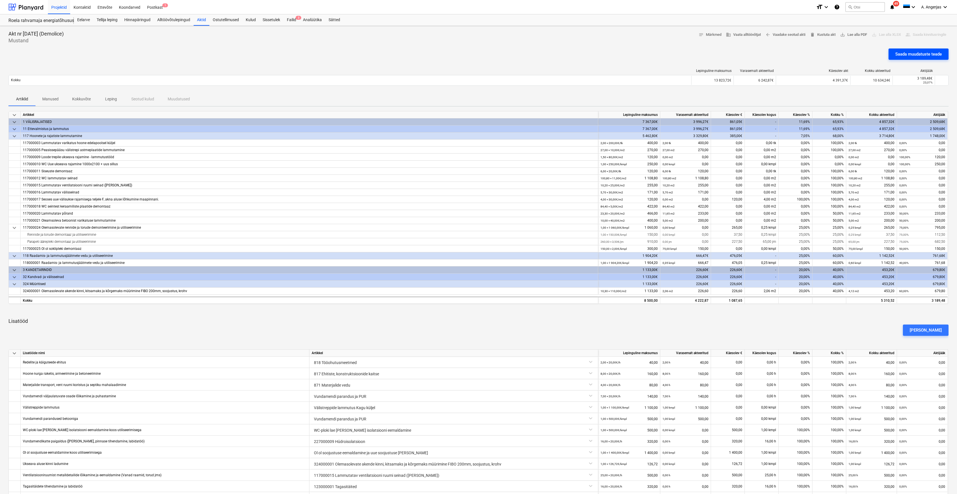
click at [902, 54] on div "Saada muudatuste teade" at bounding box center [918, 53] width 47 height 7
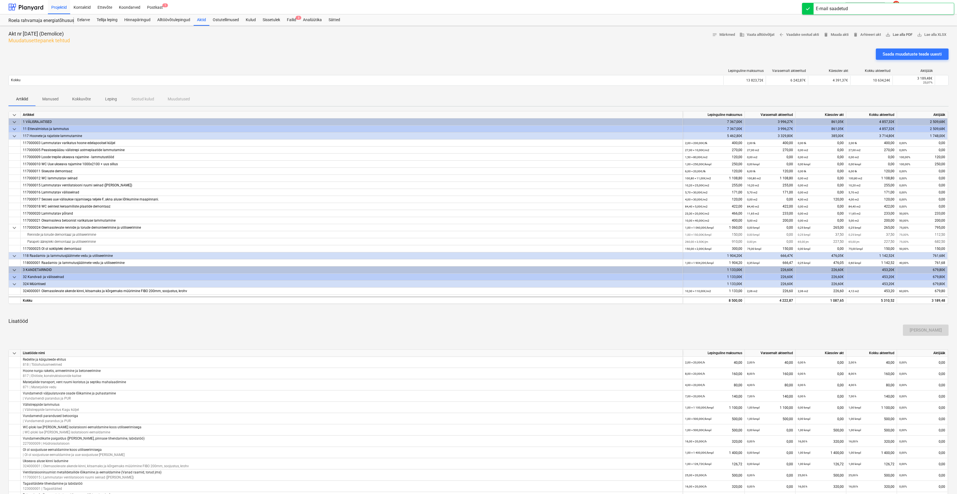
click at [889, 37] on span "save_alt" at bounding box center [888, 34] width 5 height 5
click at [536, 50] on div "Saada muudatuste teade uuesti" at bounding box center [478, 56] width 940 height 16
click at [290, 20] on div "Failid 3" at bounding box center [292, 19] width 16 height 11
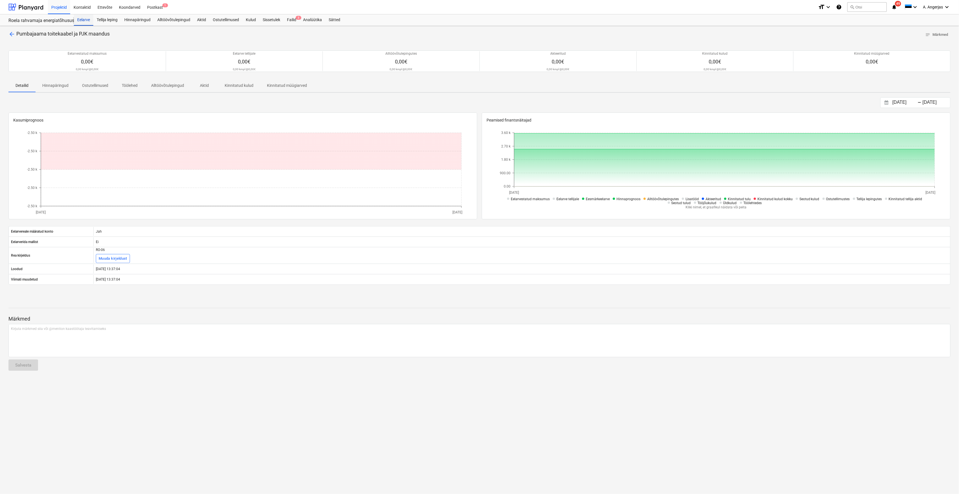
click at [88, 20] on div "Eelarve" at bounding box center [83, 19] width 19 height 11
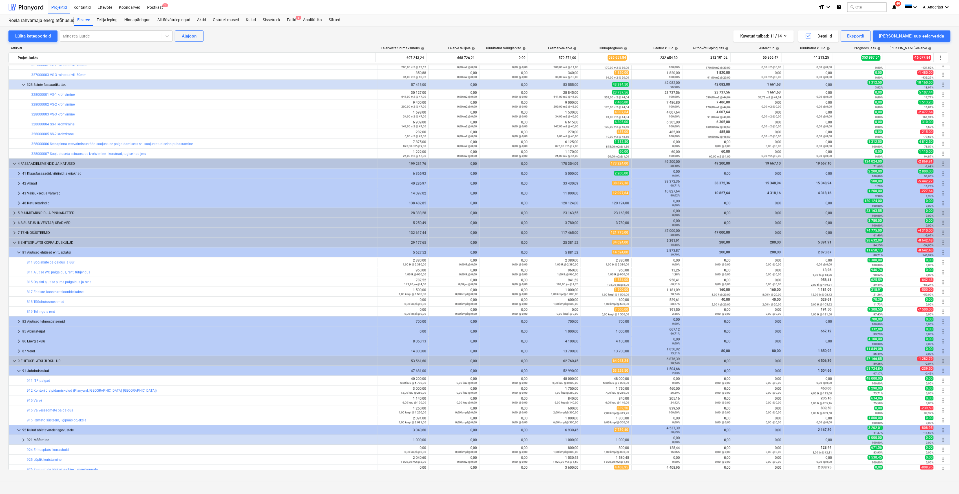
scroll to position [564, 0]
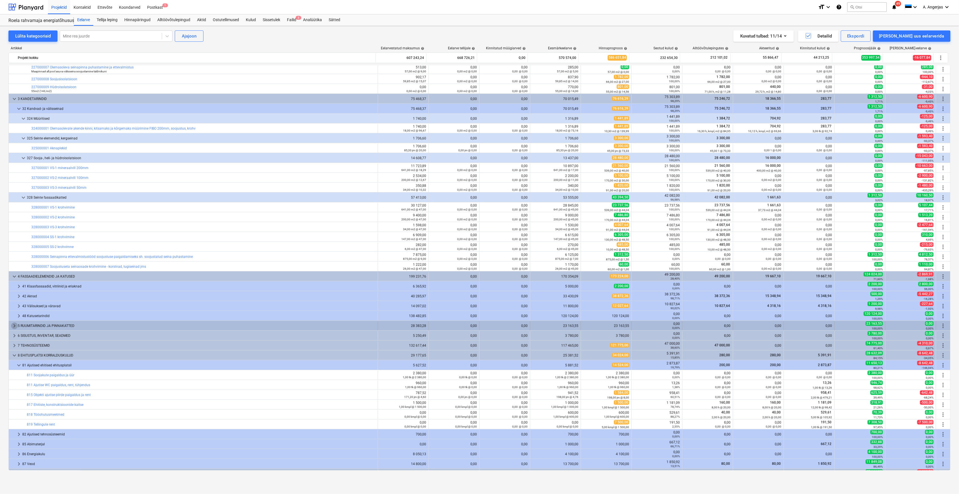
click at [14, 325] on span "keyboard_arrow_right" at bounding box center [14, 325] width 7 height 7
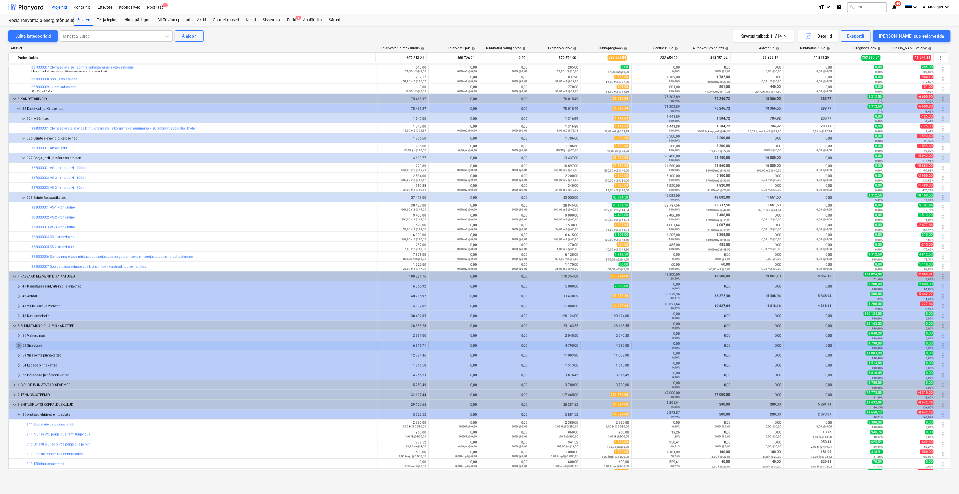
click at [18, 348] on span "keyboard_arrow_right" at bounding box center [19, 345] width 7 height 7
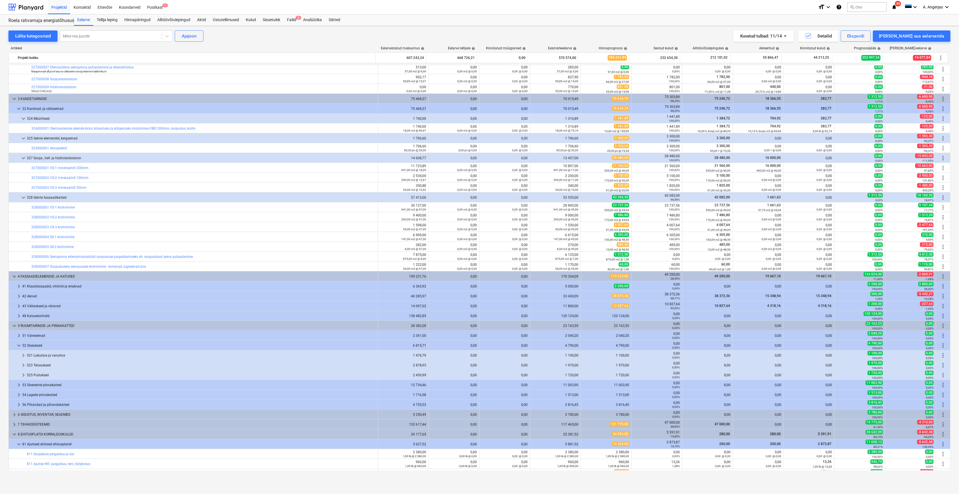
scroll to position [601, 0]
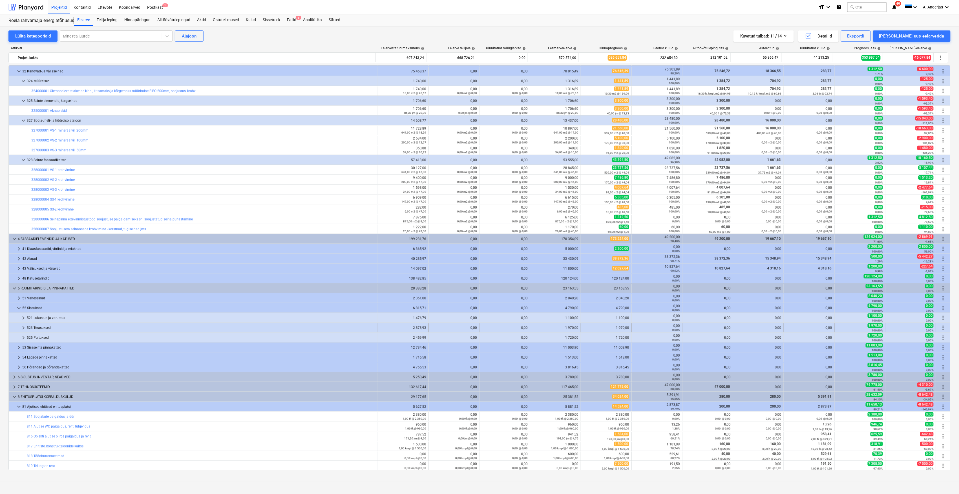
click at [21, 330] on span "keyboard_arrow_right" at bounding box center [23, 327] width 7 height 7
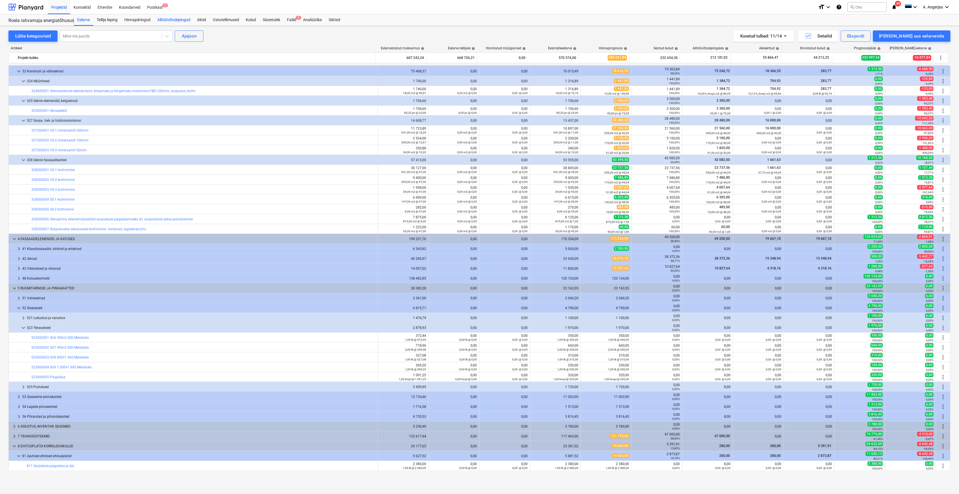
click at [192, 21] on div "Alltöövõtulepingud" at bounding box center [174, 19] width 40 height 11
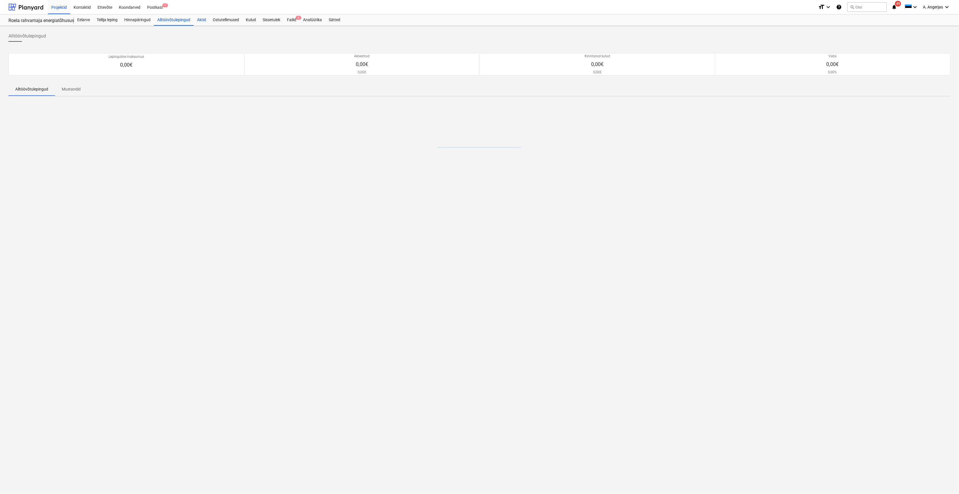
click at [202, 19] on div "Aktid" at bounding box center [202, 19] width 16 height 11
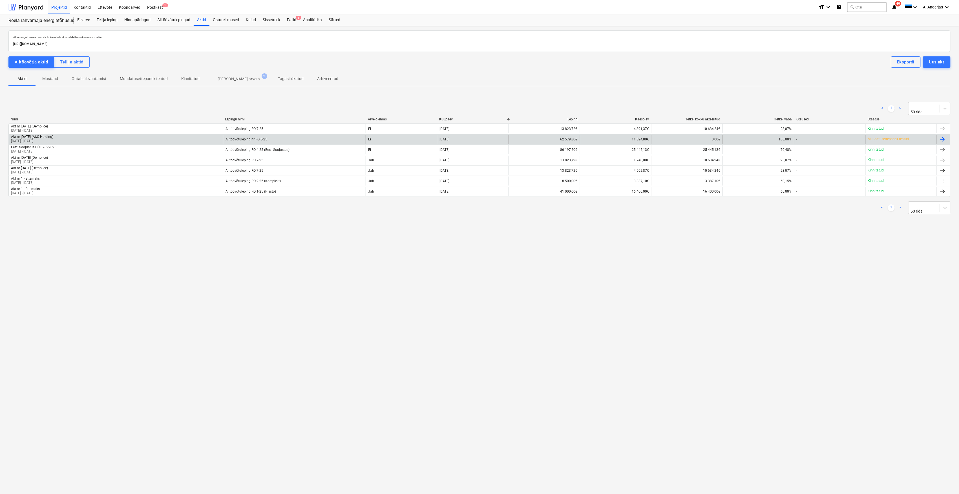
click at [68, 139] on div "Akt nr [DATE] (A&O Holding) [DATE] - [DATE]" at bounding box center [116, 139] width 214 height 9
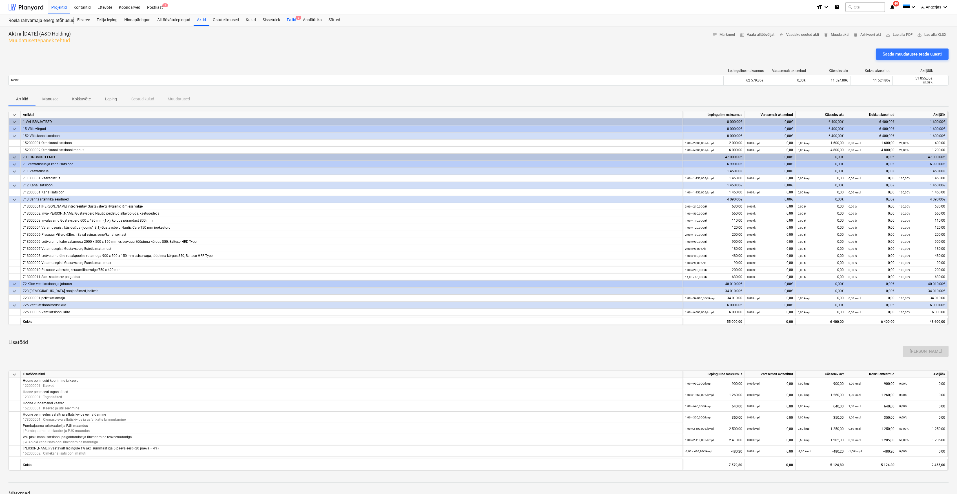
click at [290, 16] on div "Failid 3" at bounding box center [292, 19] width 16 height 11
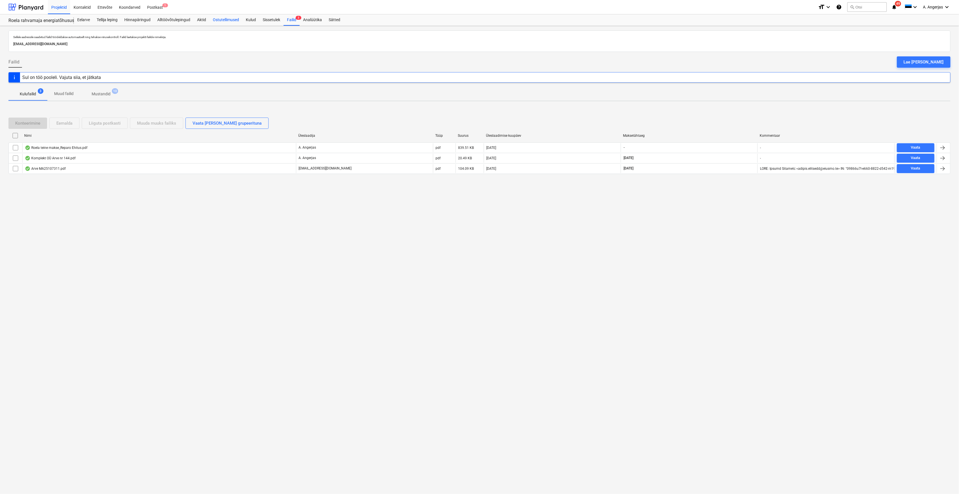
click at [235, 18] on div "Ostutellimused" at bounding box center [225, 19] width 33 height 11
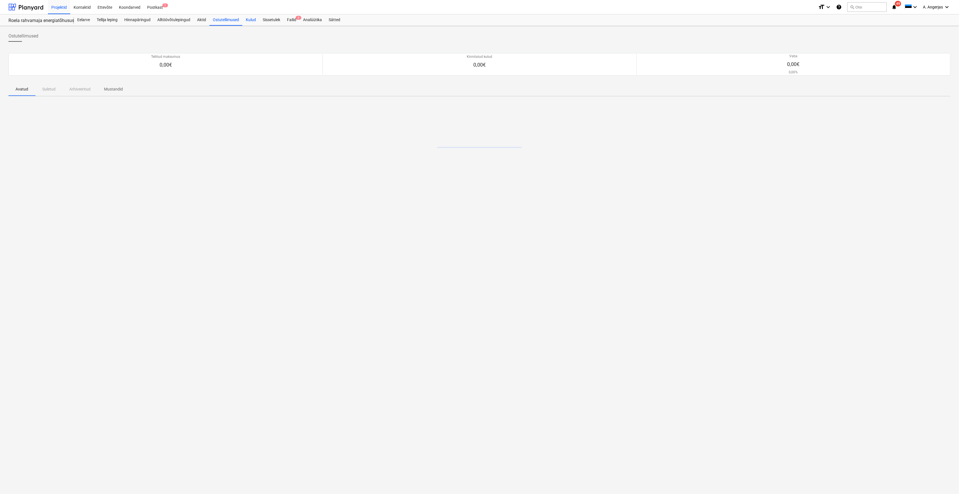
click at [249, 20] on div "Kulud" at bounding box center [250, 19] width 17 height 11
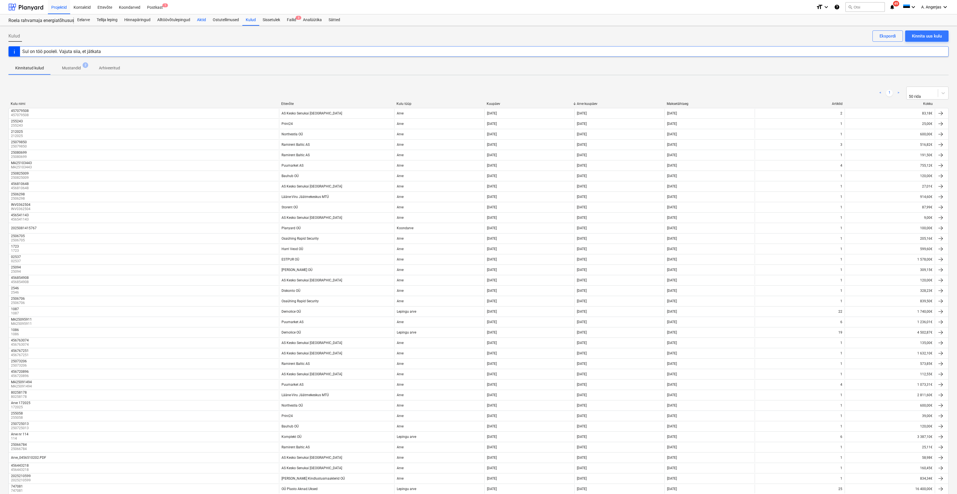
click at [207, 21] on div "Aktid" at bounding box center [202, 19] width 16 height 11
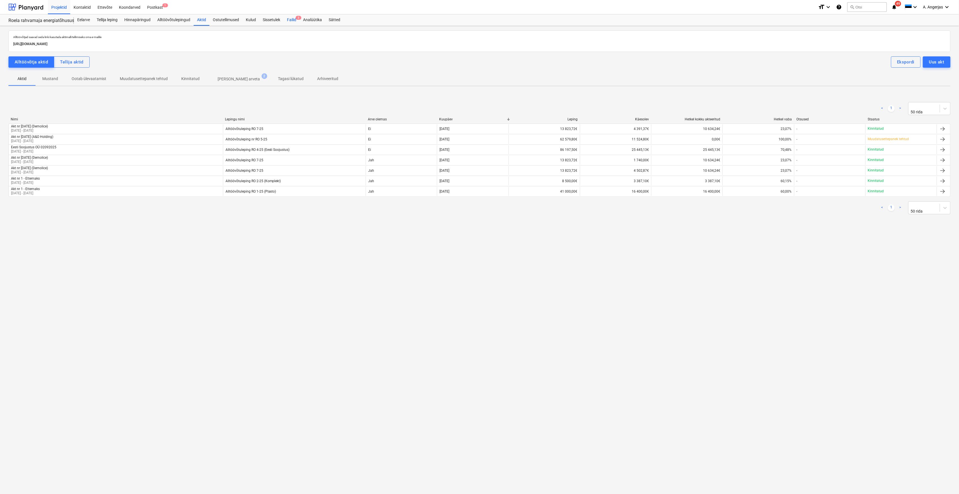
click at [297, 16] on span "3" at bounding box center [299, 18] width 6 height 4
